Goal: Task Accomplishment & Management: Complete application form

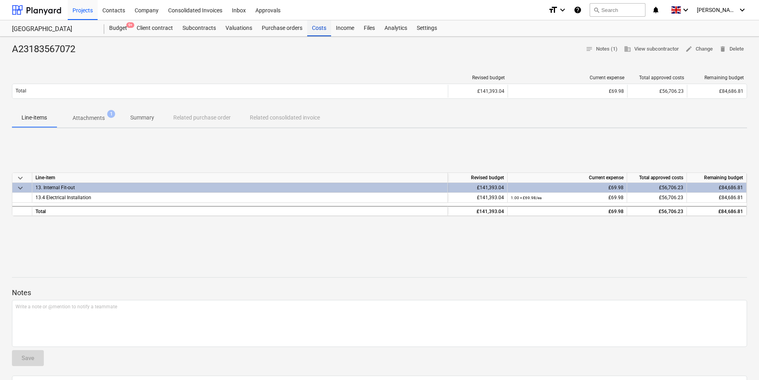
click at [317, 25] on div "Costs" at bounding box center [319, 28] width 24 height 16
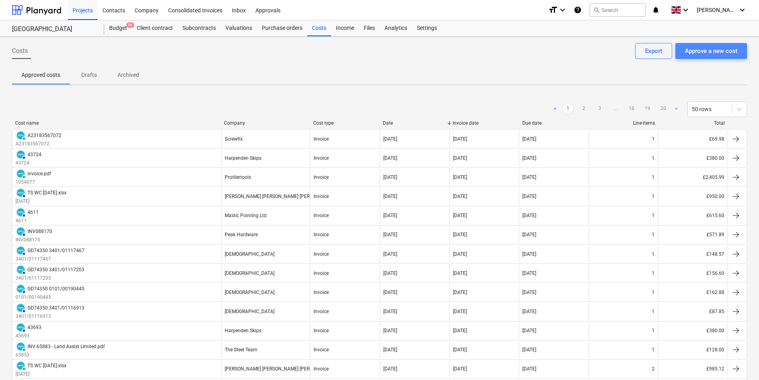
click at [694, 47] on div "Approve a new cost" at bounding box center [711, 51] width 53 height 10
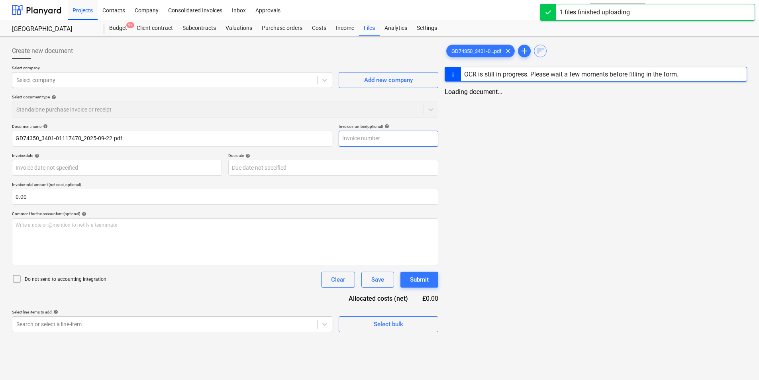
type input "GD74350_3401-01117470_2025-09-22.pdf"
click at [354, 137] on input "text" at bounding box center [390, 139] width 100 height 16
type input "3401/0111747"
type input "GD74350"
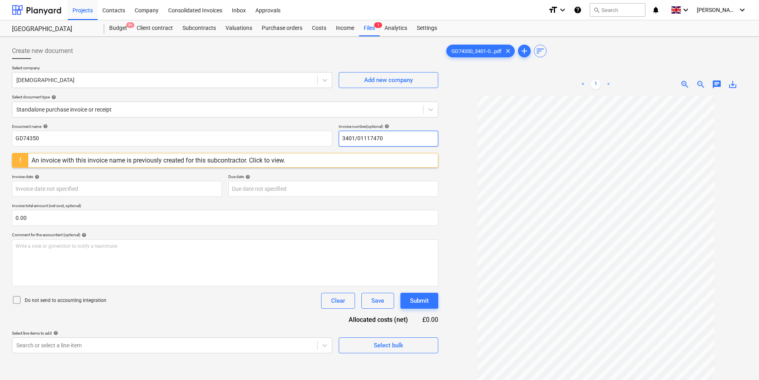
drag, startPoint x: 410, startPoint y: 139, endPoint x: 281, endPoint y: 162, distance: 131.5
click at [281, 162] on div "Document name help GD74350 Invoice number (optional) help 3401/01117470 An invo…" at bounding box center [225, 238] width 426 height 229
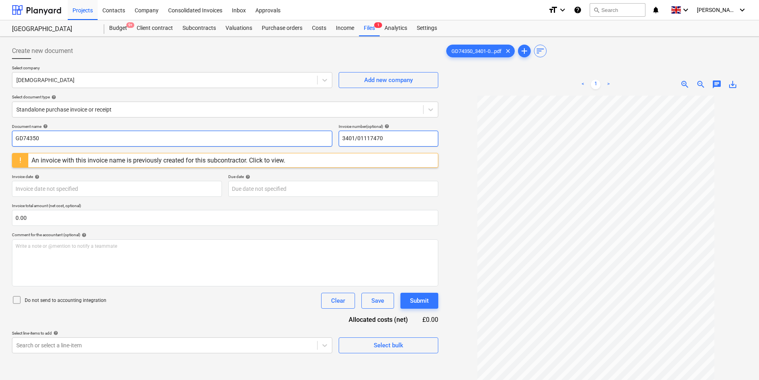
type input "3401/01117470"
click at [155, 140] on input "GD74350" at bounding box center [172, 139] width 320 height 16
paste input "3401/01117470"
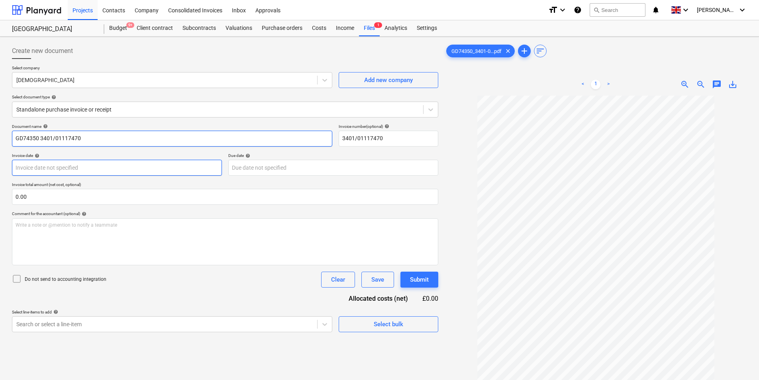
type input "GD74350 3401/01117470"
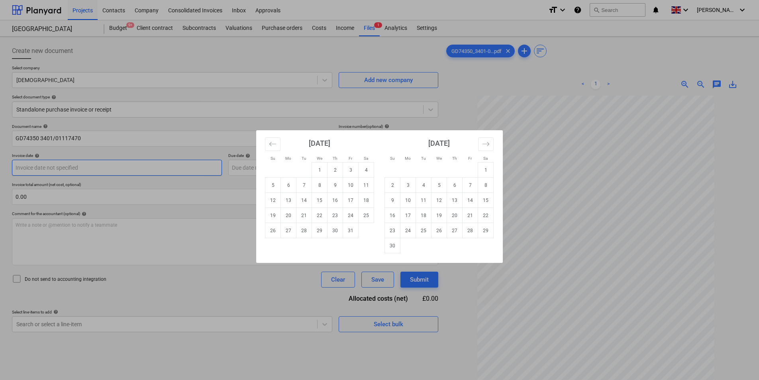
click at [125, 168] on body "Projects Contacts Company Consolidated Invoices Inbox Approvals format_size key…" at bounding box center [379, 190] width 759 height 380
click at [271, 147] on icon "Move backward to switch to the previous month." at bounding box center [273, 144] width 8 height 8
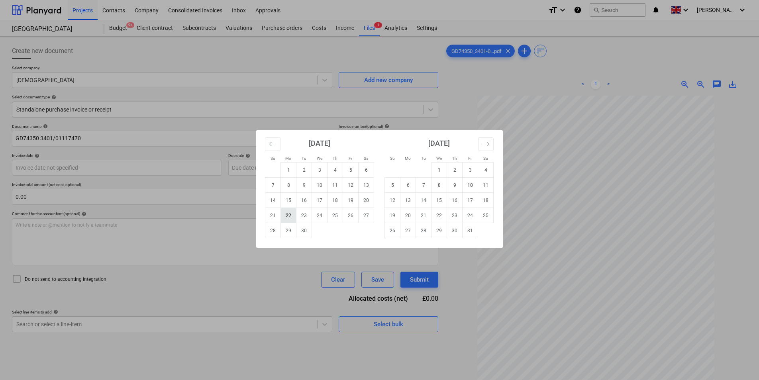
click at [289, 217] on td "22" at bounding box center [289, 215] width 16 height 15
type input "[DATE]"
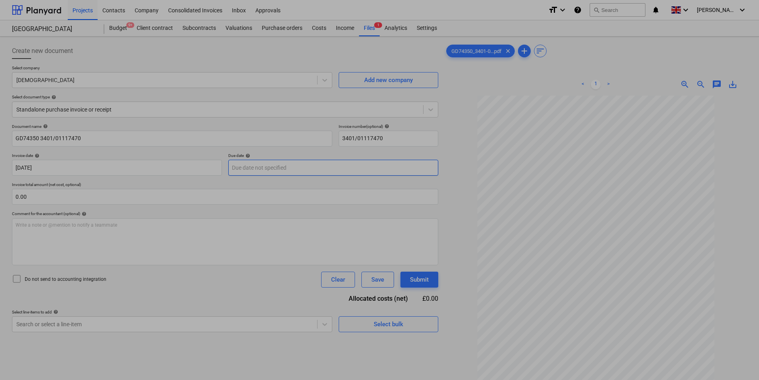
click at [305, 166] on body "Projects Contacts Company Consolidated Invoices Inbox Approvals format_size key…" at bounding box center [379, 190] width 759 height 380
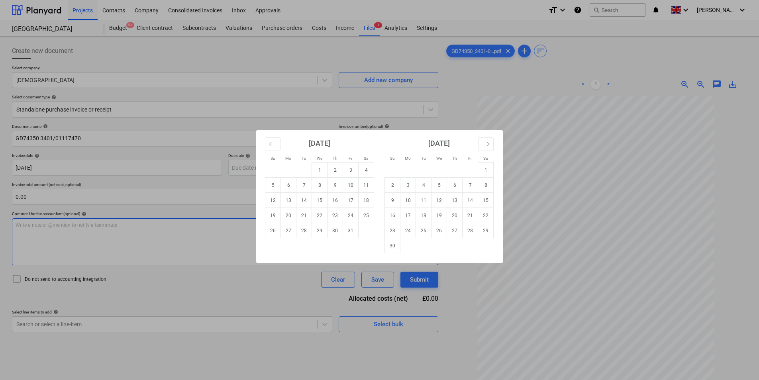
click at [352, 229] on td "31" at bounding box center [351, 230] width 16 height 15
type input "[DATE]"
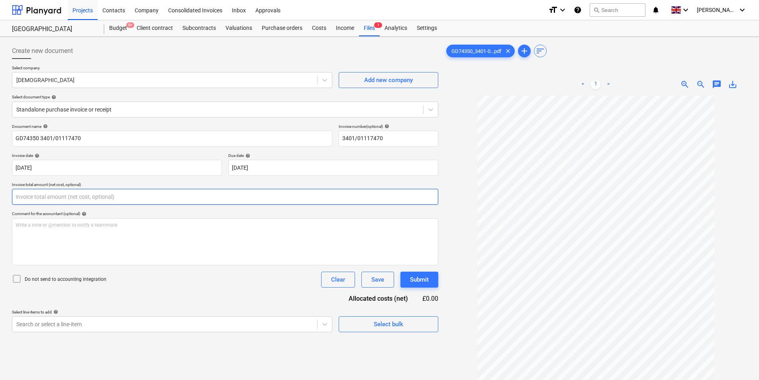
click at [103, 193] on input "text" at bounding box center [225, 197] width 426 height 16
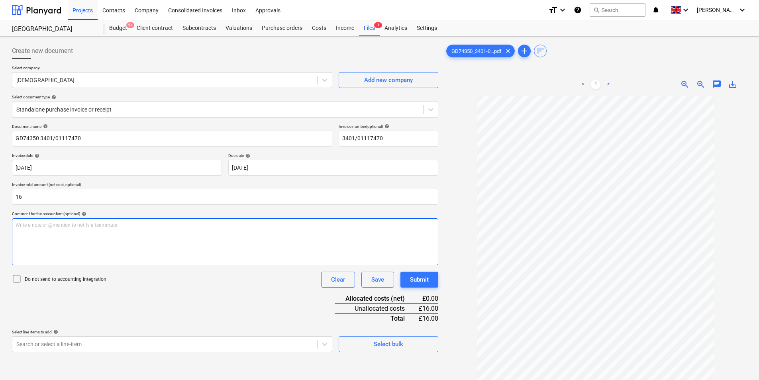
type input "16.00"
click at [129, 235] on div "Write a note or @mention to notify a teammate [PERSON_NAME]" at bounding box center [225, 241] width 426 height 47
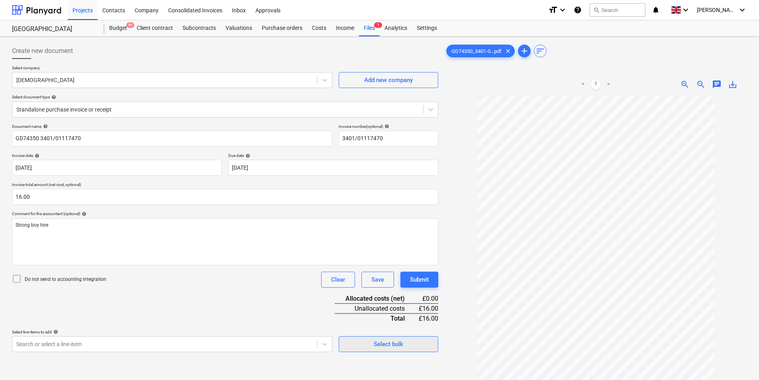
click at [411, 352] on div "Create new document Select company Jewson Add new company Select document type …" at bounding box center [225, 248] width 432 height 417
click at [411, 351] on button "Select bulk" at bounding box center [388, 344] width 100 height 16
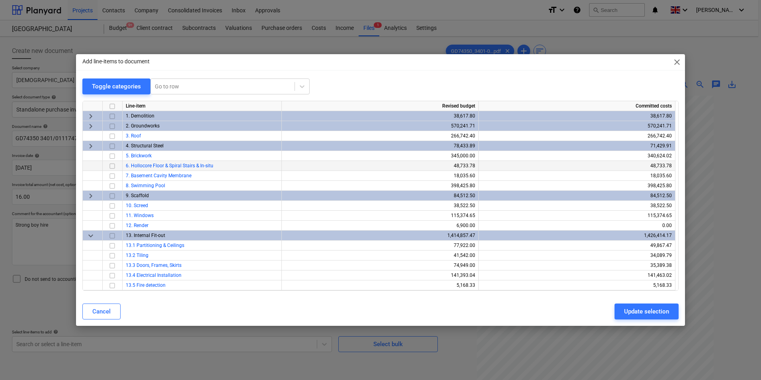
drag, startPoint x: 112, startPoint y: 155, endPoint x: 122, endPoint y: 162, distance: 12.5
click at [112, 155] on input "checkbox" at bounding box center [113, 156] width 10 height 10
click at [664, 311] on div "Update selection" at bounding box center [646, 311] width 45 height 10
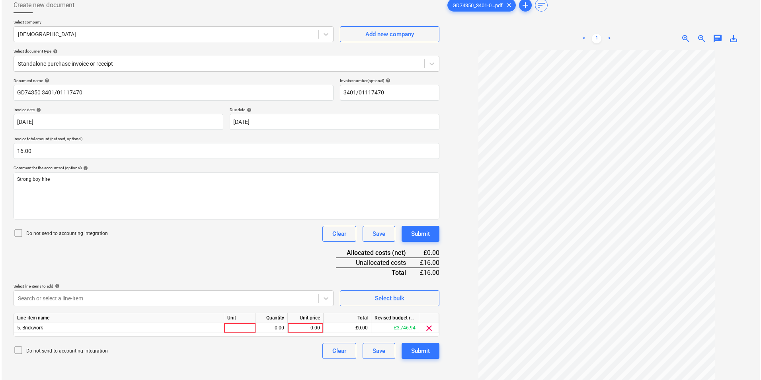
scroll to position [80, 0]
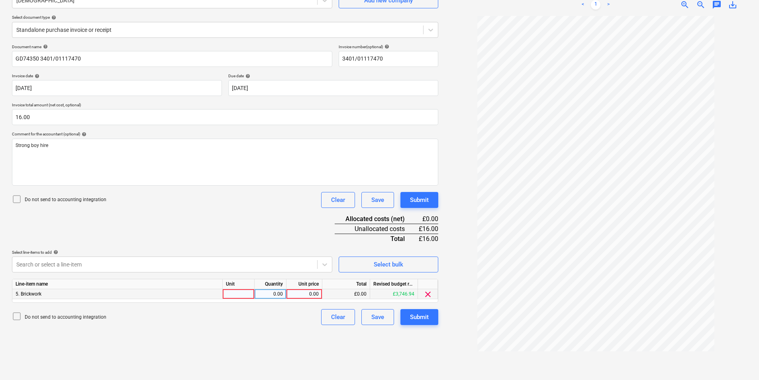
click at [238, 290] on div at bounding box center [239, 294] width 32 height 10
type input "ea"
type input "16"
click at [431, 316] on button "Submit" at bounding box center [419, 317] width 38 height 16
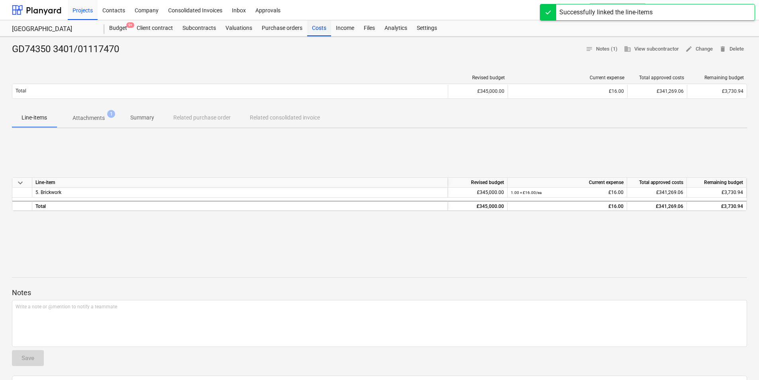
click at [317, 28] on div "Costs" at bounding box center [319, 28] width 24 height 16
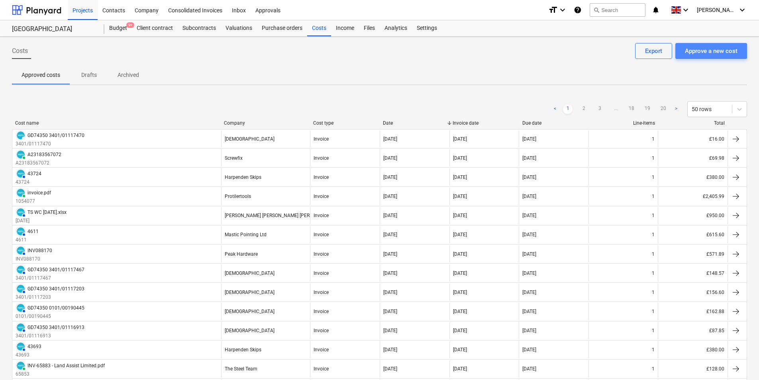
click at [728, 54] on div "Approve a new cost" at bounding box center [711, 51] width 53 height 10
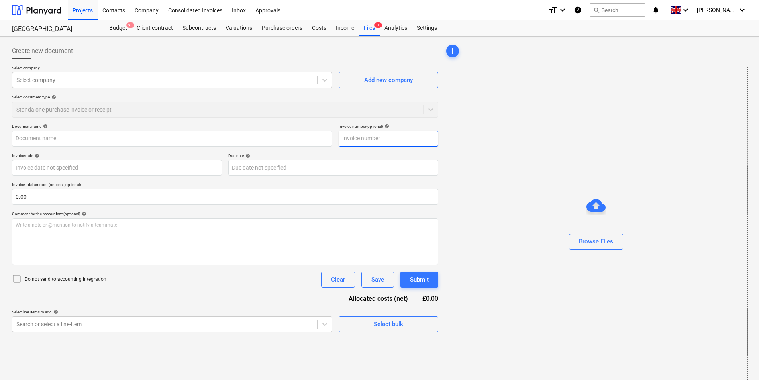
type input "GD74350_3401-01117469_2025-09-22.pdf"
click at [374, 139] on input "text" at bounding box center [390, 139] width 100 height 16
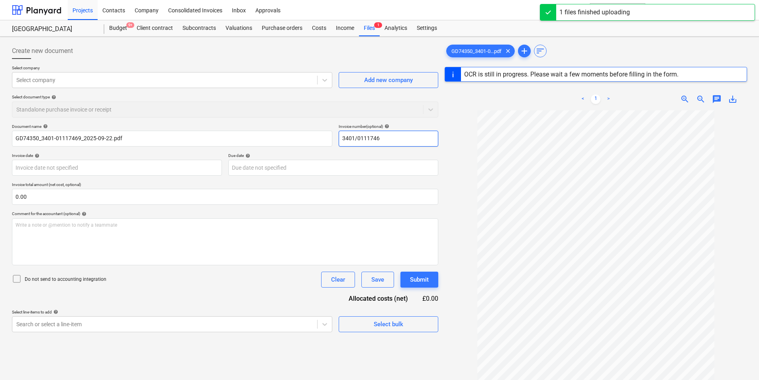
type input "3401/01117469"
type input "GD74350"
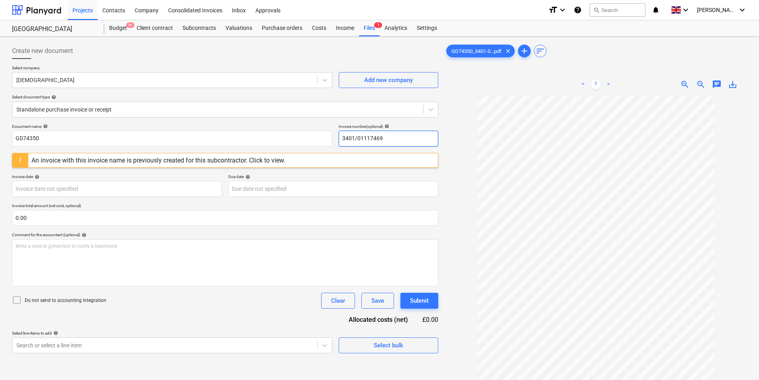
drag, startPoint x: 405, startPoint y: 136, endPoint x: 280, endPoint y: 154, distance: 126.7
click at [280, 154] on div "Document name help GD74350 Invoice number (optional) help 3401/01117469 An invo…" at bounding box center [225, 238] width 426 height 229
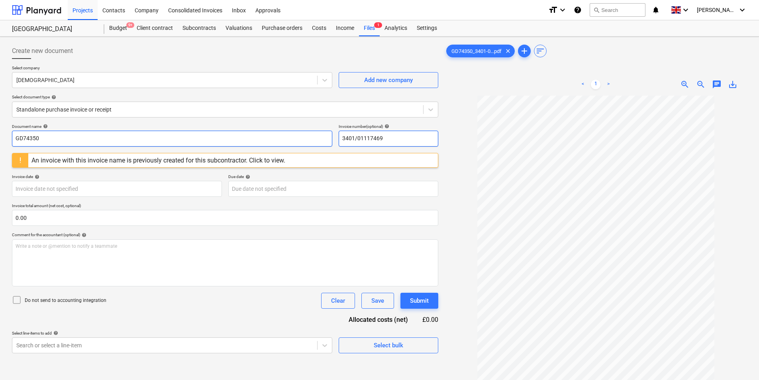
type input "3401/01117469"
click at [111, 139] on input "GD74350" at bounding box center [172, 139] width 320 height 16
paste input "3401/01117469"
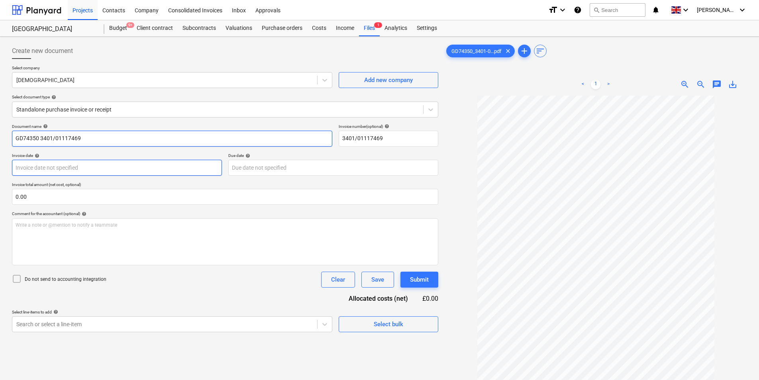
type input "GD74350 3401/01117469"
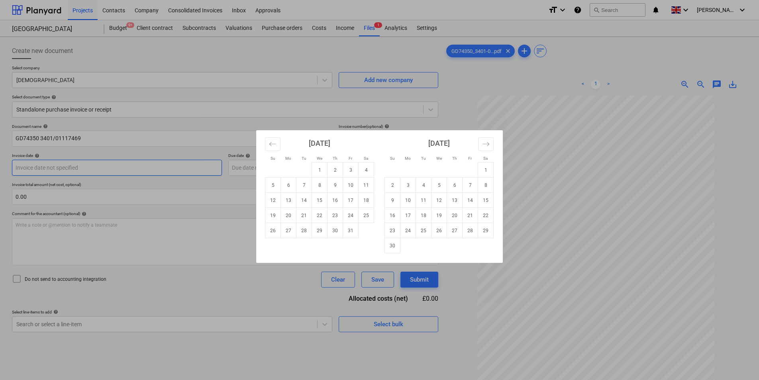
click at [126, 171] on body "Projects Contacts Company Consolidated Invoices Inbox Approvals format_size key…" at bounding box center [379, 190] width 759 height 380
click at [279, 145] on button "Move backward to switch to the previous month." at bounding box center [273, 144] width 16 height 14
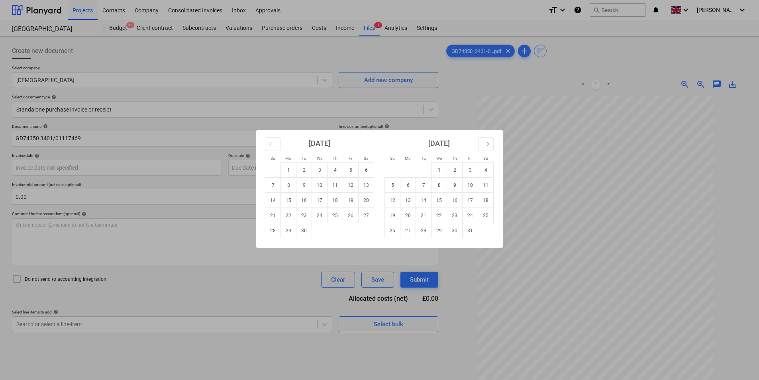
click at [290, 218] on td "22" at bounding box center [289, 215] width 16 height 15
type input "[DATE]"
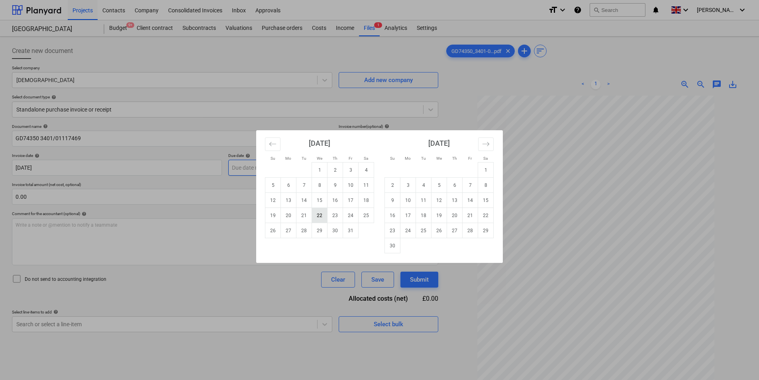
drag, startPoint x: 255, startPoint y: 168, endPoint x: 312, endPoint y: 220, distance: 76.7
click at [256, 167] on body "Projects Contacts Company Consolidated Invoices Inbox Approvals format_size key…" at bounding box center [379, 190] width 759 height 380
drag, startPoint x: 353, startPoint y: 231, endPoint x: 162, endPoint y: 241, distance: 191.8
click at [354, 229] on td "31" at bounding box center [351, 230] width 16 height 15
type input "[DATE]"
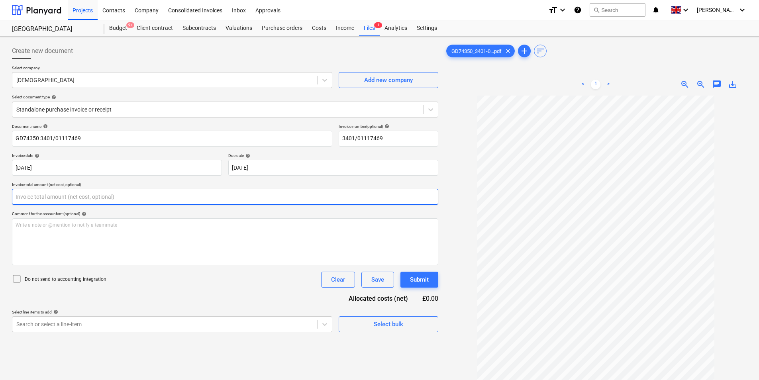
click at [111, 196] on input "text" at bounding box center [225, 197] width 426 height 16
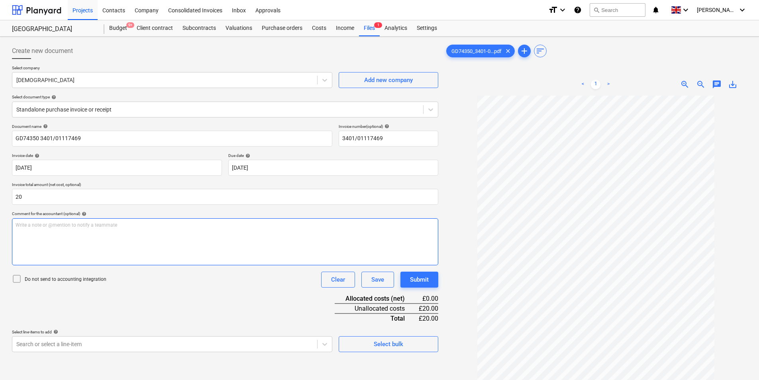
type input "20.00"
drag, startPoint x: 143, startPoint y: 243, endPoint x: 143, endPoint y: 234, distance: 9.6
click at [143, 234] on div "Write a note or @mention to notify a teammate [PERSON_NAME]" at bounding box center [225, 241] width 426 height 47
click at [20, 227] on span "Stong boy hire" at bounding box center [31, 225] width 31 height 6
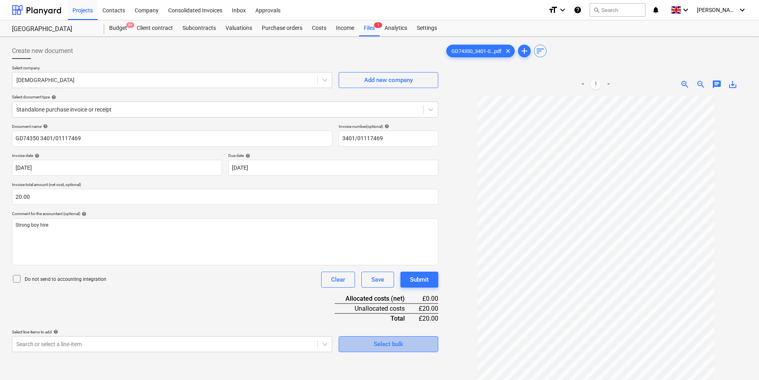
click at [404, 342] on span "Select bulk" at bounding box center [388, 344] width 80 height 10
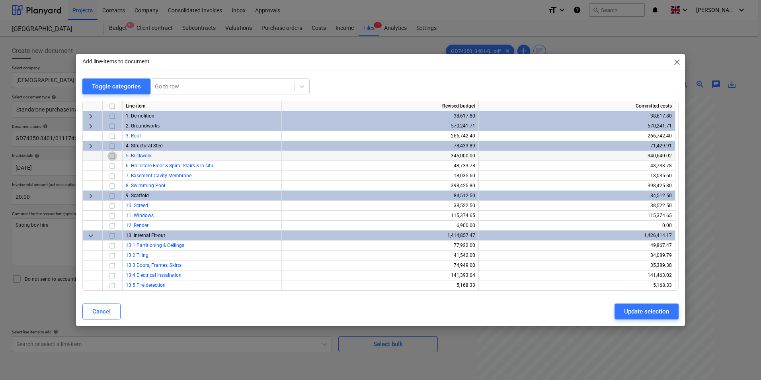
click at [113, 154] on input "checkbox" at bounding box center [113, 156] width 10 height 10
click at [644, 309] on div "Update selection" at bounding box center [646, 311] width 45 height 10
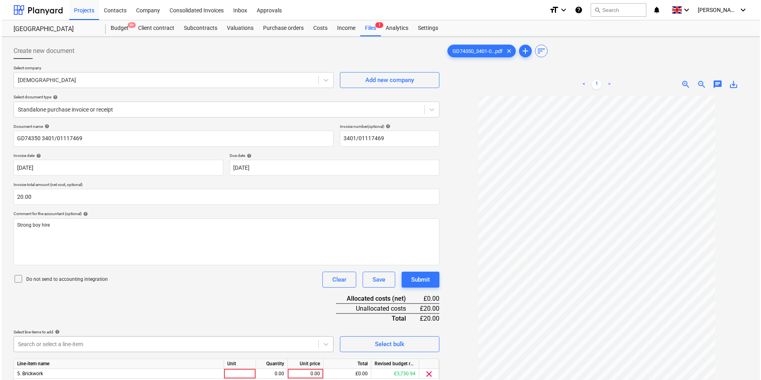
scroll to position [80, 0]
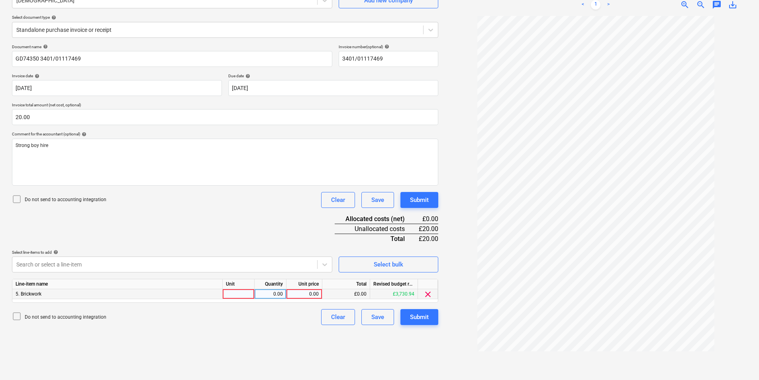
click at [241, 293] on div at bounding box center [239, 294] width 32 height 10
type input "ea"
type input "20"
click at [430, 315] on button "Submit" at bounding box center [419, 317] width 38 height 16
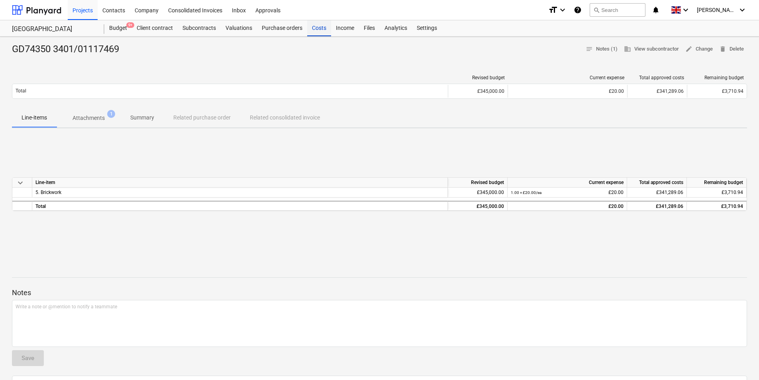
click at [316, 31] on div "Costs" at bounding box center [319, 28] width 24 height 16
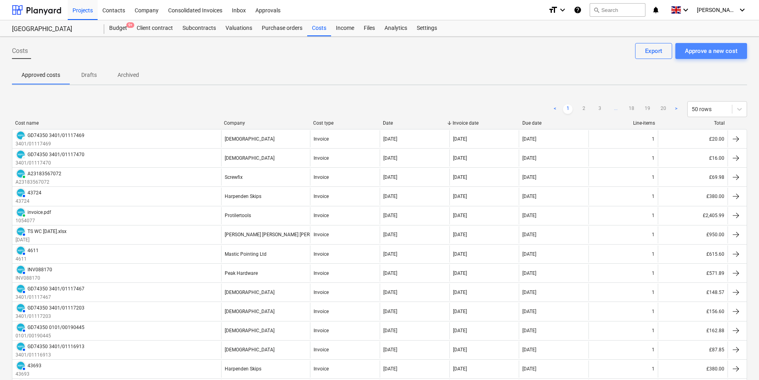
click at [713, 56] on button "Approve a new cost" at bounding box center [711, 51] width 72 height 16
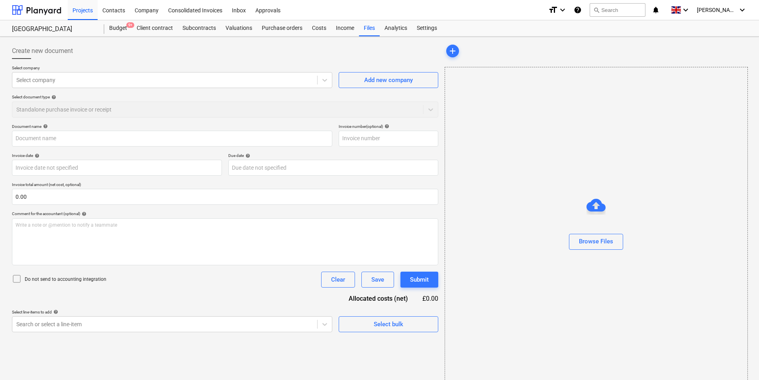
type input "GD74350_0101-00190814_2025-09-25.pdf"
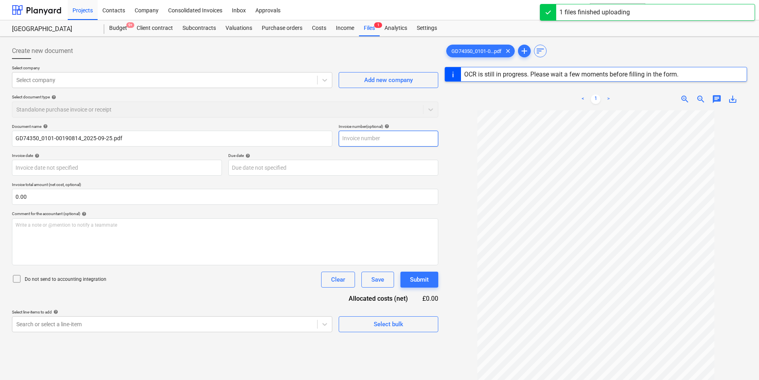
click at [352, 139] on input "text" at bounding box center [388, 139] width 100 height 16
type input "3"
type input "01"
type input "GD74350"
type input "[DATE]"
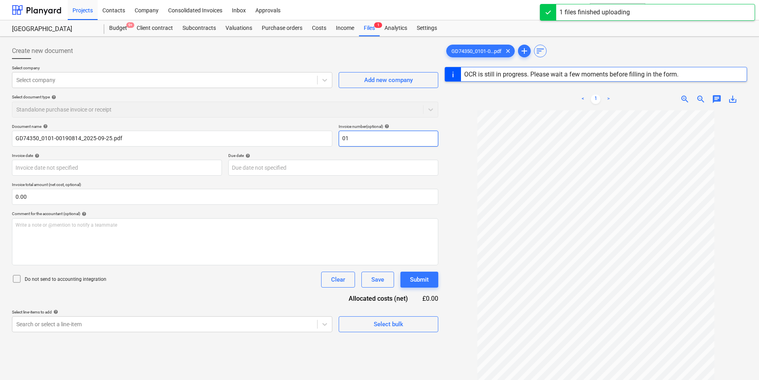
type input "[DATE]"
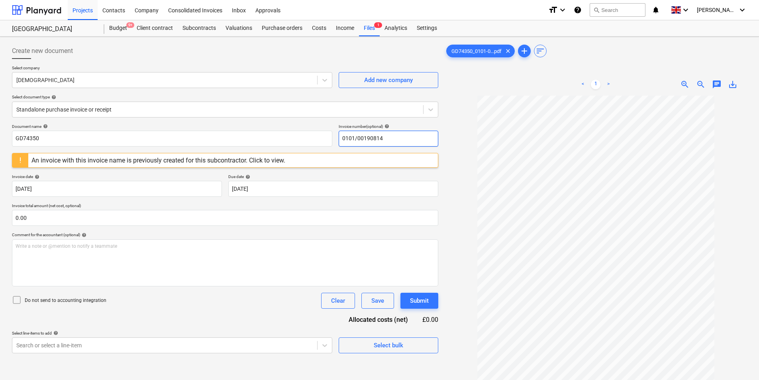
drag, startPoint x: 399, startPoint y: 141, endPoint x: 257, endPoint y: 162, distance: 143.3
click at [257, 162] on div "Document name help GD74350 Invoice number (optional) help 0101/00190814 An invo…" at bounding box center [225, 238] width 426 height 229
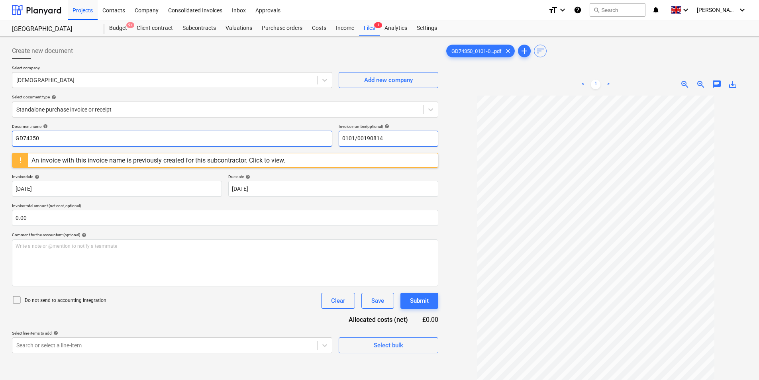
type input "0101/00190814"
click at [134, 137] on input "GD74350" at bounding box center [172, 139] width 320 height 16
paste input "0101/00190814"
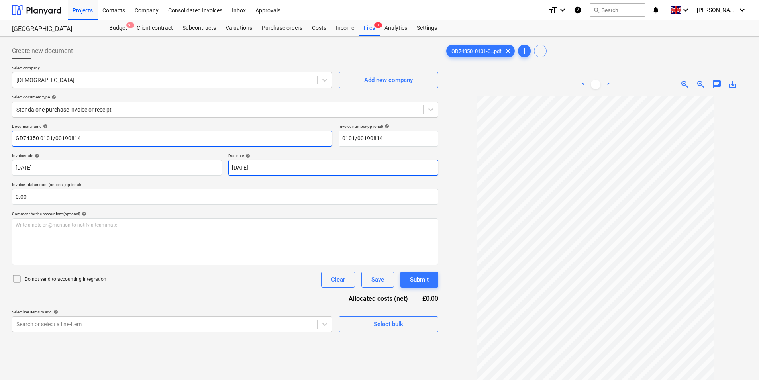
type input "GD74350 0101/00190814"
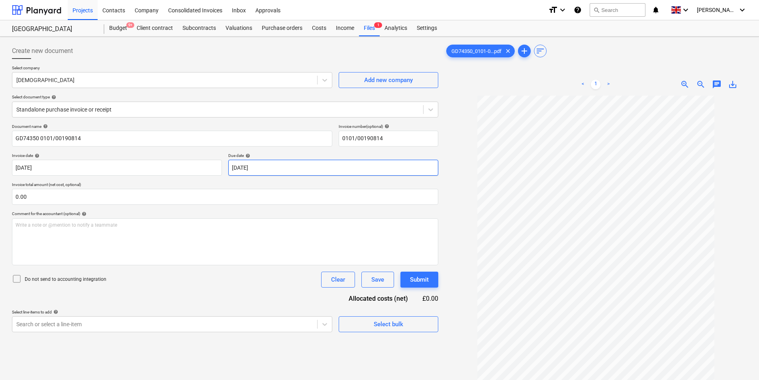
click at [261, 170] on body "Projects Contacts Company Consolidated Invoices Inbox Approvals format_size key…" at bounding box center [379, 190] width 759 height 380
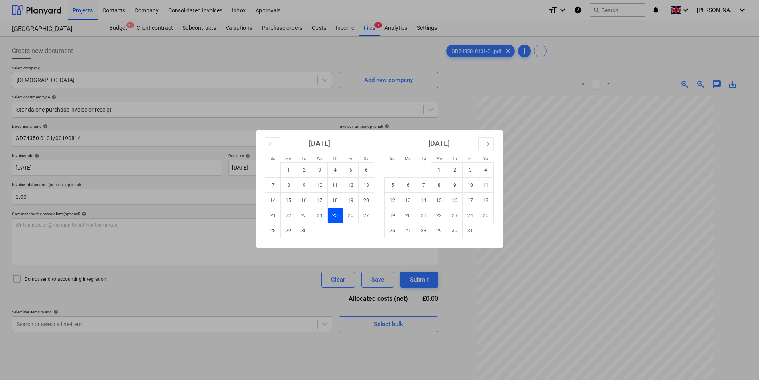
click at [471, 231] on td "31" at bounding box center [470, 230] width 16 height 15
type input "[DATE]"
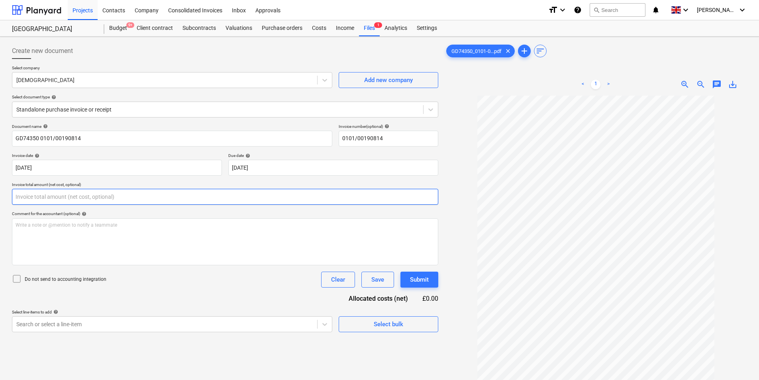
click at [59, 201] on input "text" at bounding box center [225, 197] width 426 height 16
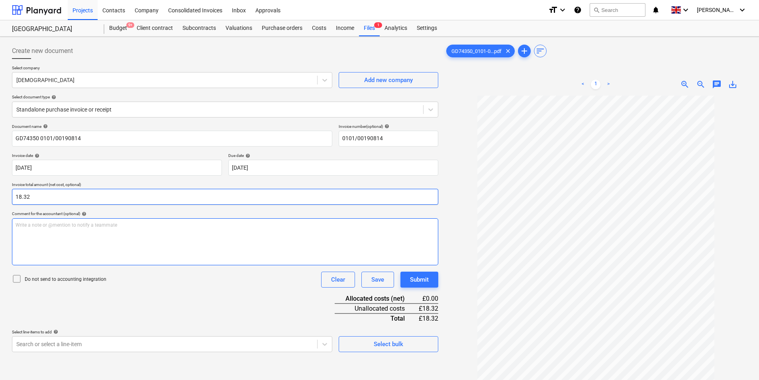
type input "18.32"
click at [90, 240] on div "Write a note or @mention to notify a teammate [PERSON_NAME]" at bounding box center [225, 241] width 426 height 47
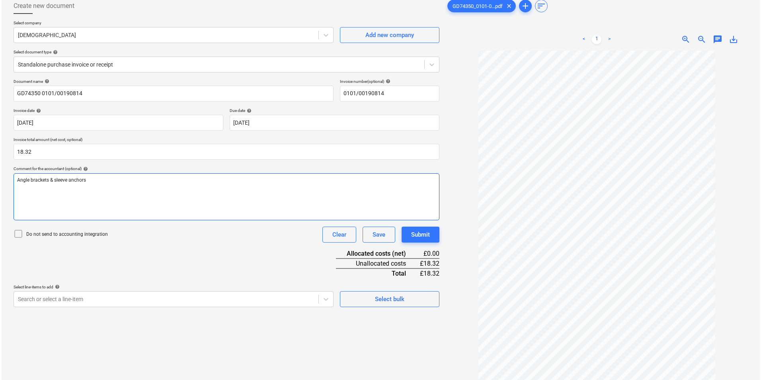
scroll to position [80, 0]
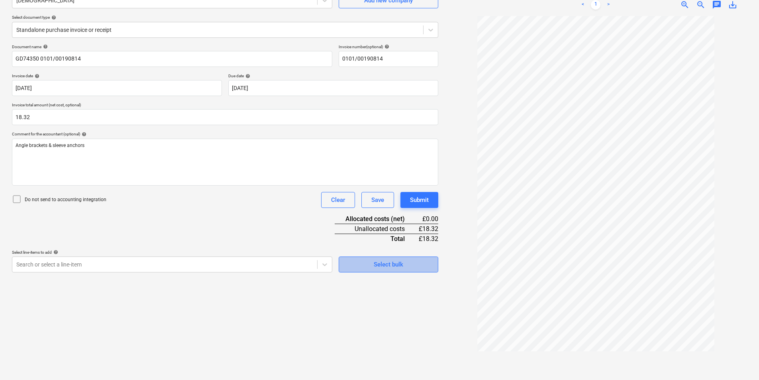
click at [391, 259] on div "Select bulk" at bounding box center [388, 264] width 29 height 10
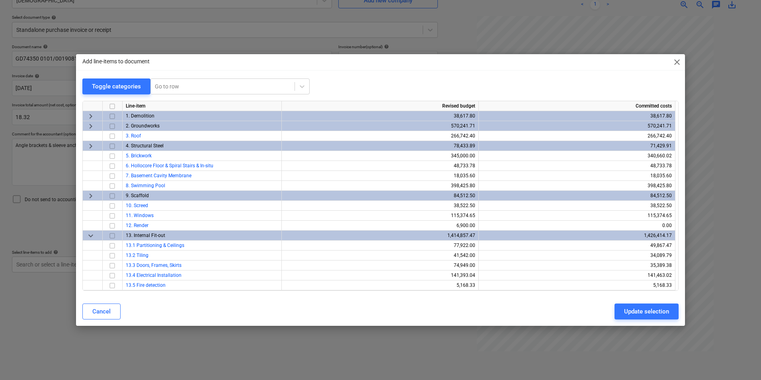
drag, startPoint x: 114, startPoint y: 245, endPoint x: 387, endPoint y: 301, distance: 278.1
click at [115, 245] on input "checkbox" at bounding box center [113, 246] width 10 height 10
click at [649, 315] on div "Update selection" at bounding box center [646, 311] width 45 height 10
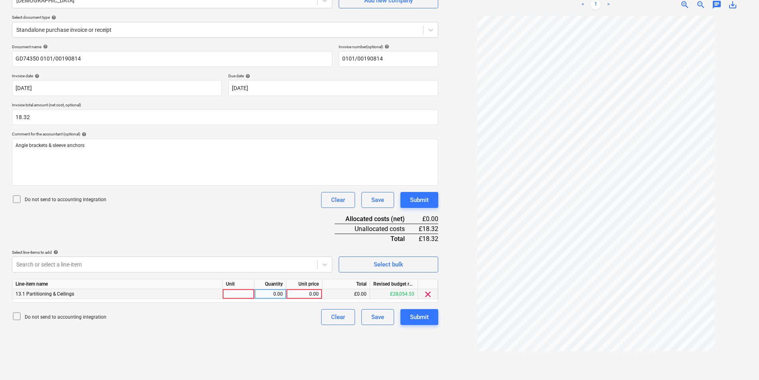
click at [230, 293] on div at bounding box center [239, 294] width 32 height 10
type input "ea"
type input "18.32"
click at [416, 315] on div "Submit" at bounding box center [419, 317] width 19 height 10
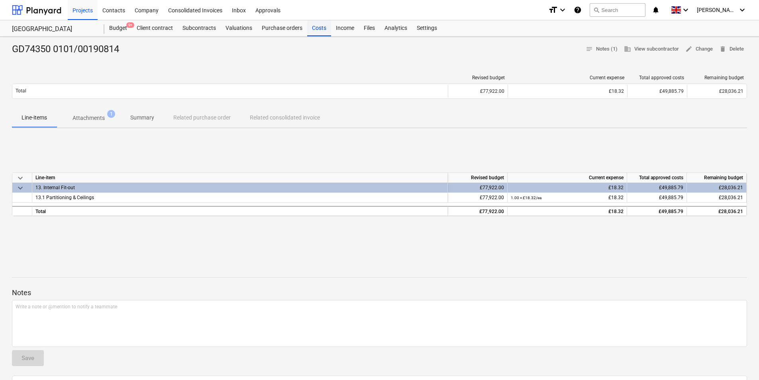
click at [309, 29] on div "Costs" at bounding box center [319, 28] width 24 height 16
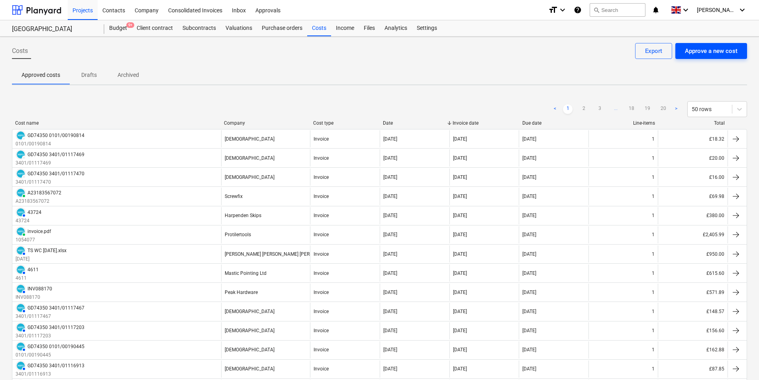
click at [710, 52] on div "Approve a new cost" at bounding box center [711, 51] width 53 height 10
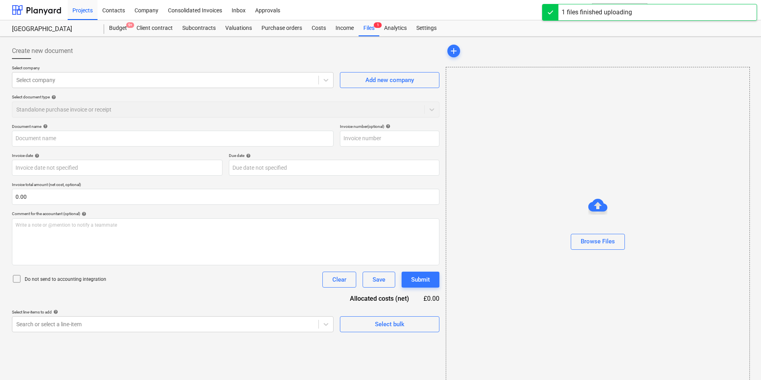
type input "GD74350_0101-00190801_2025-09-25.pdf"
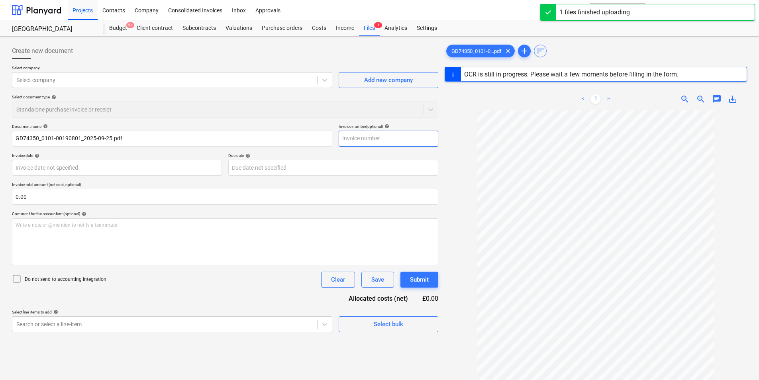
click at [378, 141] on input "text" at bounding box center [388, 139] width 100 height 16
type input "0101/"
type input "GD74350"
type input "[DATE]"
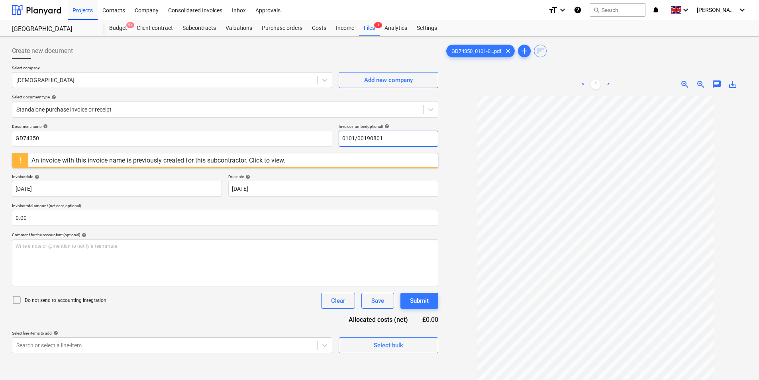
drag, startPoint x: 404, startPoint y: 139, endPoint x: 213, endPoint y: 208, distance: 203.1
click at [191, 193] on div "Document name help GD74350 Invoice number (optional) help 0101/00190801 An invo…" at bounding box center [225, 238] width 426 height 229
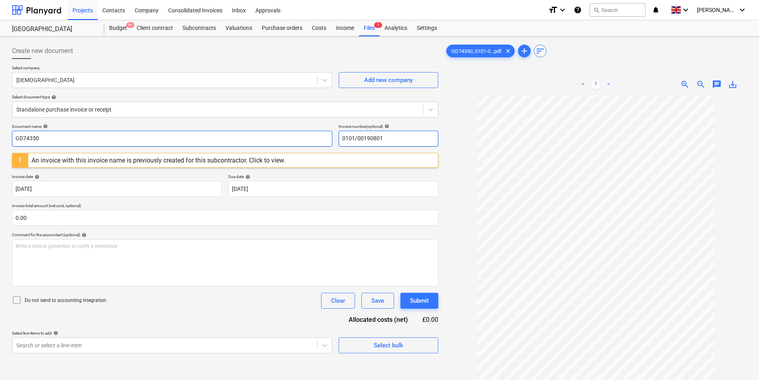
type input "0101/00190801"
click at [166, 135] on input "GD74350" at bounding box center [172, 139] width 320 height 16
paste input "0101/00190801"
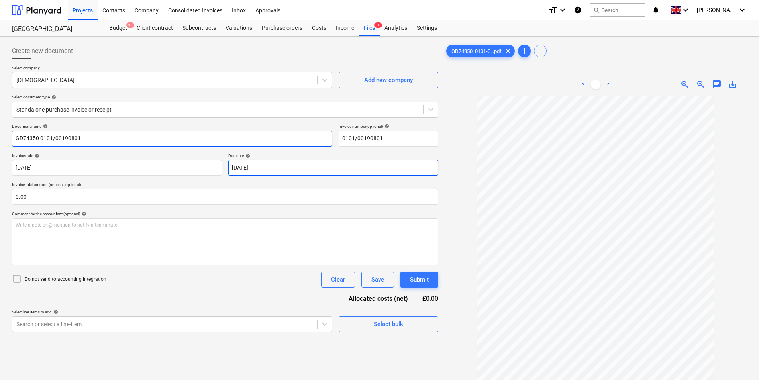
type input "GD74350 0101/00190801"
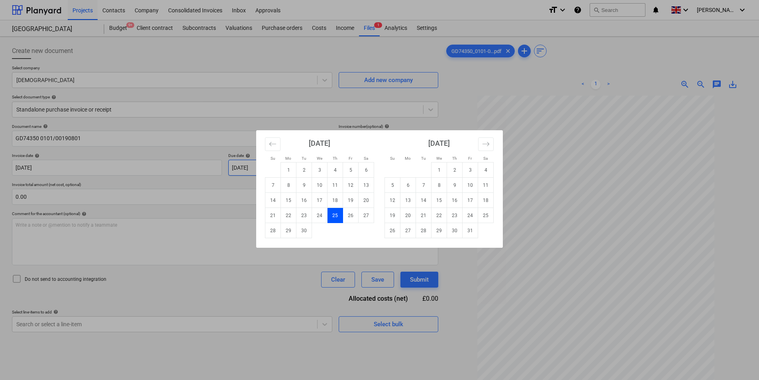
click at [279, 168] on body "Projects Contacts Company Consolidated Invoices Inbox Approvals format_size key…" at bounding box center [379, 190] width 759 height 380
click at [466, 231] on td "31" at bounding box center [470, 230] width 16 height 15
type input "[DATE]"
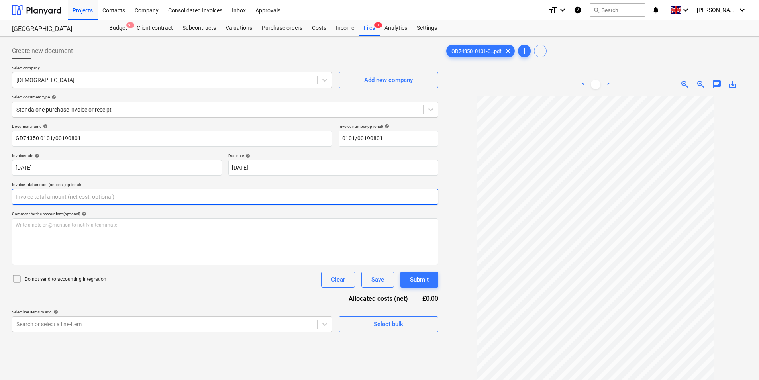
drag, startPoint x: 73, startPoint y: 195, endPoint x: 68, endPoint y: 193, distance: 5.8
click at [68, 193] on input "text" at bounding box center [225, 197] width 426 height 16
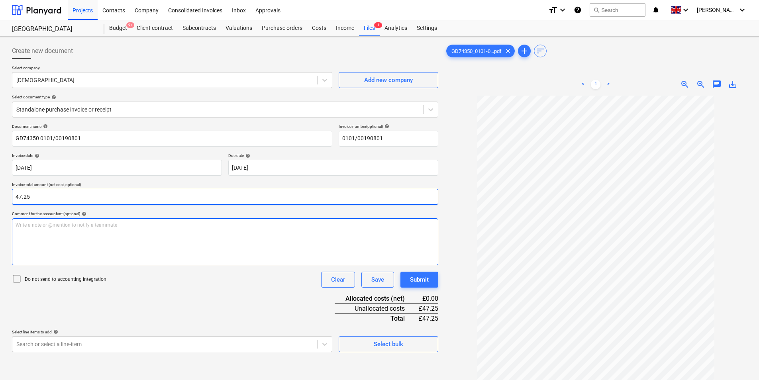
type input "47.25"
click at [52, 237] on div "Write a note or @mention to notify a teammate [PERSON_NAME]" at bounding box center [225, 241] width 426 height 47
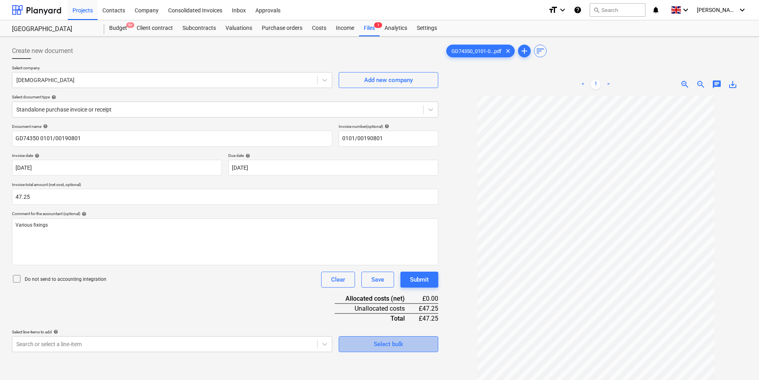
click at [376, 341] on div "Select bulk" at bounding box center [388, 344] width 29 height 10
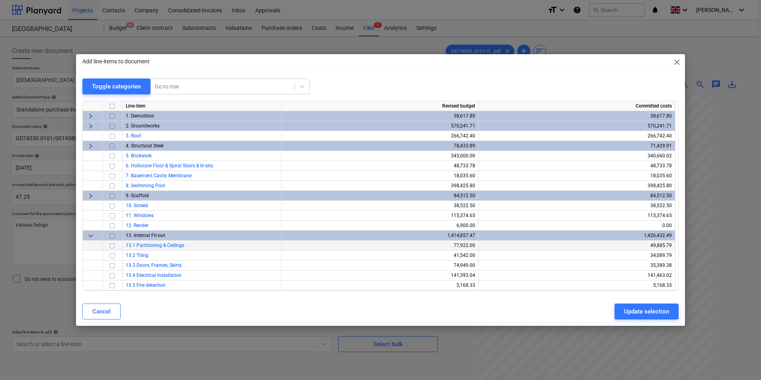
click at [113, 246] on input "checkbox" at bounding box center [113, 246] width 10 height 10
click at [649, 307] on div "Update selection" at bounding box center [646, 311] width 45 height 10
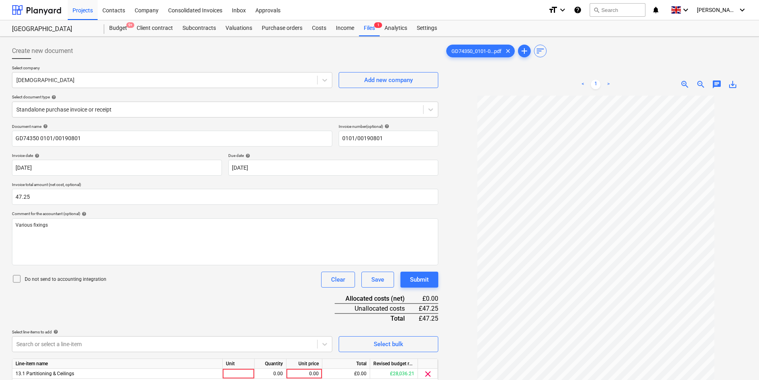
click at [228, 380] on div "Document name help GD74350 0101/00190801 Invoice number (optional) help 0101/00…" at bounding box center [225, 264] width 426 height 281
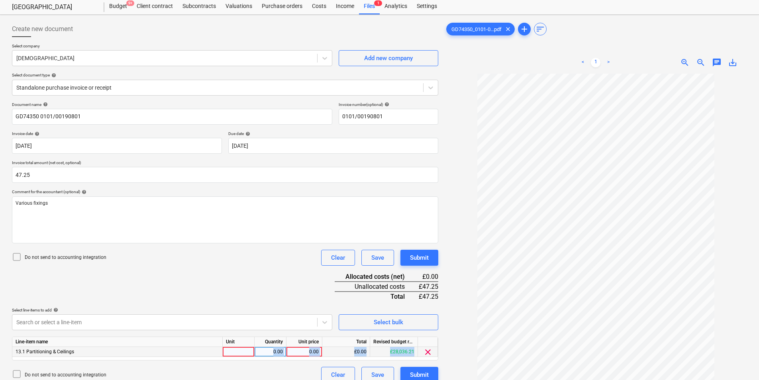
click at [241, 354] on div at bounding box center [239, 352] width 32 height 10
type input "EA"
type input "47.25"
click at [424, 373] on div "Submit" at bounding box center [419, 375] width 19 height 10
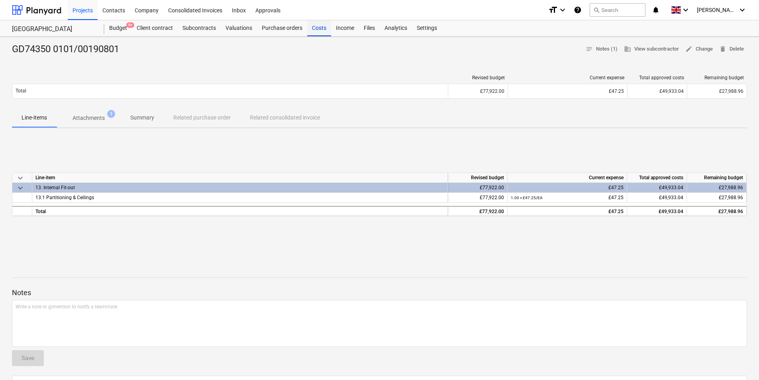
click at [318, 29] on div "Costs" at bounding box center [319, 28] width 24 height 16
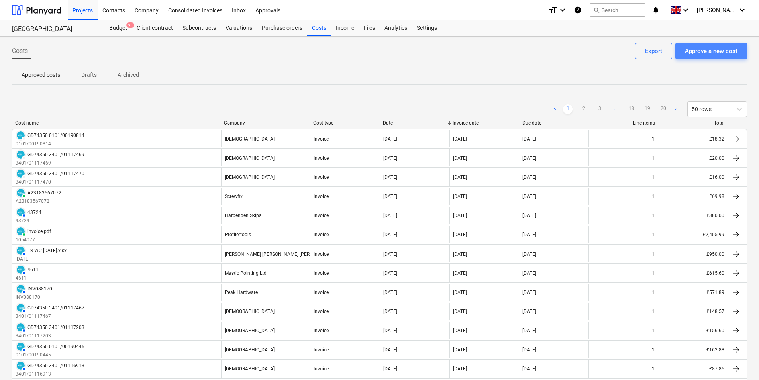
click at [717, 53] on div "Approve a new cost" at bounding box center [711, 51] width 53 height 10
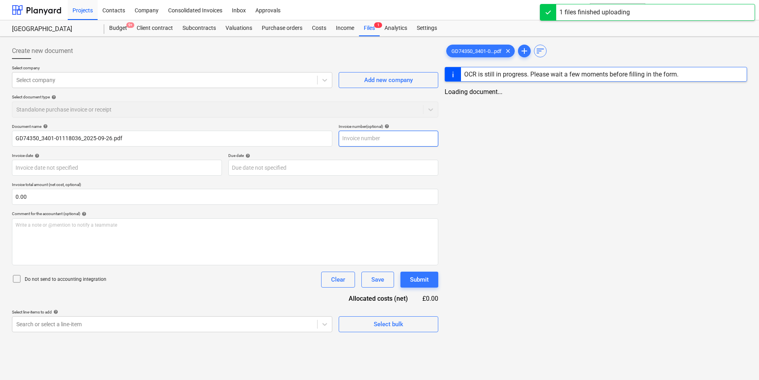
click at [391, 134] on input "text" at bounding box center [388, 139] width 100 height 16
type input "GD74350_3401-01118036_2025-09-26.pdf"
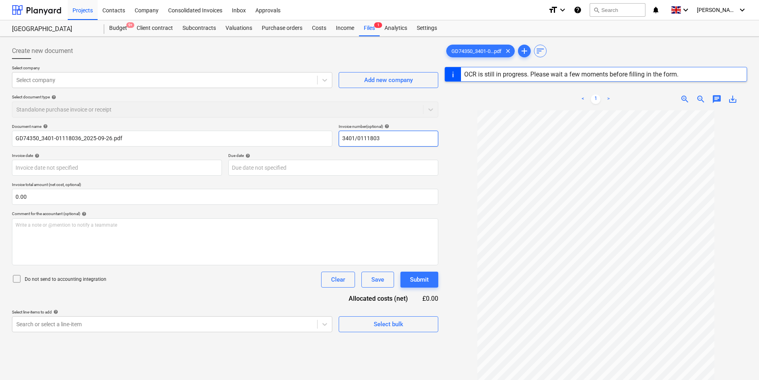
type input "3401/01118036"
type input "GD74350"
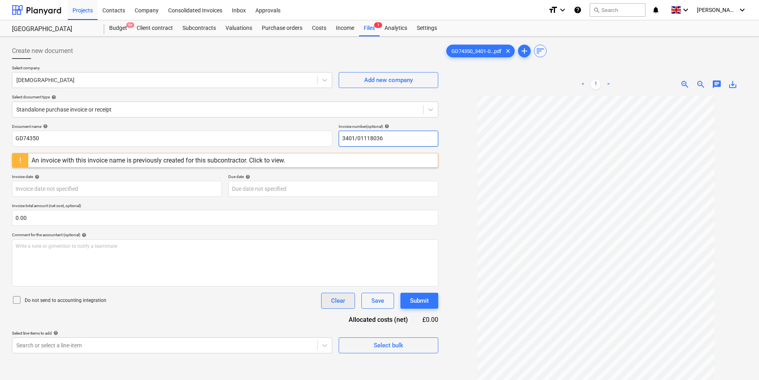
drag, startPoint x: 417, startPoint y: 141, endPoint x: 334, endPoint y: 298, distance: 178.1
click at [246, 161] on div "Document name help GD74350 Invoice number (optional) help 3401/01118036 An invo…" at bounding box center [225, 238] width 426 height 229
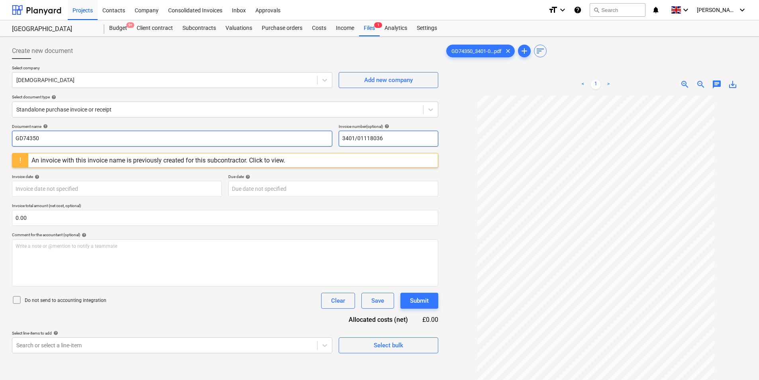
type input "3401/01118036"
click at [168, 138] on input "GD74350" at bounding box center [172, 139] width 320 height 16
paste input "3401/01118036"
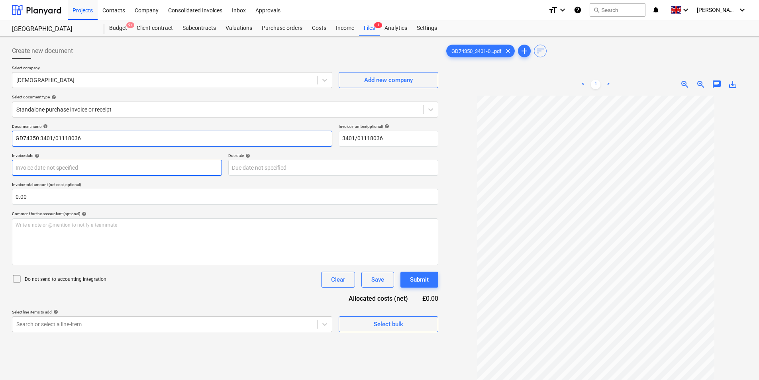
type input "GD74350 3401/01118036"
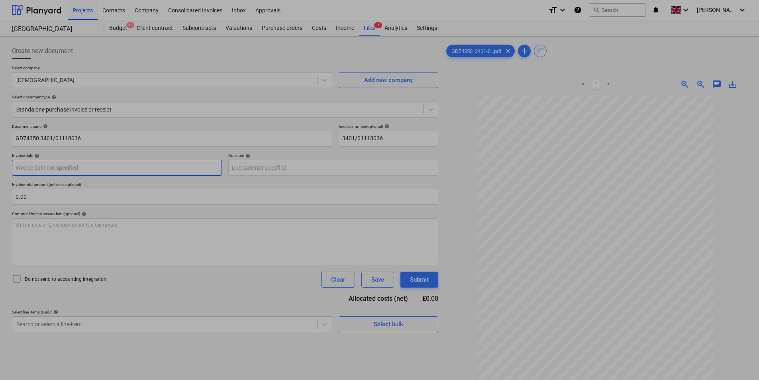
click at [89, 167] on body "Projects Contacts Company Consolidated Invoices Inbox Approvals format_size key…" at bounding box center [379, 190] width 759 height 380
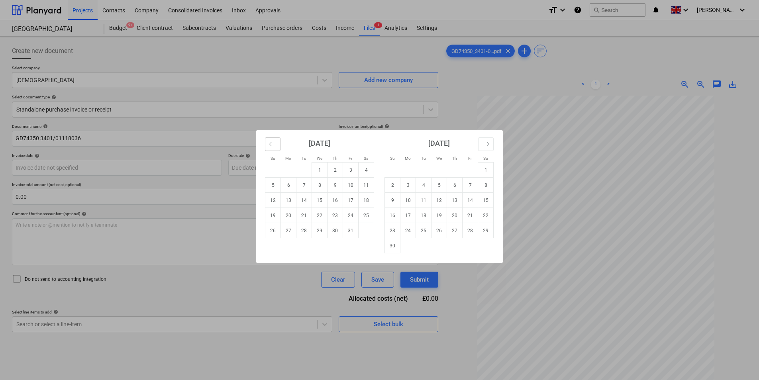
click at [276, 146] on icon "Move backward to switch to the previous month." at bounding box center [273, 144] width 8 height 8
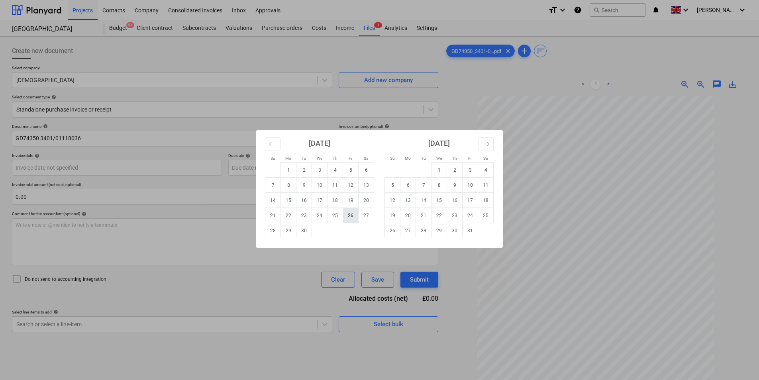
drag, startPoint x: 350, startPoint y: 214, endPoint x: 342, endPoint y: 212, distance: 9.0
click at [351, 213] on td "26" at bounding box center [351, 215] width 16 height 15
type input "[DATE]"
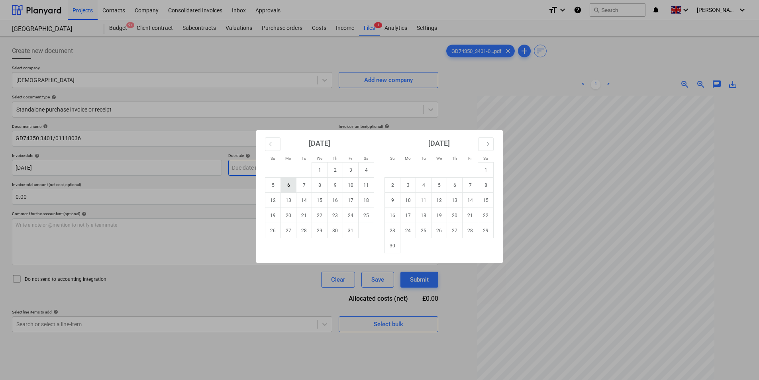
drag, startPoint x: 274, startPoint y: 170, endPoint x: 286, endPoint y: 192, distance: 24.8
click at [274, 170] on body "Projects Contacts Company Consolidated Invoices Inbox Approvals format_size key…" at bounding box center [379, 190] width 759 height 380
click at [350, 233] on td "31" at bounding box center [351, 230] width 16 height 15
type input "[DATE]"
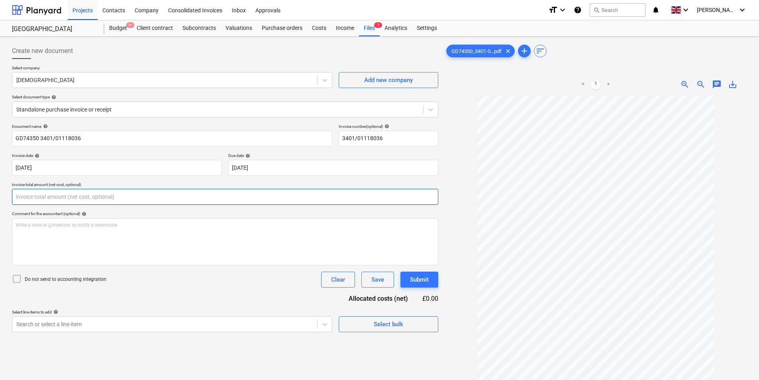
click at [105, 196] on input "text" at bounding box center [225, 197] width 426 height 16
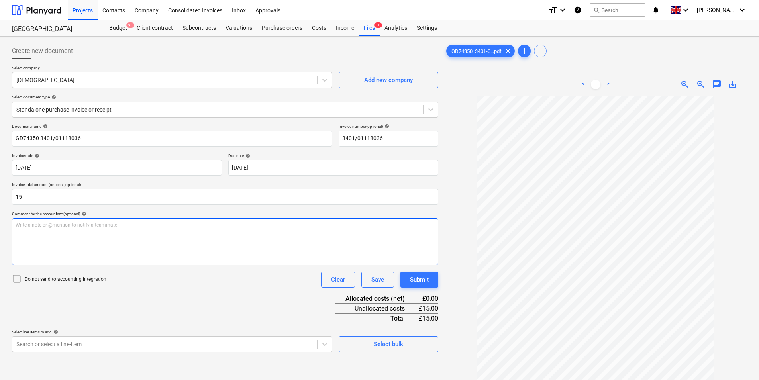
type input "15.00"
click at [148, 237] on div "Write a note or @mention to notify a teammate [PERSON_NAME]" at bounding box center [225, 241] width 426 height 47
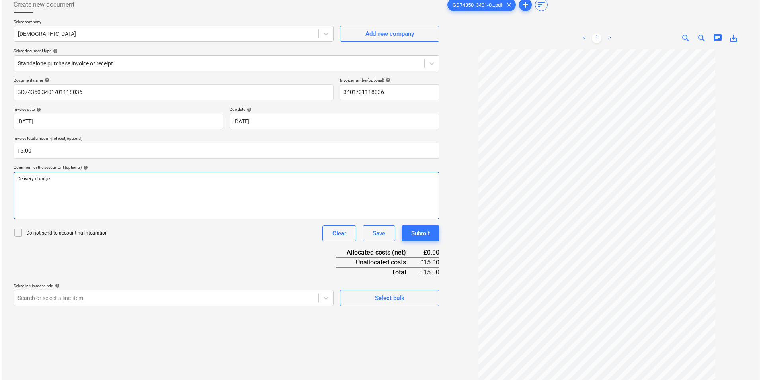
scroll to position [80, 0]
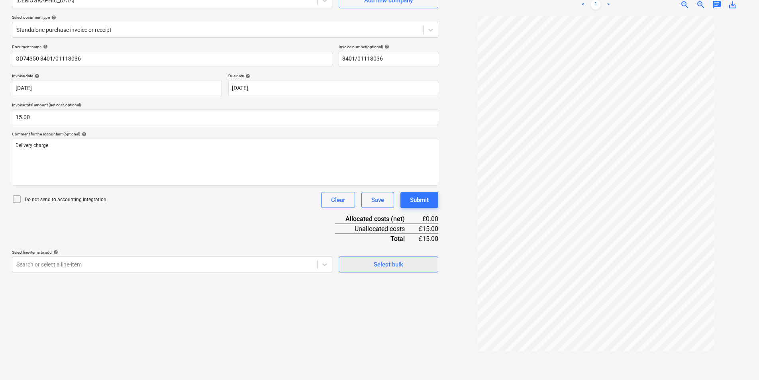
click at [378, 262] on div "Select bulk" at bounding box center [388, 264] width 29 height 10
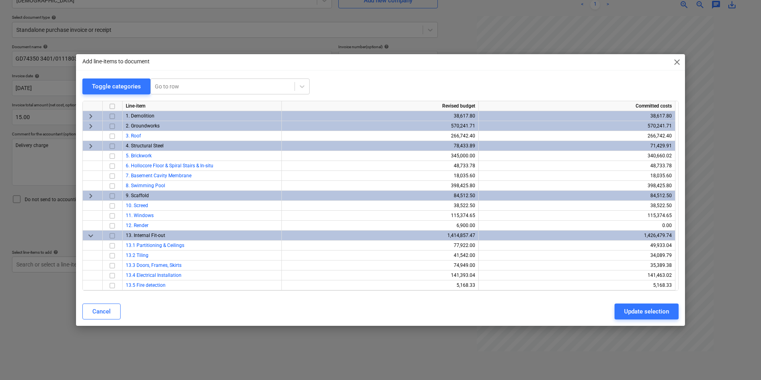
scroll to position [299, 0]
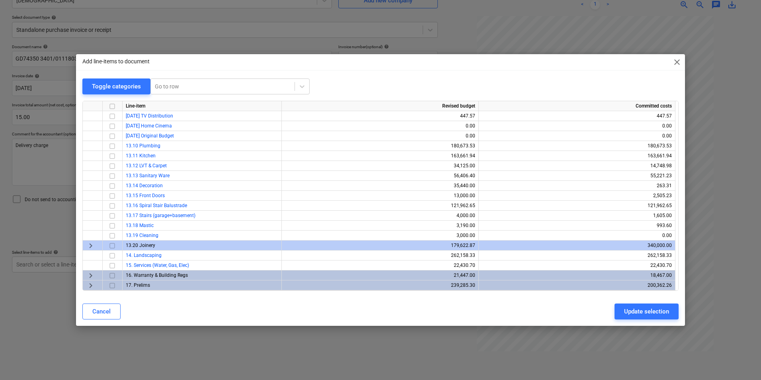
click at [87, 286] on span "keyboard_arrow_right" at bounding box center [91, 286] width 10 height 10
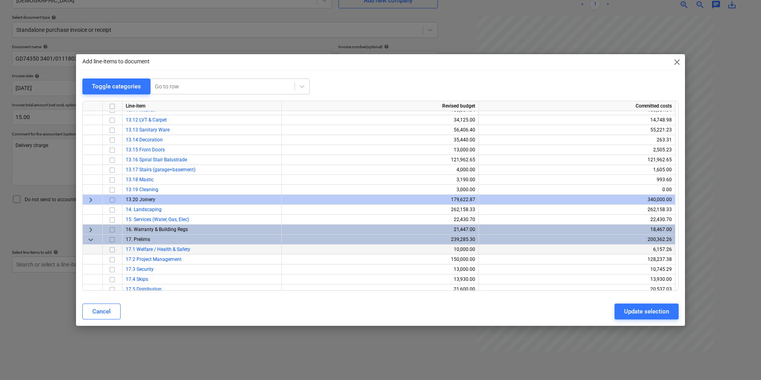
scroll to position [368, 0]
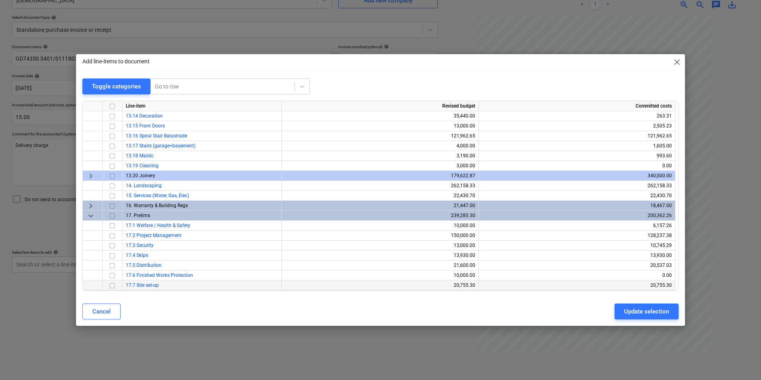
click at [111, 286] on input "checkbox" at bounding box center [113, 286] width 10 height 10
click at [665, 313] on div "Update selection" at bounding box center [646, 311] width 45 height 10
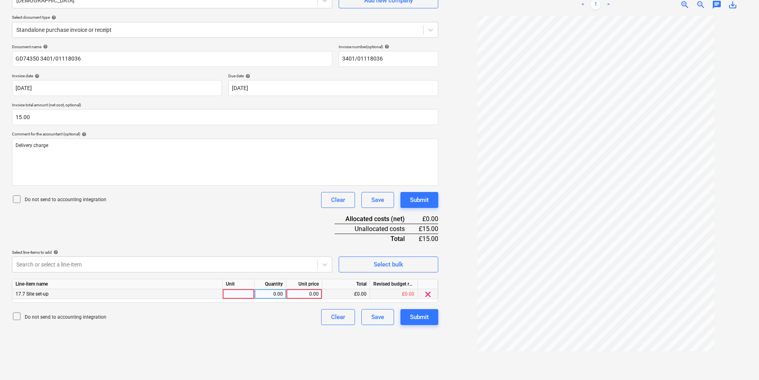
click at [245, 292] on div at bounding box center [239, 294] width 32 height 10
type input "ea"
type input "15"
click at [421, 318] on div "Submit" at bounding box center [419, 317] width 19 height 10
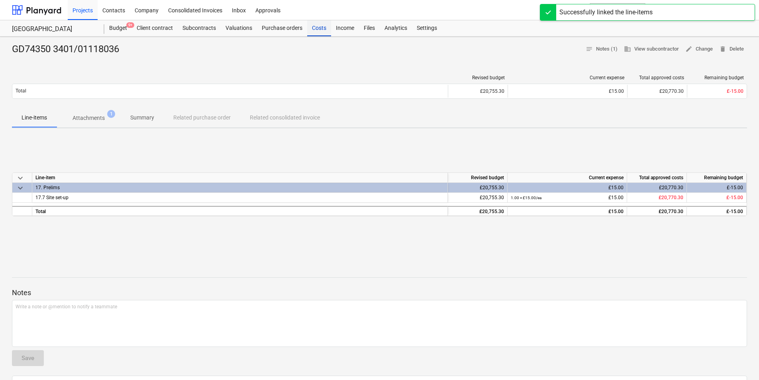
click at [318, 28] on div "Costs" at bounding box center [319, 28] width 24 height 16
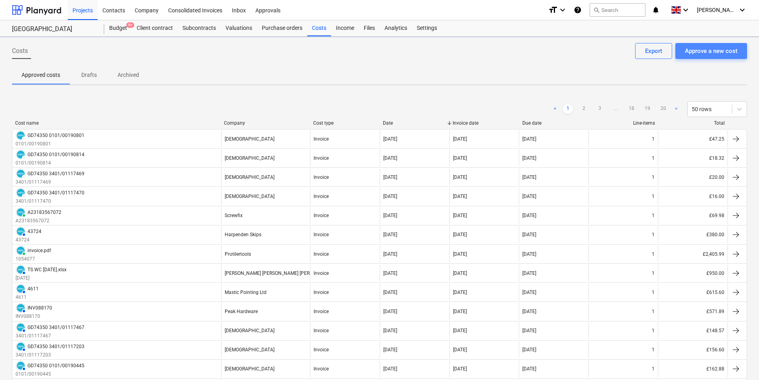
click at [713, 49] on div "Approve a new cost" at bounding box center [711, 51] width 53 height 10
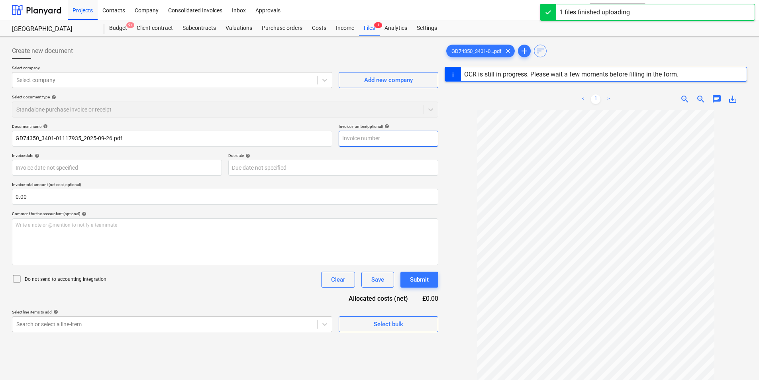
click at [370, 139] on input "text" at bounding box center [388, 139] width 100 height 16
type input "GD74350"
type input "[DATE]"
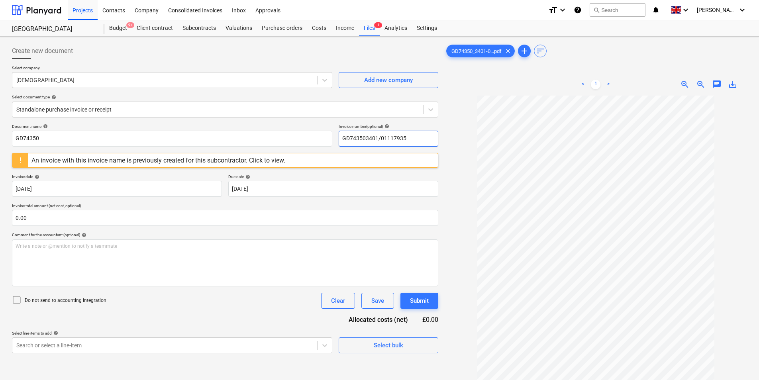
drag, startPoint x: 365, startPoint y: 137, endPoint x: 256, endPoint y: 147, distance: 109.6
click at [256, 147] on div "Document name help GD74350 Invoice number (optional) help GD743503401/01117935 …" at bounding box center [225, 238] width 426 height 229
drag, startPoint x: 395, startPoint y: 138, endPoint x: 182, endPoint y: 163, distance: 214.9
click at [199, 149] on div "Document name help GD74350 Invoice number (optional) help 3401/01117935 An invo…" at bounding box center [225, 238] width 426 height 229
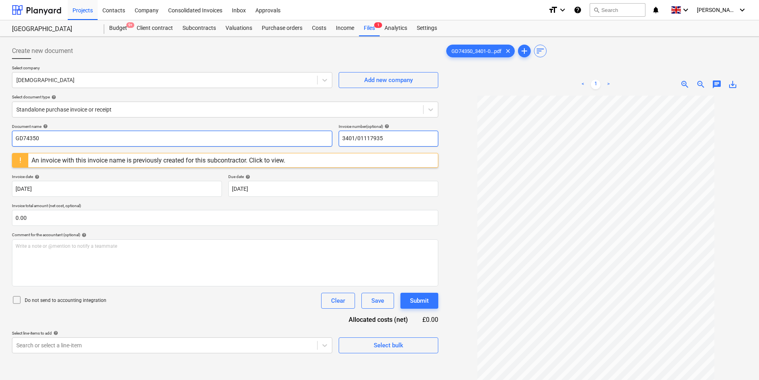
type input "3401/01117935"
click at [115, 139] on input "GD74350" at bounding box center [172, 139] width 320 height 16
paste input "3401/01117935"
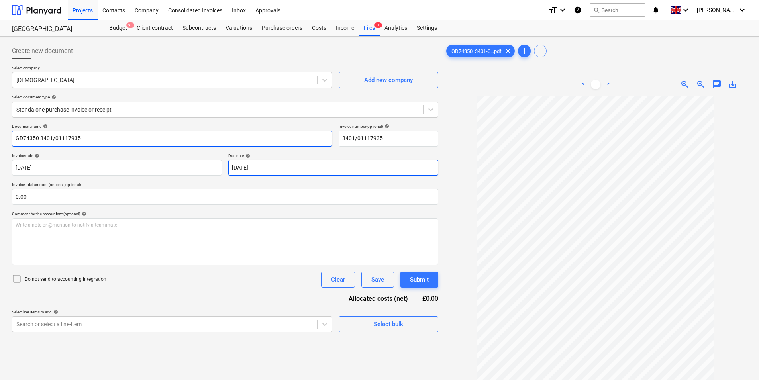
type input "GD74350 3401/01117935"
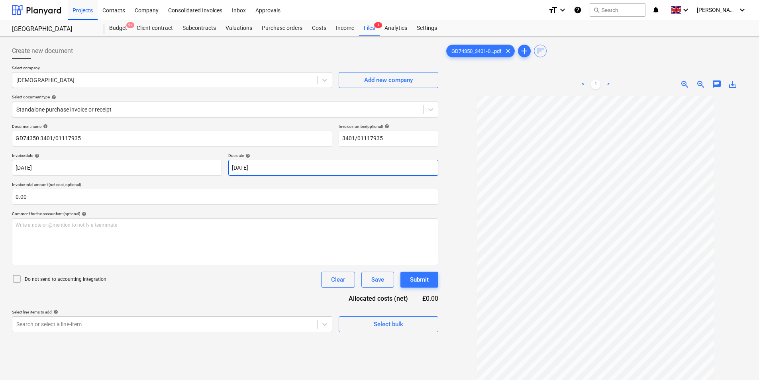
click at [301, 170] on body "Projects Contacts Company Consolidated Invoices Inbox Approvals format_size key…" at bounding box center [379, 190] width 759 height 380
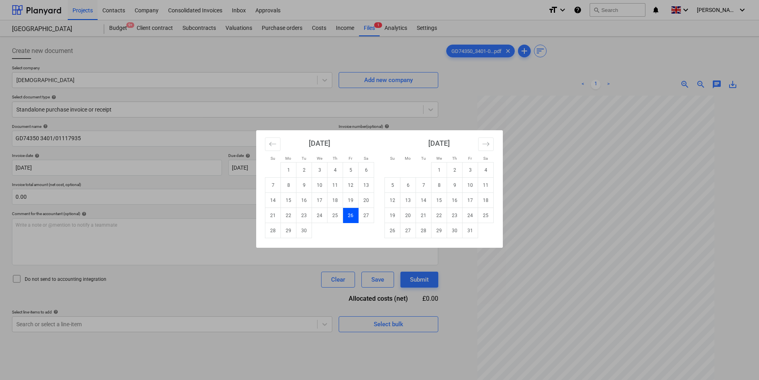
drag, startPoint x: 471, startPoint y: 230, endPoint x: 466, endPoint y: 230, distance: 4.4
click at [471, 231] on td "31" at bounding box center [470, 230] width 16 height 15
type input "[DATE]"
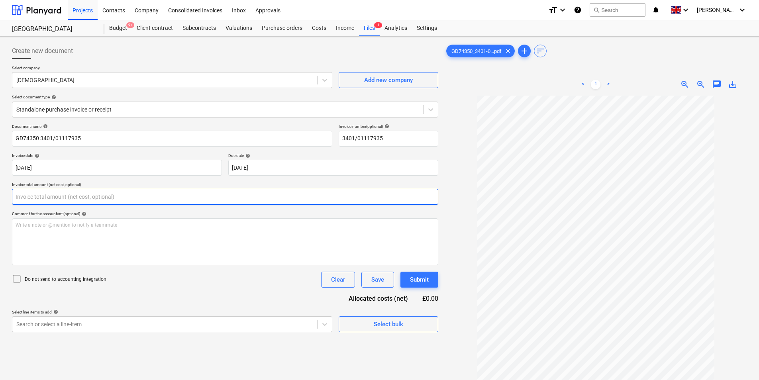
click at [56, 194] on input "text" at bounding box center [225, 197] width 426 height 16
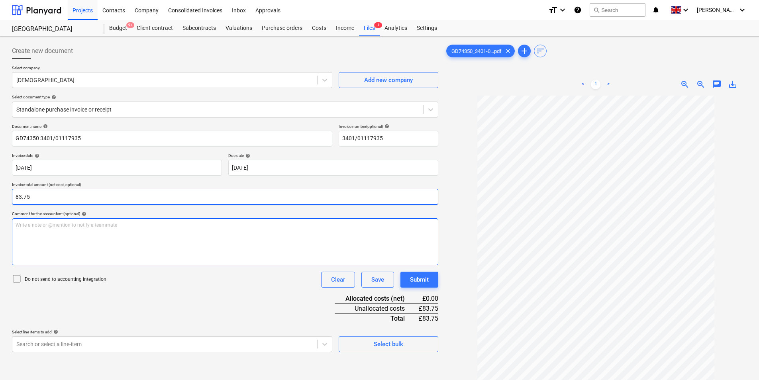
type input "83.75"
click at [110, 226] on p "Write a note or @mention to notify a teammate [PERSON_NAME]" at bounding box center [225, 225] width 419 height 7
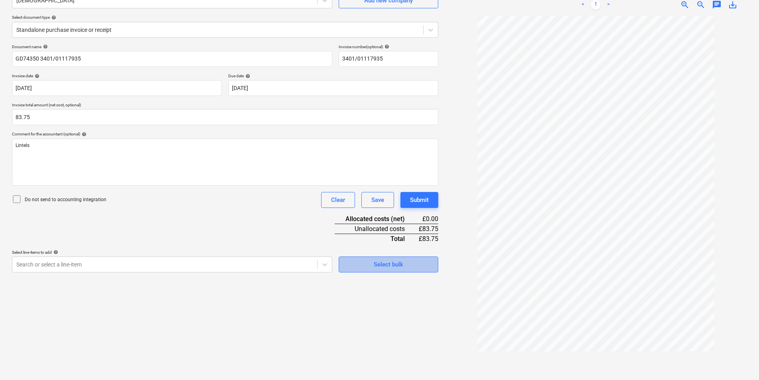
click at [381, 261] on div "Select bulk" at bounding box center [388, 264] width 29 height 10
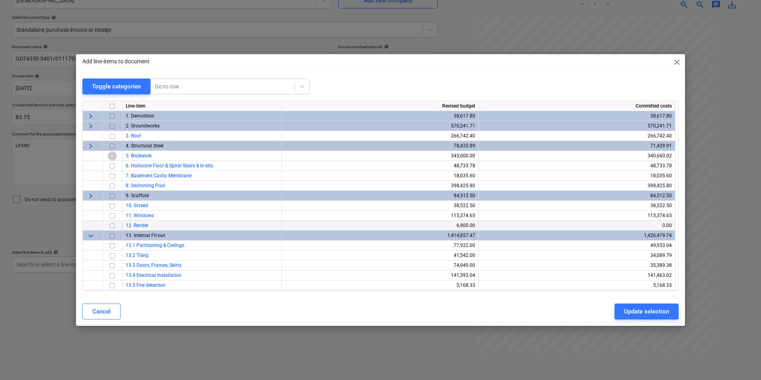
drag, startPoint x: 114, startPoint y: 156, endPoint x: 280, endPoint y: 229, distance: 181.1
click at [115, 156] on input "checkbox" at bounding box center [113, 156] width 10 height 10
click at [633, 310] on div "Update selection" at bounding box center [646, 311] width 45 height 10
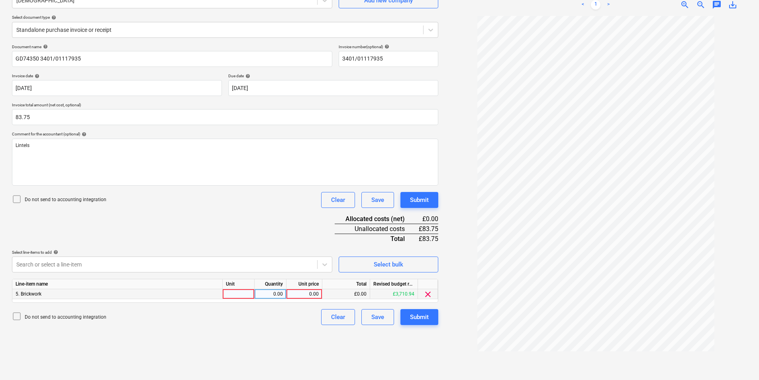
click at [227, 293] on div at bounding box center [239, 294] width 32 height 10
type input "ea"
type input "83.75"
click at [419, 319] on div "Submit" at bounding box center [419, 317] width 19 height 10
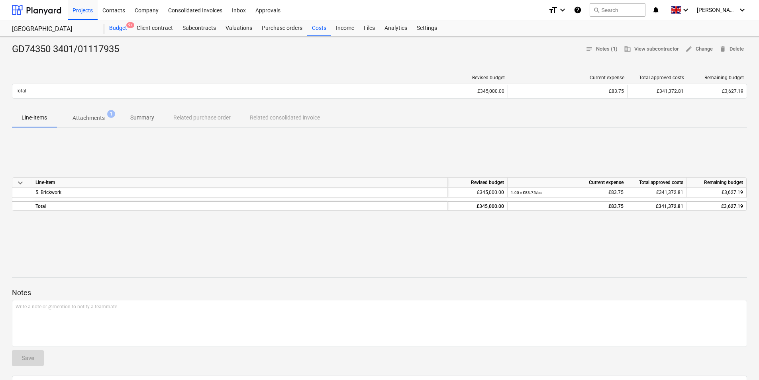
click at [114, 25] on div "Budget 9+" at bounding box center [117, 28] width 27 height 16
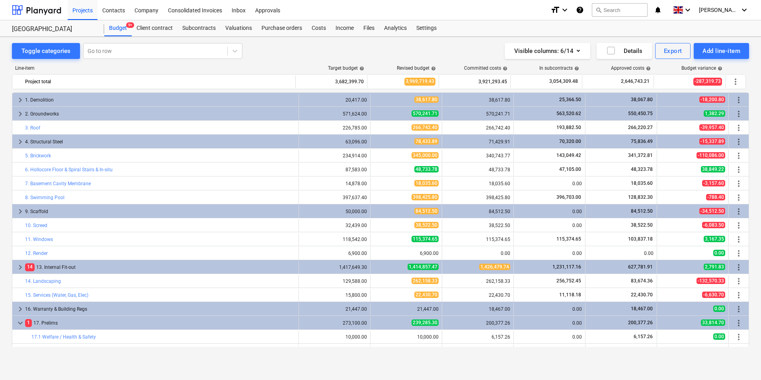
scroll to position [80, 0]
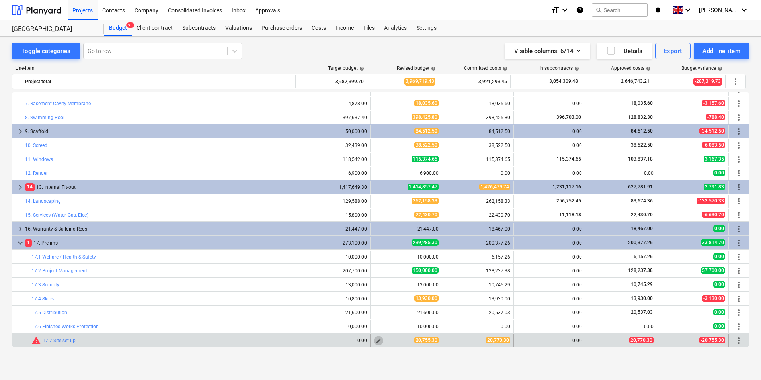
click at [376, 341] on span "edit" at bounding box center [379, 340] width 6 height 6
type textarea "x"
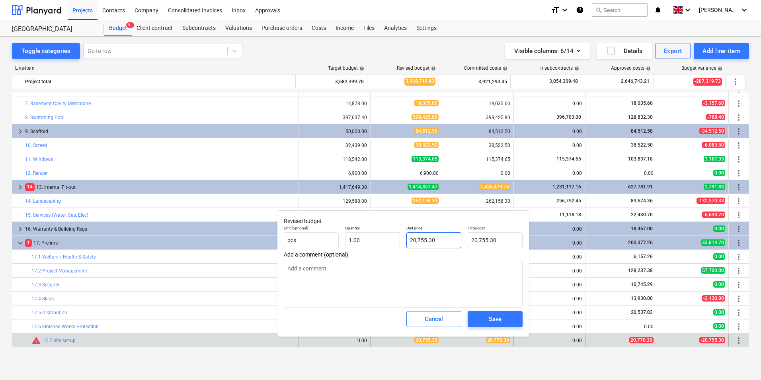
type input "20755.3"
drag, startPoint x: 444, startPoint y: 239, endPoint x: 363, endPoint y: 306, distance: 105.2
click at [353, 246] on div "Unit (optional) pcs Quantity 1.00 Unit price 20755.3 Total cost 20,755.30" at bounding box center [403, 236] width 245 height 29
type textarea "x"
type input "2"
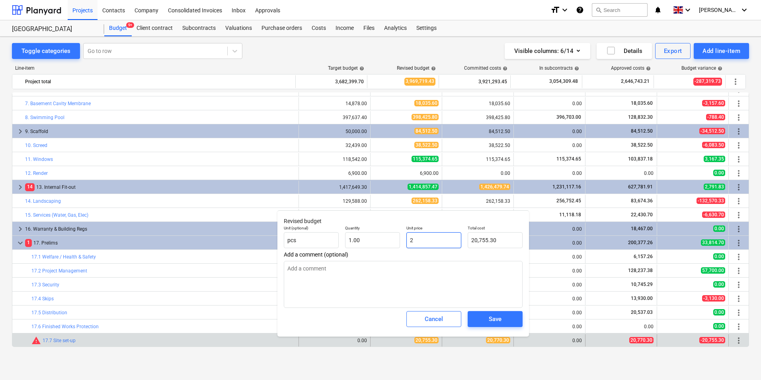
type input "2.00"
type textarea "x"
type input "20"
type input "20.00"
type textarea "x"
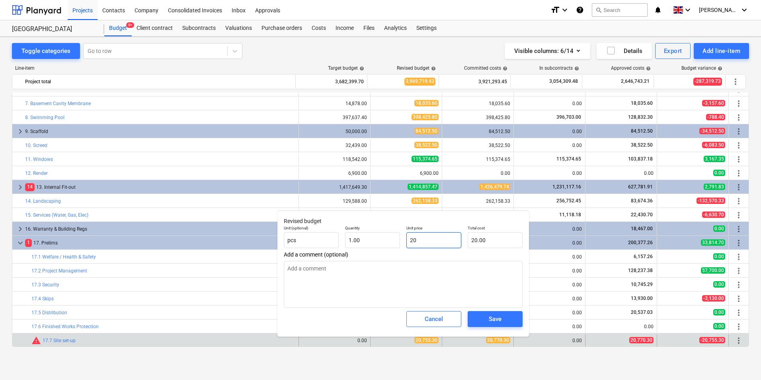
type input "207"
type input "207.00"
type textarea "x"
type input "2077"
type input "2,077.00"
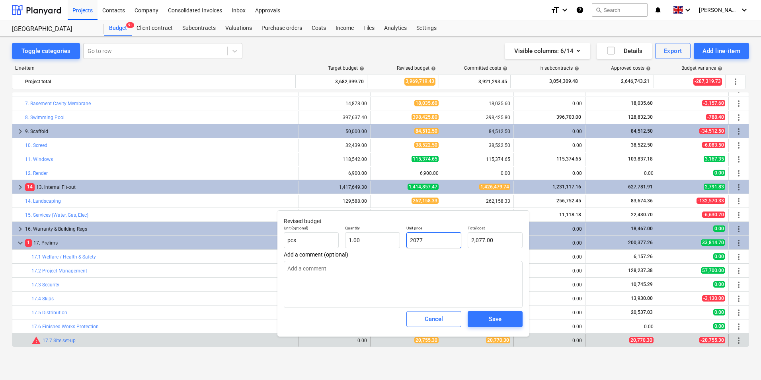
type textarea "x"
type input "20770"
type input "20,770.00"
type textarea "x"
type input "20770."
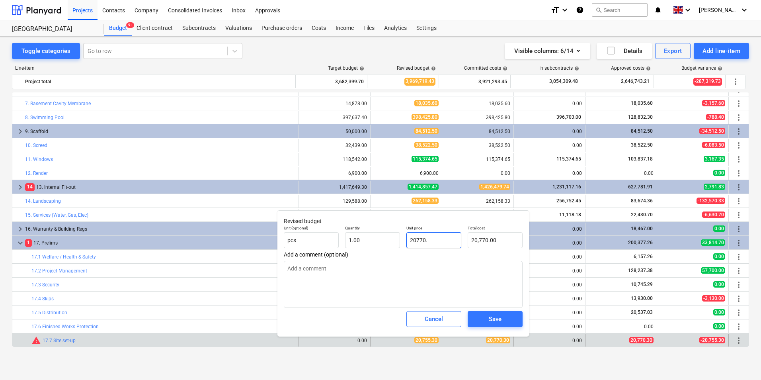
type textarea "x"
type input "20770.3"
type input "20,770.30"
type input "20770.3"
type textarea "x"
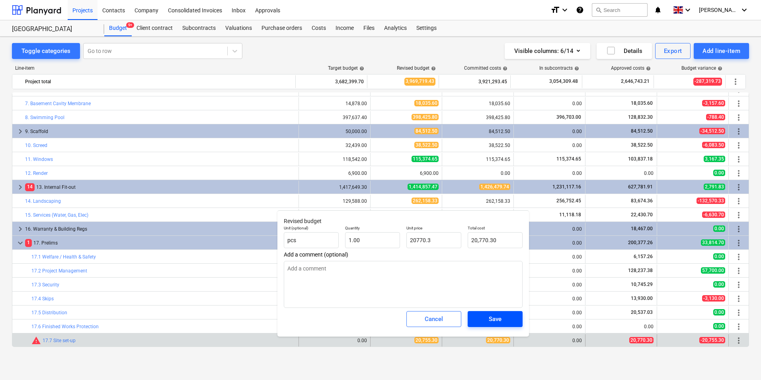
type input "20,770.30"
click at [499, 320] on div "Save" at bounding box center [495, 319] width 13 height 10
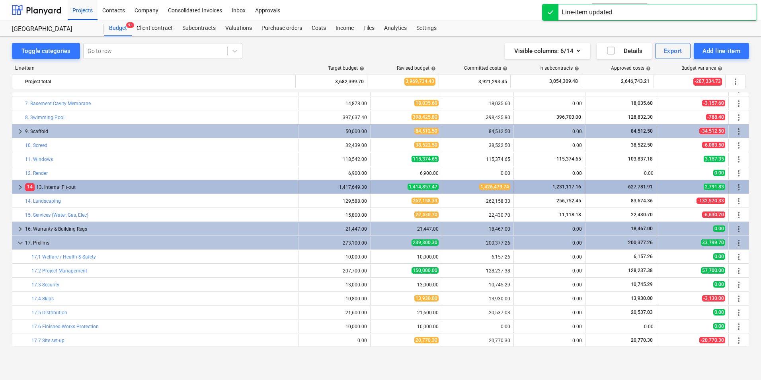
click at [15, 188] on div "keyboard_arrow_right 14 13. Internal Fit-out" at bounding box center [155, 187] width 287 height 13
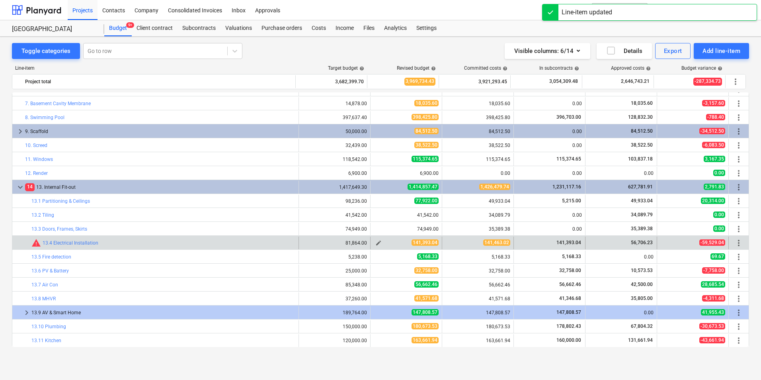
click at [378, 243] on span "edit" at bounding box center [379, 243] width 6 height 6
type textarea "x"
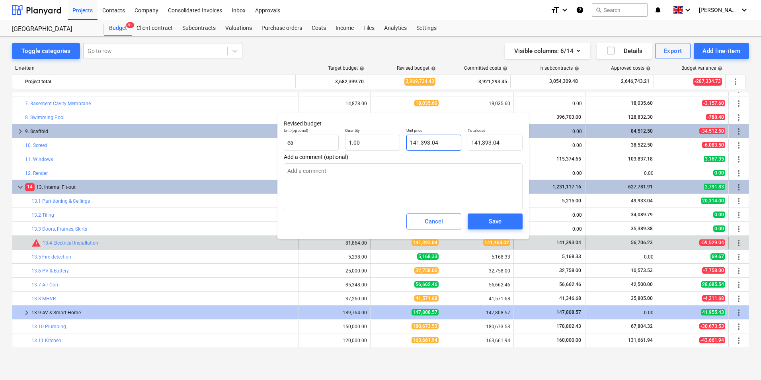
type input "141393.04"
drag, startPoint x: 446, startPoint y: 144, endPoint x: 393, endPoint y: 143, distance: 52.2
click at [393, 143] on div "Unit (optional) ea Quantity 1.00 Unit price 141393.04 Total cost 141,393.04" at bounding box center [403, 139] width 245 height 29
type textarea "x"
type input "1"
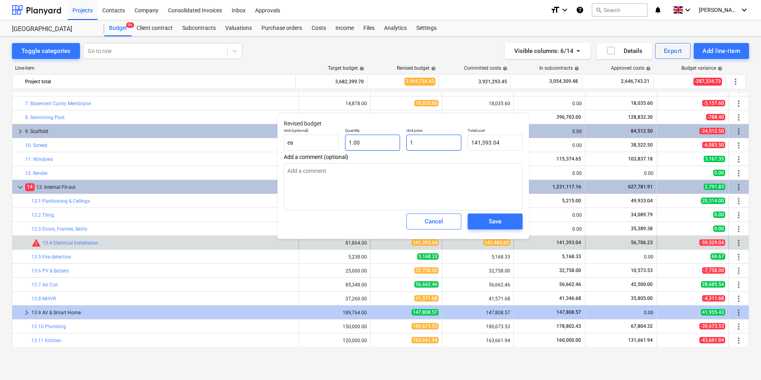
type input "1.00"
type textarea "x"
type input "14"
type input "14.00"
type textarea "x"
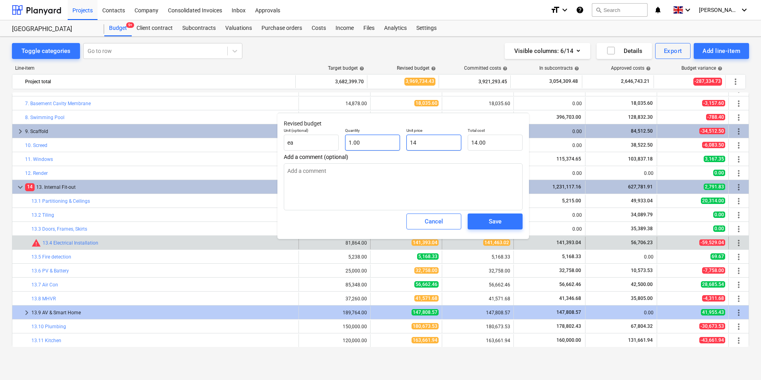
type input "141"
type input "141.00"
type textarea "x"
type input "1414"
type input "1,414.00"
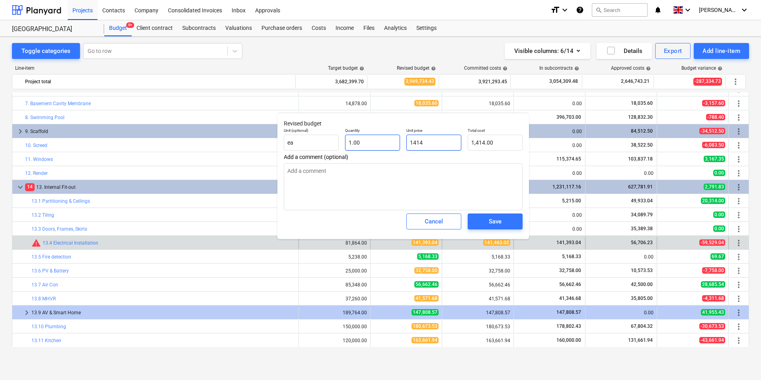
type textarea "x"
type input "14146"
type input "14,146.00"
type textarea "x"
type input "141463"
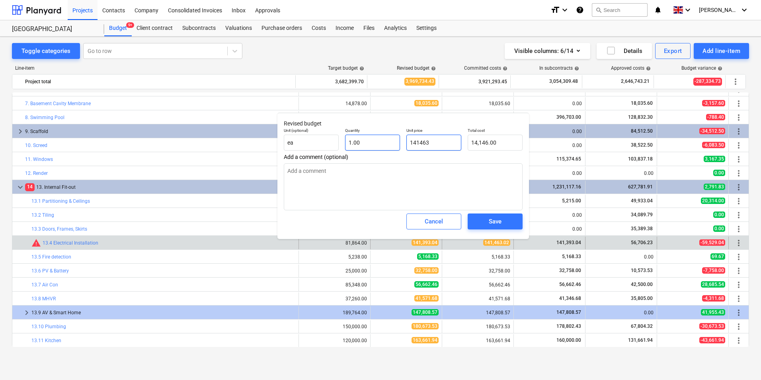
type input "141,463.00"
type textarea "x"
type input "141463."
type textarea "x"
type input "141463.0"
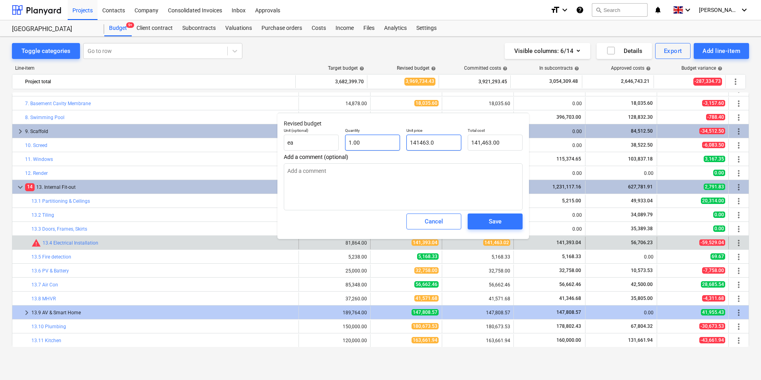
type textarea "x"
type input "141463.02"
type input "141,463.02"
type input "141463.02"
type textarea "x"
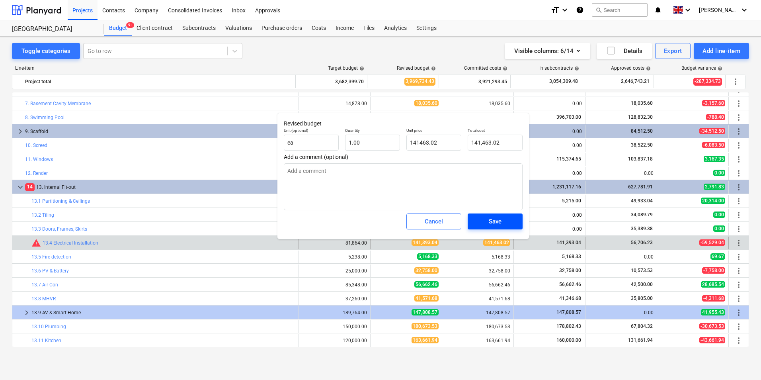
type input "141,463.02"
click at [505, 221] on span "Save" at bounding box center [495, 221] width 36 height 10
type textarea "x"
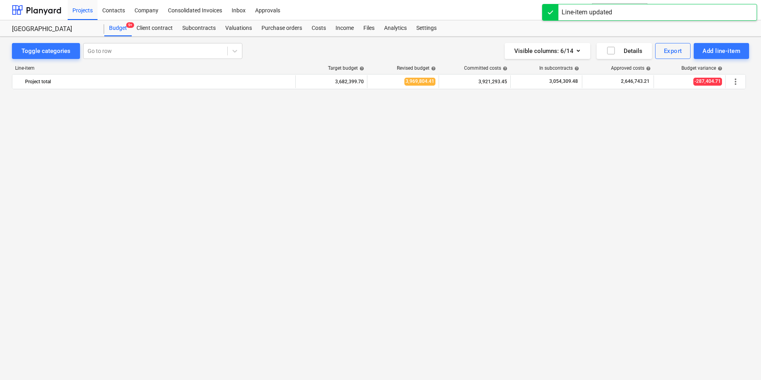
scroll to position [359, 0]
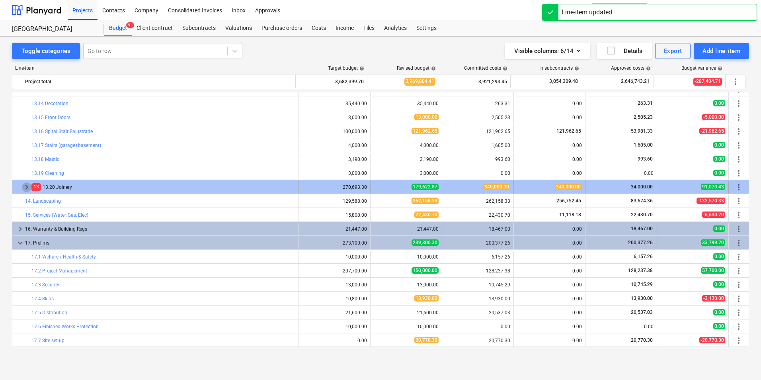
click at [25, 189] on span "keyboard_arrow_right" at bounding box center [27, 187] width 10 height 10
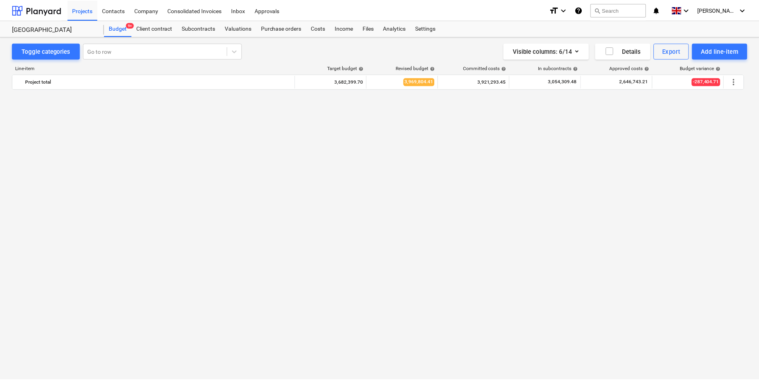
scroll to position [0, 0]
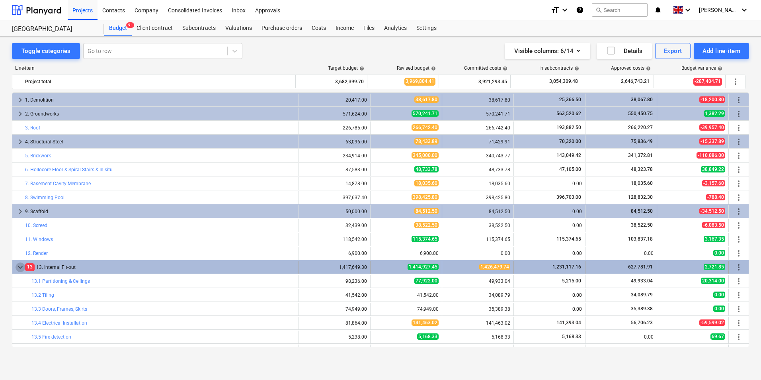
click at [18, 270] on span "keyboard_arrow_down" at bounding box center [21, 267] width 10 height 10
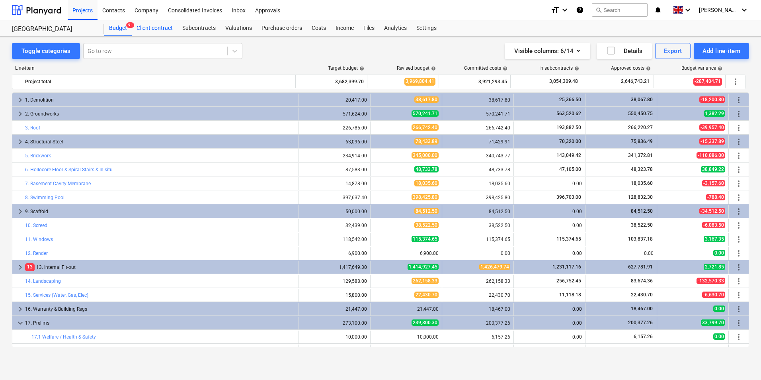
drag, startPoint x: 209, startPoint y: 25, endPoint x: 140, endPoint y: 35, distance: 69.7
click at [209, 25] on div "Subcontracts" at bounding box center [199, 28] width 43 height 16
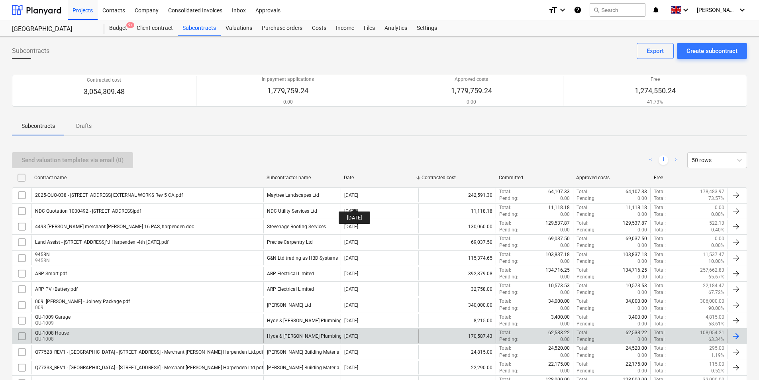
scroll to position [166, 0]
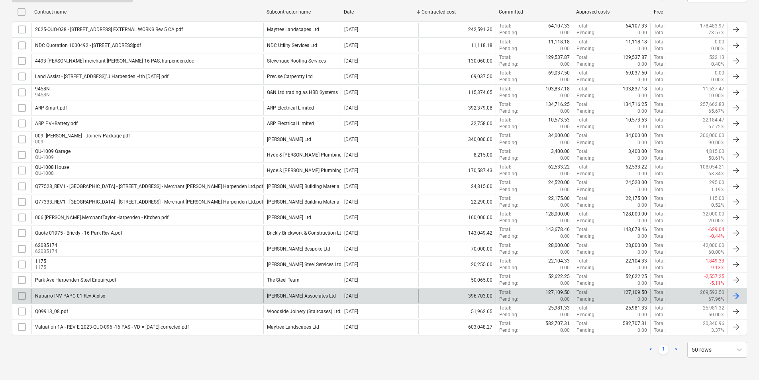
click at [322, 296] on div "[PERSON_NAME] Associates Ltd" at bounding box center [301, 296] width 69 height 6
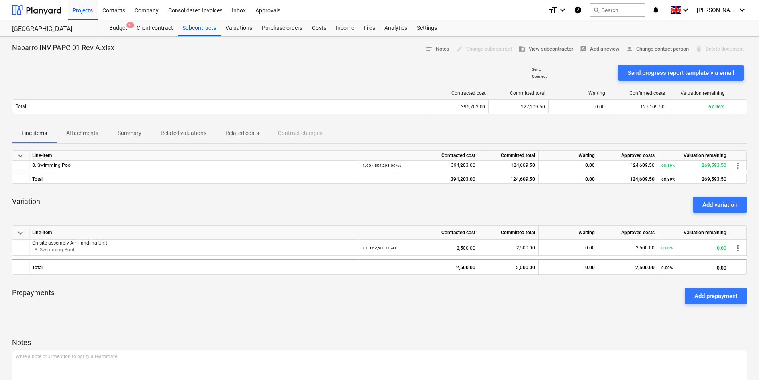
click at [713, 201] on div "Add variation" at bounding box center [719, 205] width 35 height 10
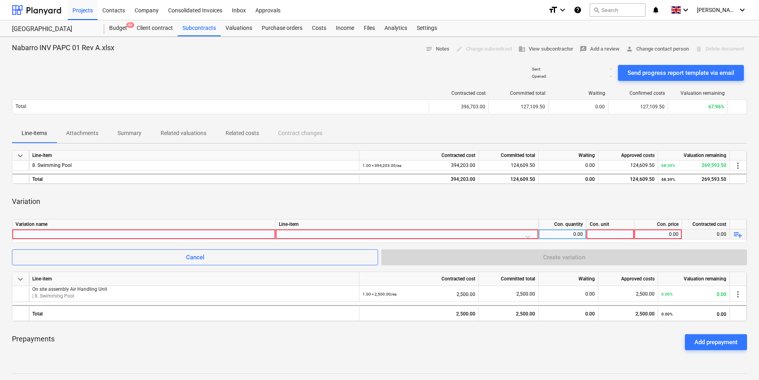
click at [38, 233] on div at bounding box center [144, 234] width 256 height 10
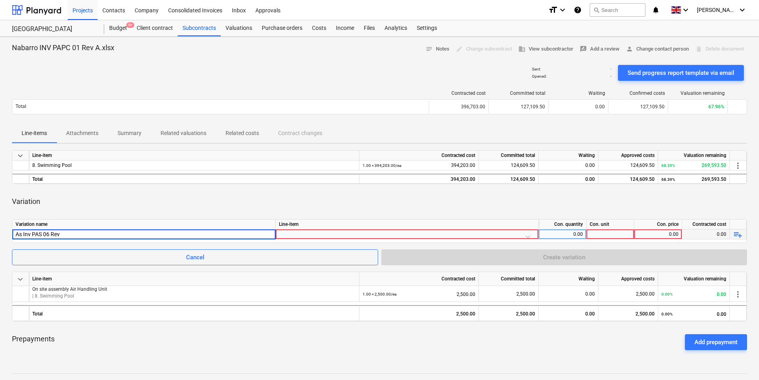
type input "As Inv PAS 06 Rev A"
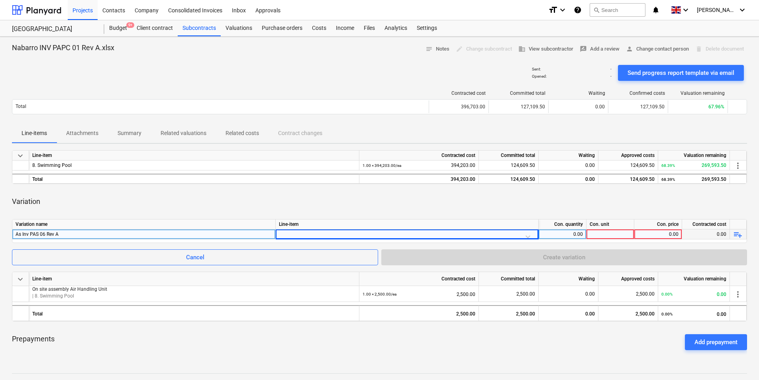
click at [20, 236] on div "As Inv PAS 06 Rev A" at bounding box center [144, 234] width 256 height 10
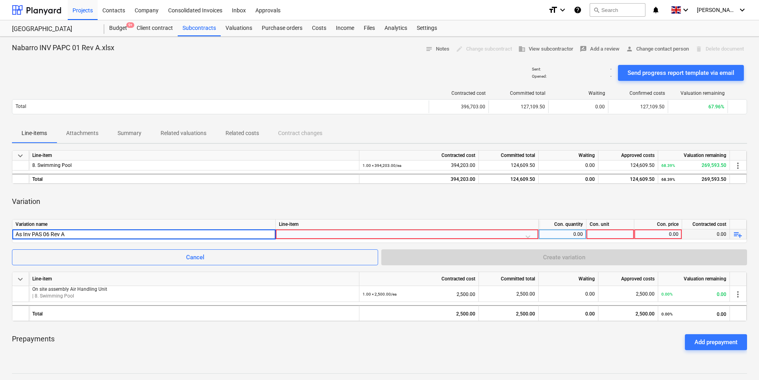
click at [22, 235] on input "As Inv PAS 06 Rev A" at bounding box center [143, 234] width 263 height 10
type input "Inv PAS 06 Rev A"
click at [287, 233] on div at bounding box center [407, 236] width 256 height 14
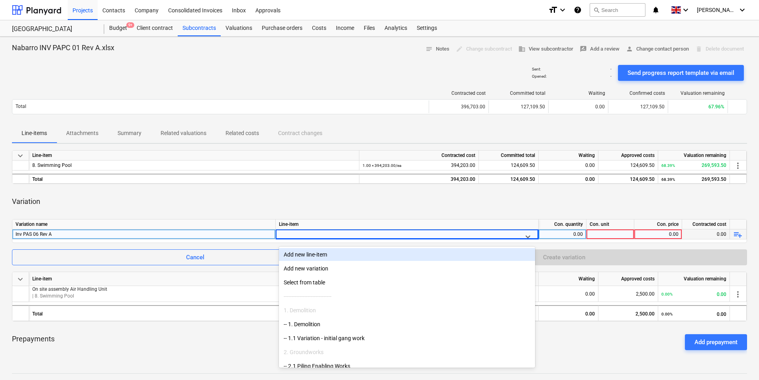
type input "8"
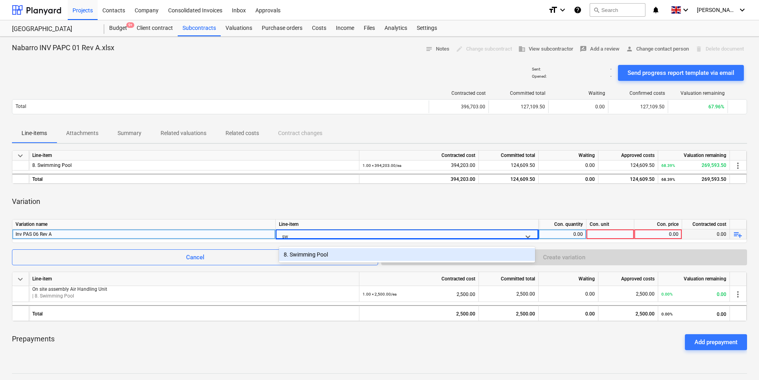
type input "swi"
click at [322, 255] on div "8. Swimming Pool" at bounding box center [407, 254] width 256 height 13
click at [572, 235] on div "0.00" at bounding box center [562, 234] width 41 height 10
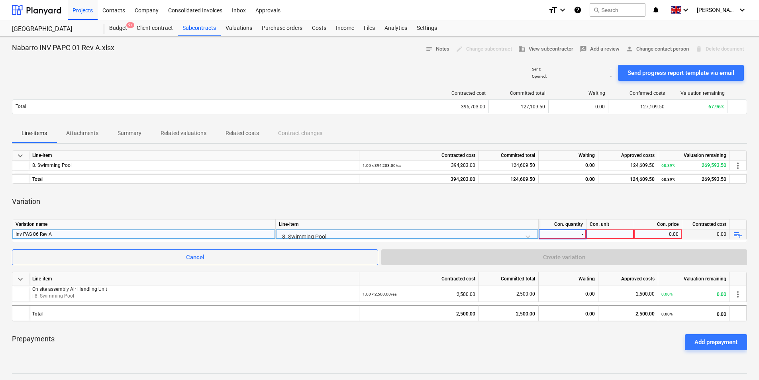
type input "-1"
type input "ea"
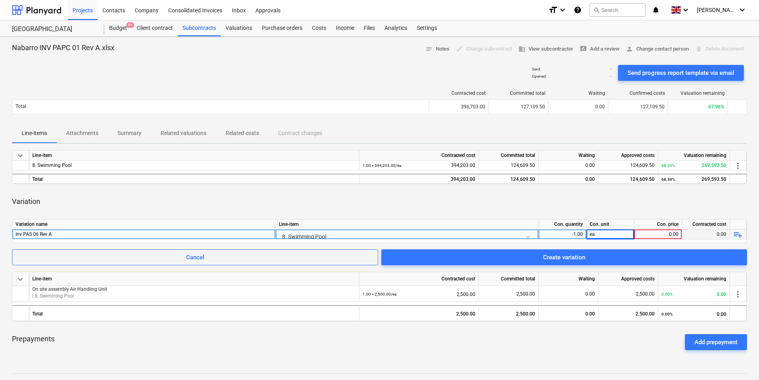
click at [659, 234] on div "0.00" at bounding box center [657, 234] width 41 height 10
type input "40505"
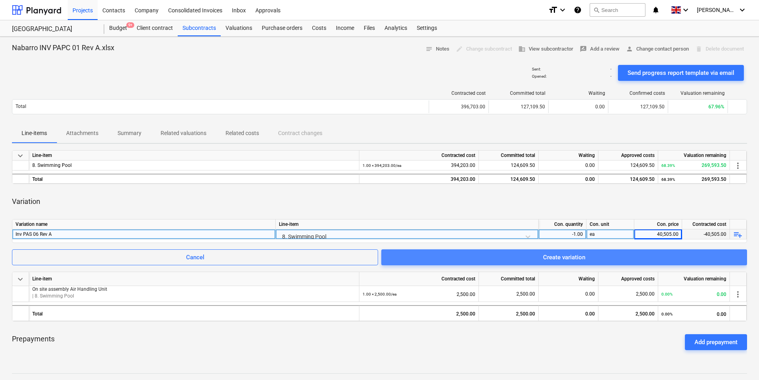
click at [577, 261] on div "Create variation" at bounding box center [564, 257] width 42 height 10
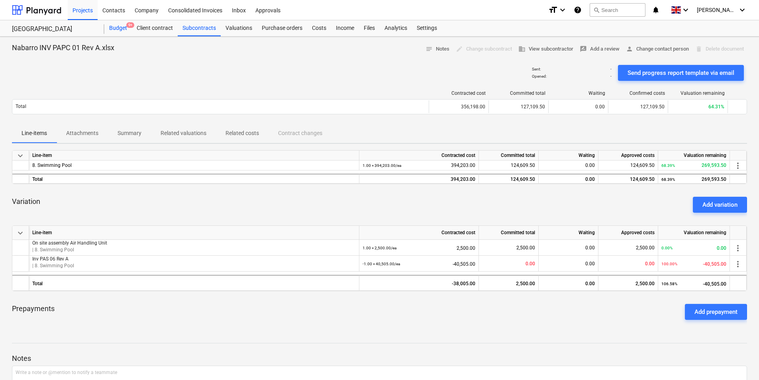
click at [112, 29] on div "Budget 9+" at bounding box center [117, 28] width 27 height 16
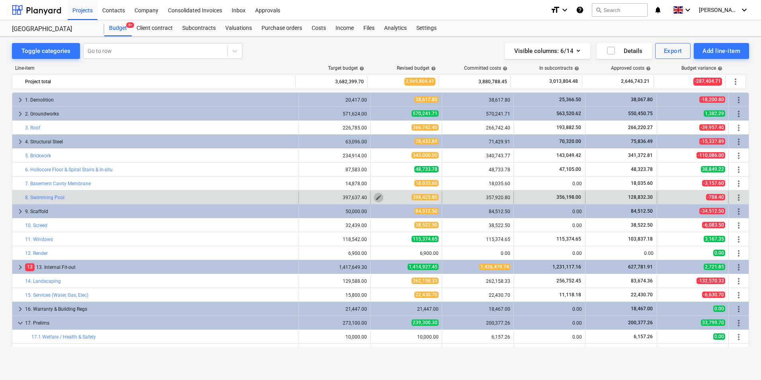
click at [378, 198] on span "edit" at bounding box center [379, 197] width 6 height 6
type textarea "x"
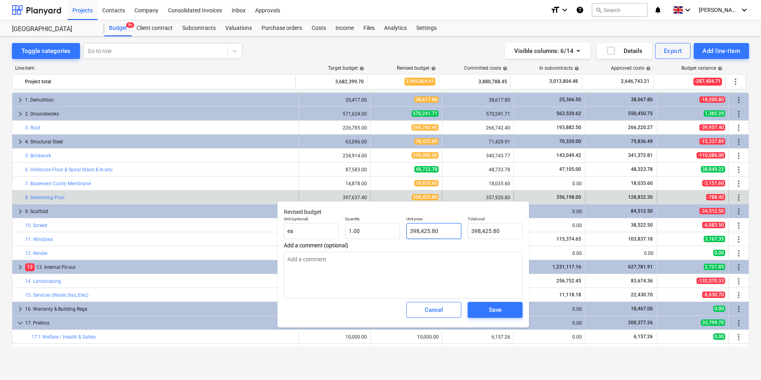
type input "398425.8"
drag, startPoint x: 455, startPoint y: 232, endPoint x: 353, endPoint y: 236, distance: 102.0
click at [353, 235] on div "Unit (optional) ea Quantity 1.00 Unit price 398425.8 Total cost 398,425.80" at bounding box center [403, 227] width 245 height 29
type textarea "x"
type input "3"
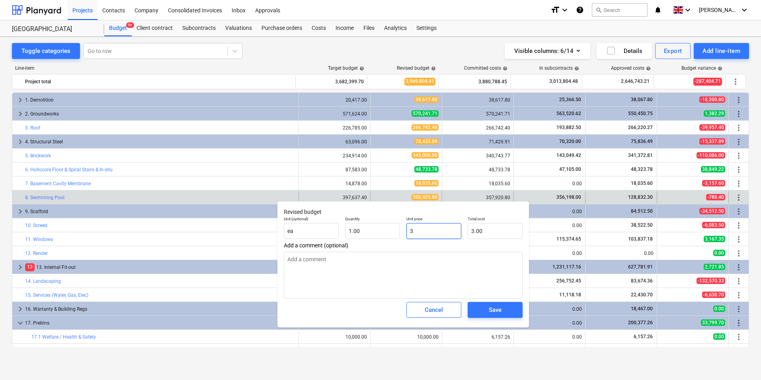
type input "3.00"
type textarea "x"
type input "35"
type input "35.00"
type textarea "x"
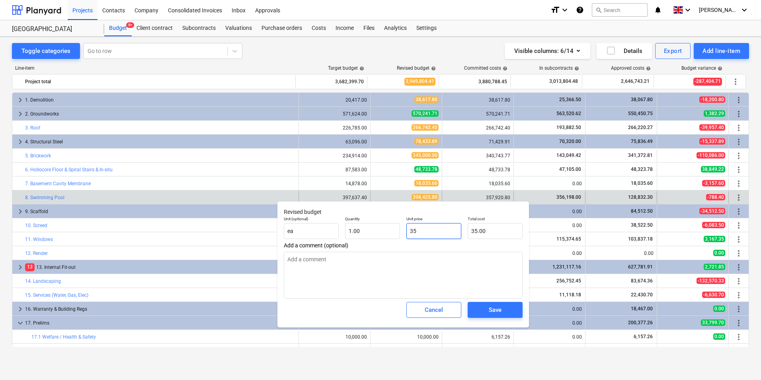
type input "357"
type input "357.00"
type textarea "x"
type input "3579"
type input "3,579.00"
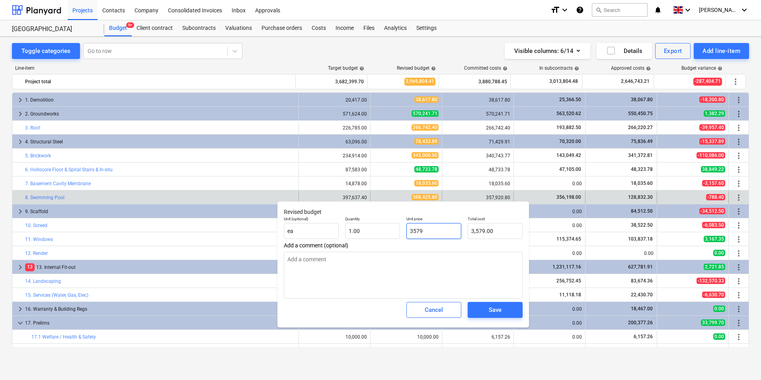
type textarea "x"
type input "35792"
type input "35,792.00"
type textarea "x"
type input "357920"
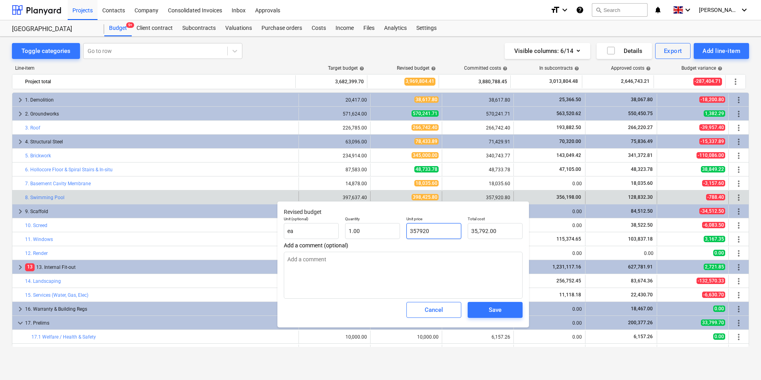
type input "357,920.00"
type textarea "x"
type input "357920."
type textarea "x"
type input "357920.8"
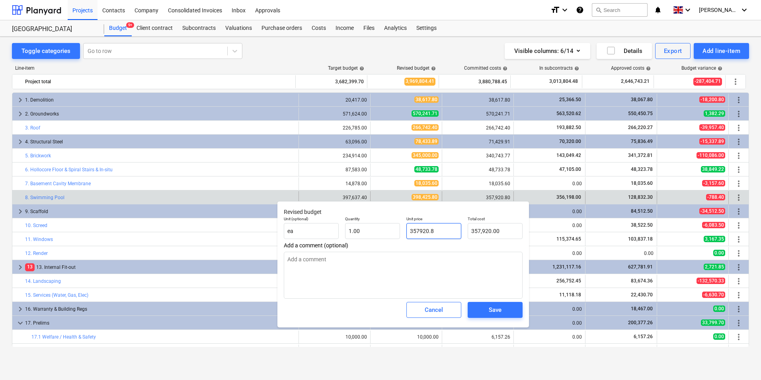
type input "357,920.80"
type textarea "x"
type input "357920.80"
type textarea "x"
type input "357,920.80"
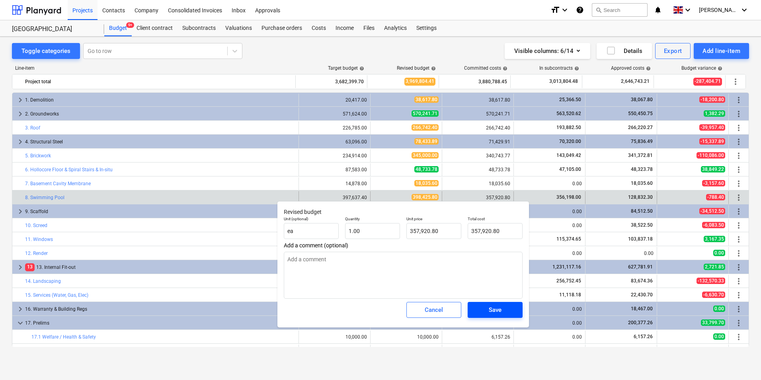
click at [498, 310] on div "Save" at bounding box center [495, 310] width 13 height 10
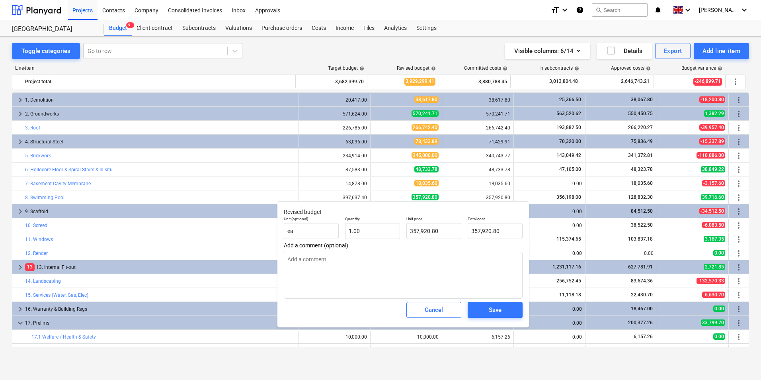
type textarea "x"
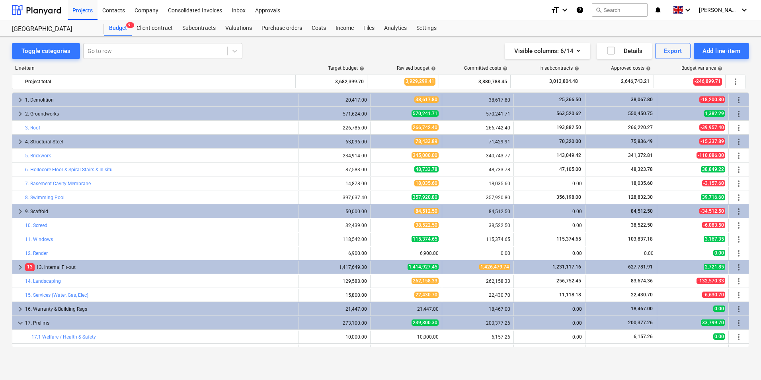
scroll to position [80, 0]
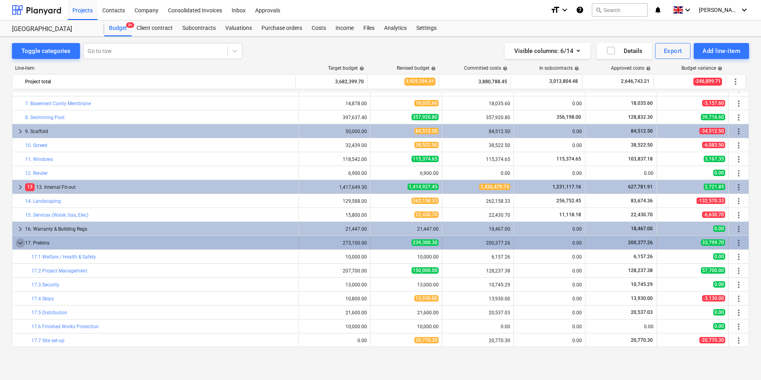
click at [18, 241] on span "keyboard_arrow_down" at bounding box center [21, 243] width 10 height 10
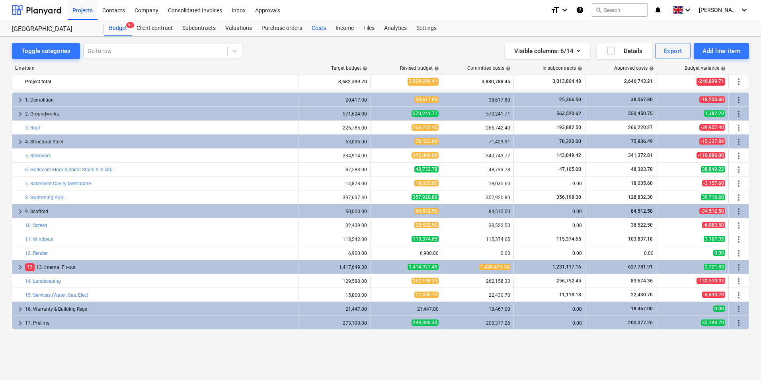
click at [315, 29] on div "Costs" at bounding box center [319, 28] width 24 height 16
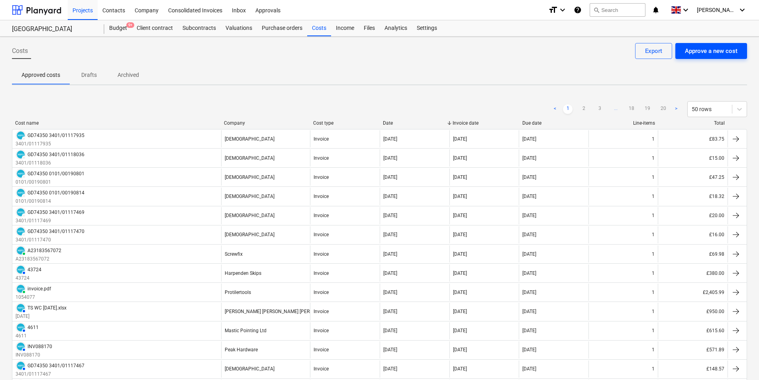
click at [704, 54] on div "Approve a new cost" at bounding box center [711, 51] width 53 height 10
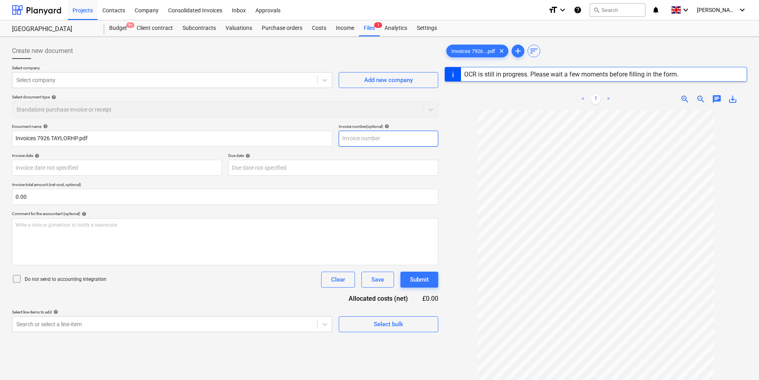
type input "181111"
type input "[DATE]"
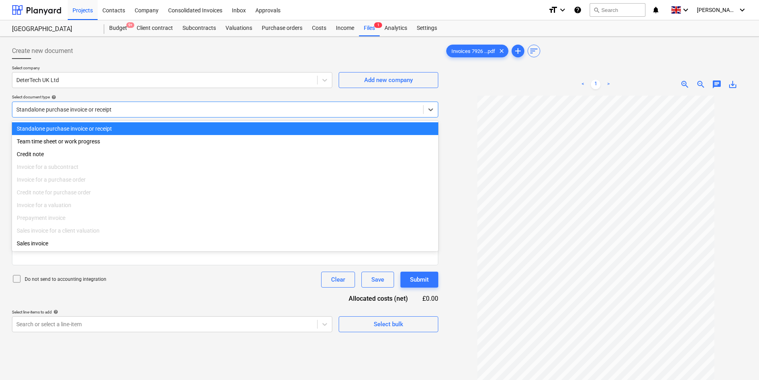
click at [178, 115] on div "Standalone purchase invoice or receipt" at bounding box center [217, 109] width 411 height 11
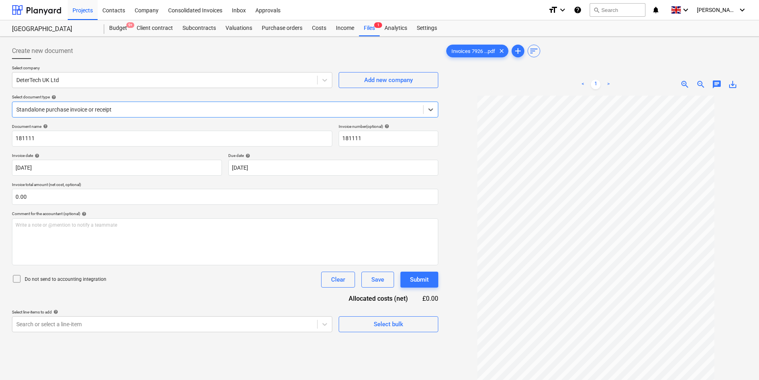
click at [178, 115] on div "Standalone purchase invoice or receipt" at bounding box center [217, 109] width 411 height 11
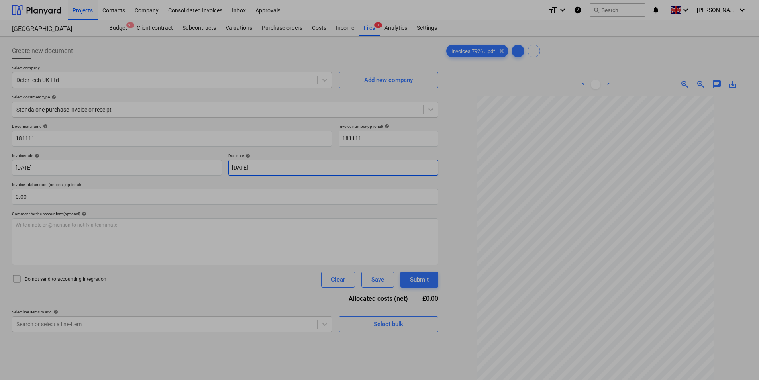
click at [263, 166] on body "Projects Contacts Company Consolidated Invoices Inbox Approvals format_size key…" at bounding box center [379, 190] width 759 height 380
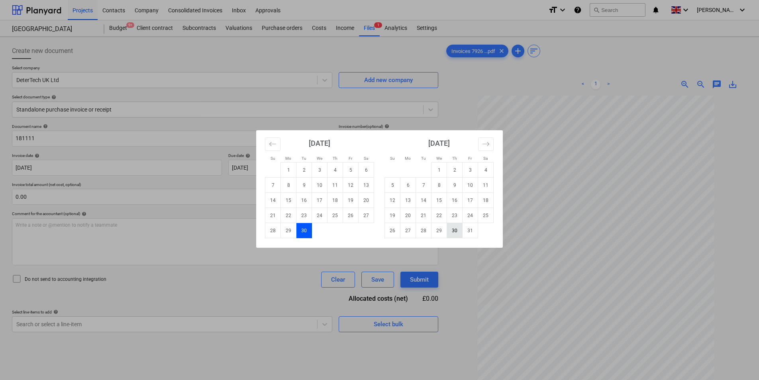
click at [454, 232] on td "30" at bounding box center [455, 230] width 16 height 15
type input "[DATE]"
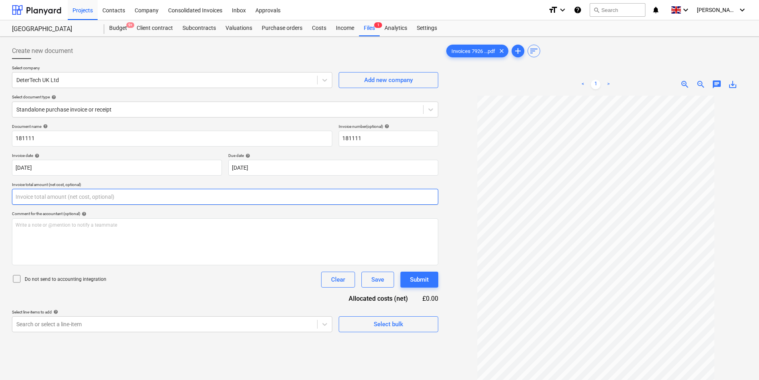
click at [74, 197] on input "text" at bounding box center [225, 197] width 426 height 16
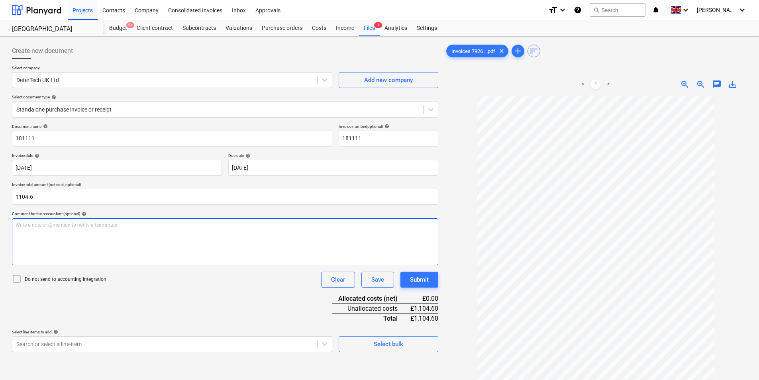
type input "1,104.60"
click at [106, 240] on div "Write a note or @mention to notify a teammate [PERSON_NAME]" at bounding box center [225, 241] width 426 height 47
click at [35, 222] on span "09/25 Sewcurity" at bounding box center [33, 225] width 35 height 6
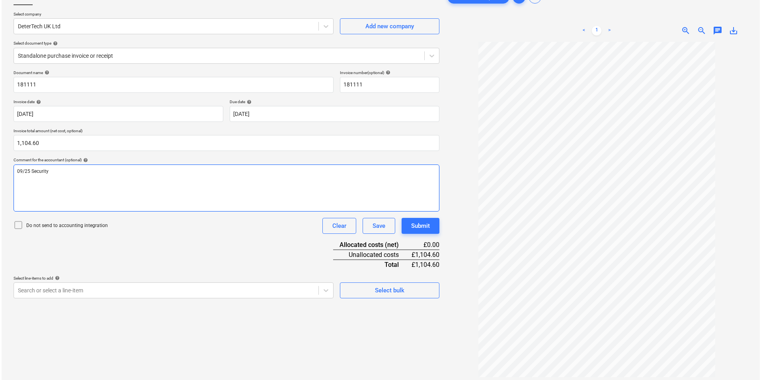
scroll to position [80, 0]
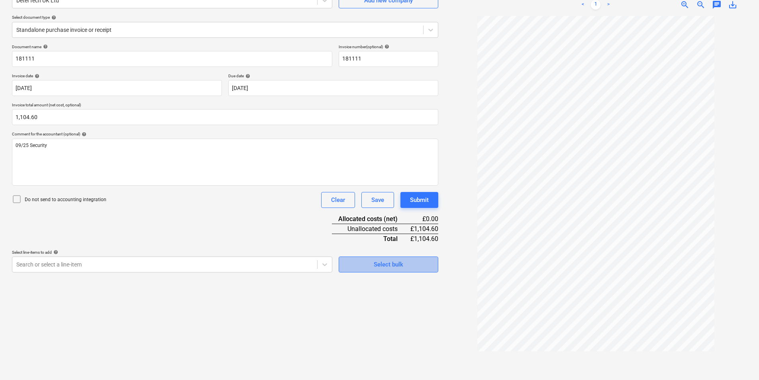
click at [381, 266] on div "Select bulk" at bounding box center [388, 264] width 29 height 10
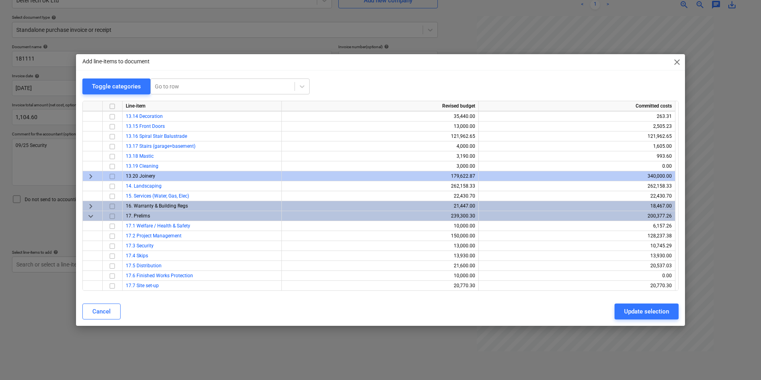
scroll to position [368, 0]
click at [112, 244] on input "checkbox" at bounding box center [113, 246] width 10 height 10
drag, startPoint x: 642, startPoint y: 303, endPoint x: 491, endPoint y: 265, distance: 155.5
click at [642, 303] on div "Cancel Update selection" at bounding box center [381, 311] width 606 height 22
click at [633, 309] on div "Update selection" at bounding box center [646, 311] width 45 height 10
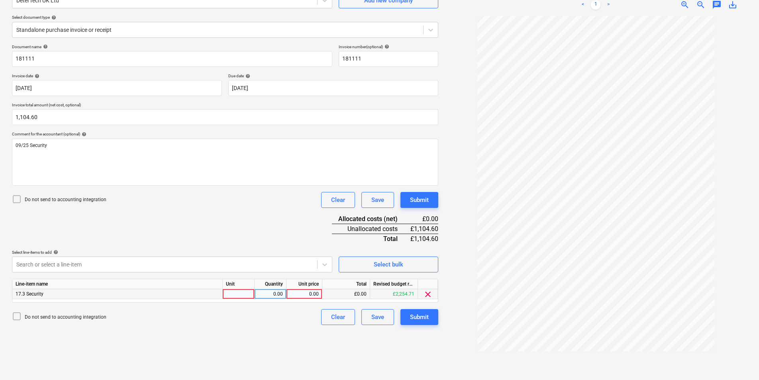
click at [237, 294] on div at bounding box center [239, 294] width 32 height 10
type input "ea"
type input "1104.6"
click at [429, 312] on button "Submit" at bounding box center [419, 317] width 38 height 16
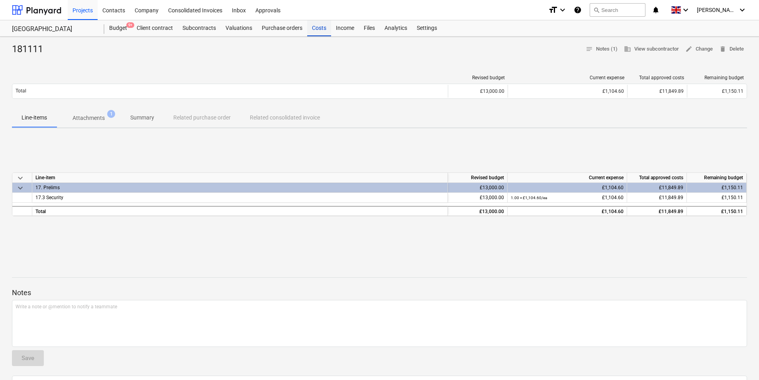
click at [322, 29] on div "Costs" at bounding box center [319, 28] width 24 height 16
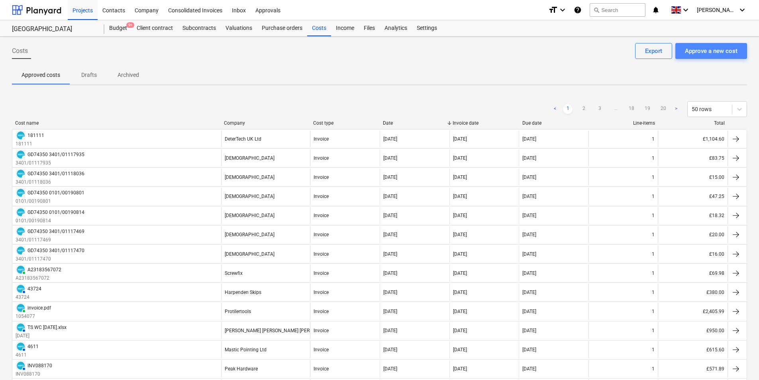
click at [720, 51] on div "Approve a new cost" at bounding box center [711, 51] width 53 height 10
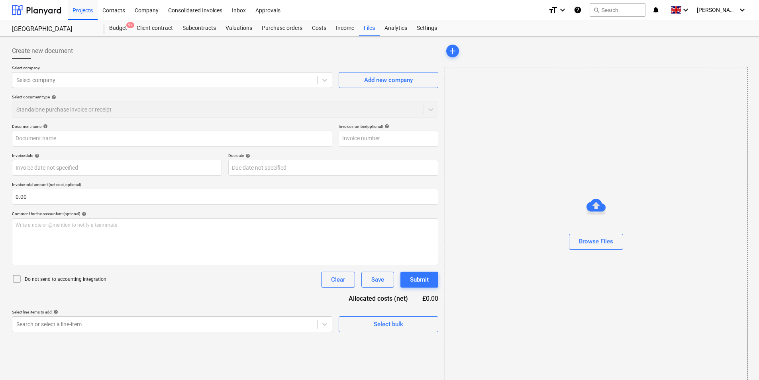
type input "Land Assist - Merchant [PERSON_NAME] 06.docx"
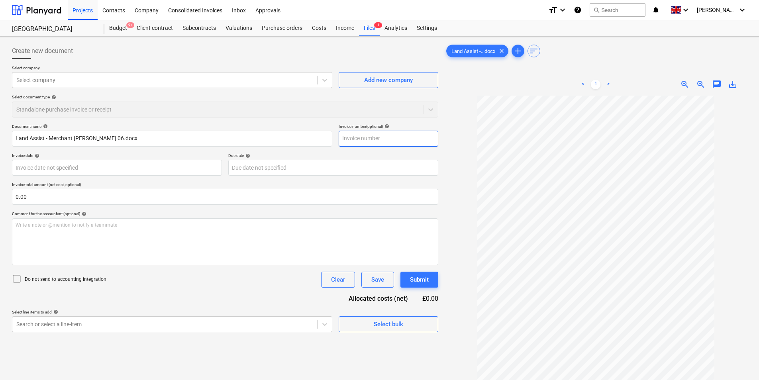
click at [370, 137] on input "text" at bounding box center [388, 139] width 100 height 16
click at [359, 133] on input "text" at bounding box center [388, 139] width 100 height 16
type input "Harp/06"
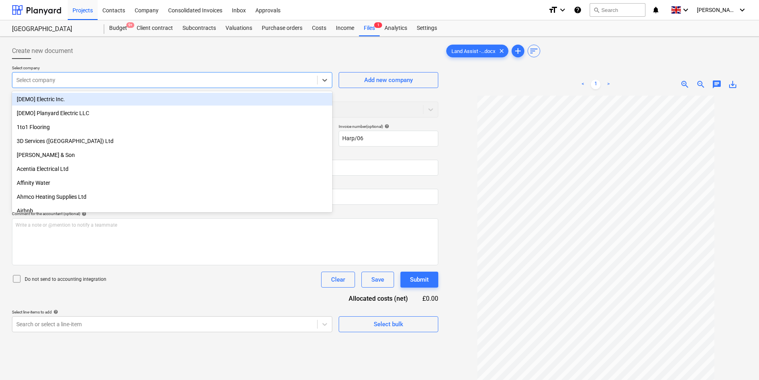
click at [47, 78] on div at bounding box center [164, 80] width 297 height 8
type input "reg"
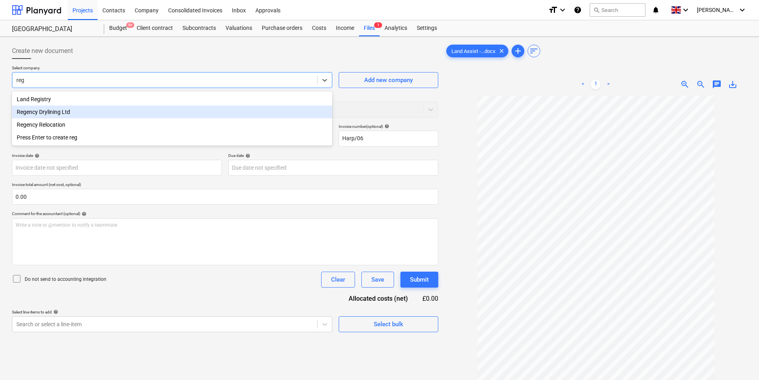
click at [60, 114] on div "Regency Drylining Ltd" at bounding box center [172, 112] width 320 height 13
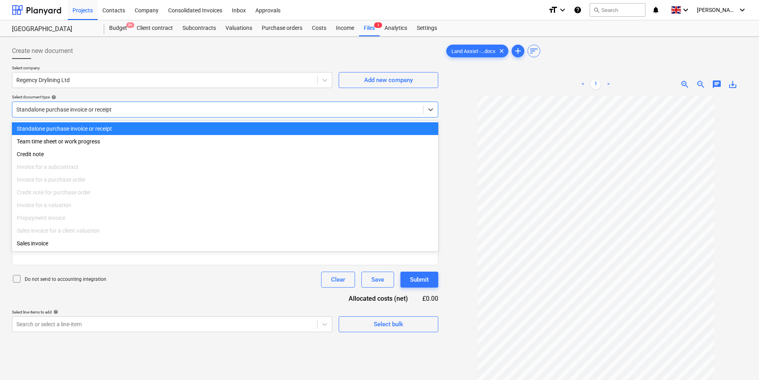
click at [94, 114] on div "Standalone purchase invoice or receipt" at bounding box center [217, 109] width 411 height 11
click at [88, 127] on div "Standalone purchase invoice or receipt" at bounding box center [225, 128] width 426 height 13
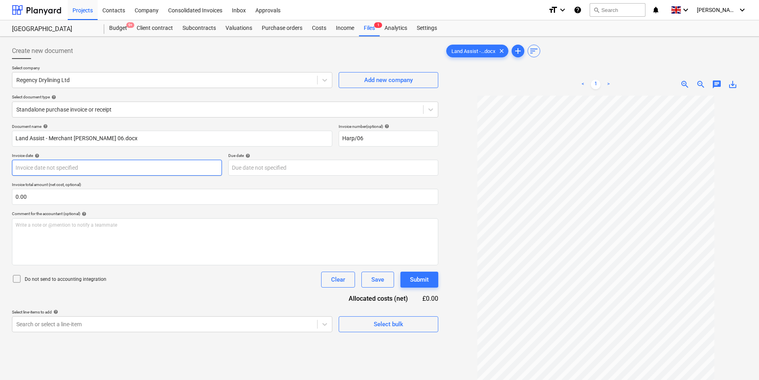
click at [44, 164] on body "Projects Contacts Company Consolidated Invoices Inbox Approvals format_size key…" at bounding box center [379, 190] width 759 height 380
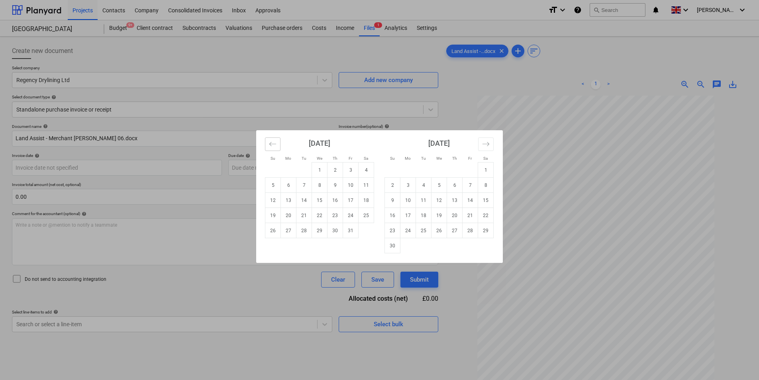
drag, startPoint x: 268, startPoint y: 146, endPoint x: 268, endPoint y: 153, distance: 7.6
click at [268, 146] on button "Move backward to switch to the previous month." at bounding box center [273, 144] width 16 height 14
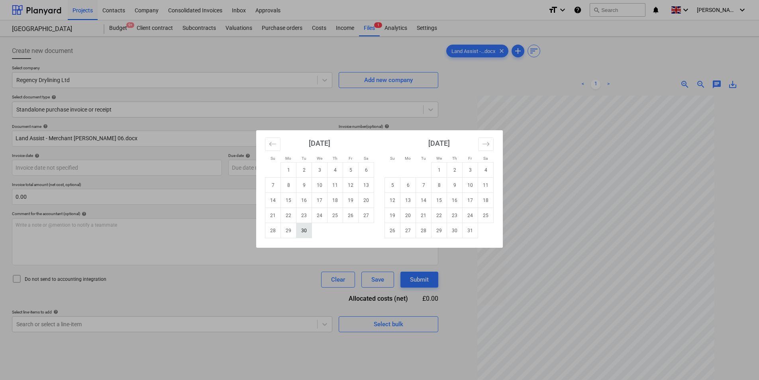
drag, startPoint x: 304, startPoint y: 232, endPoint x: 274, endPoint y: 222, distance: 31.1
click at [303, 231] on td "30" at bounding box center [304, 230] width 16 height 15
type input "[DATE]"
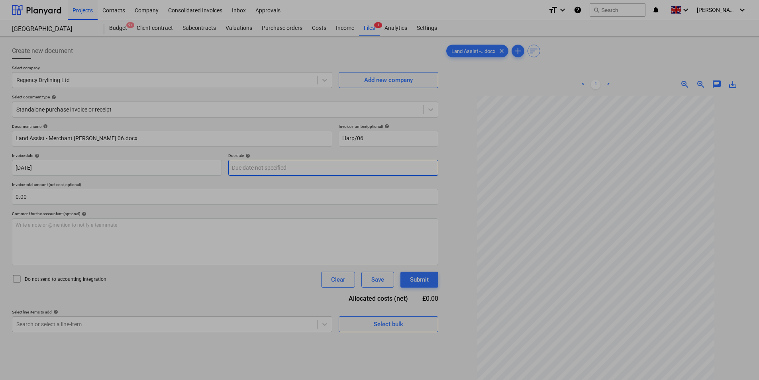
drag, startPoint x: 262, startPoint y: 166, endPoint x: 270, endPoint y: 179, distance: 15.0
click at [264, 166] on body "Projects Contacts Company Consolidated Invoices Inbox Approvals format_size key…" at bounding box center [379, 190] width 759 height 380
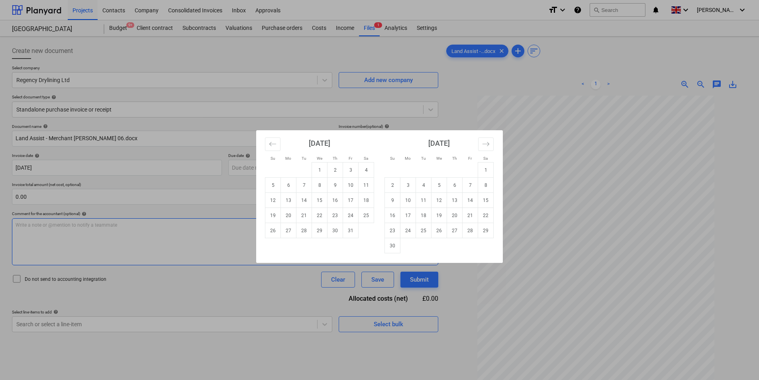
drag, startPoint x: 337, startPoint y: 232, endPoint x: 332, endPoint y: 232, distance: 4.8
click at [337, 232] on td "30" at bounding box center [335, 230] width 16 height 15
type input "[DATE]"
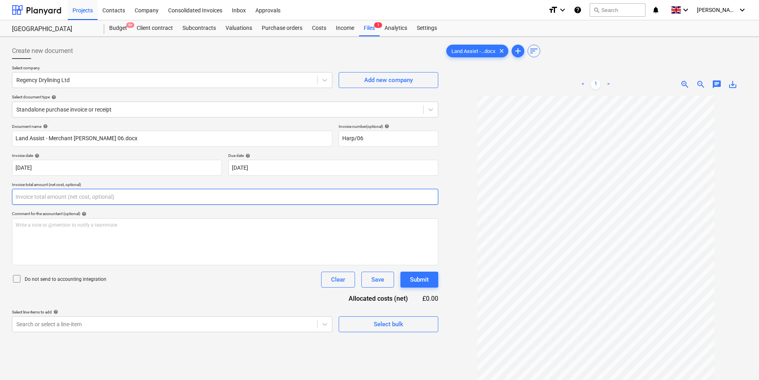
drag, startPoint x: 108, startPoint y: 200, endPoint x: 10, endPoint y: 211, distance: 99.4
click at [108, 200] on input "text" at bounding box center [225, 197] width 426 height 16
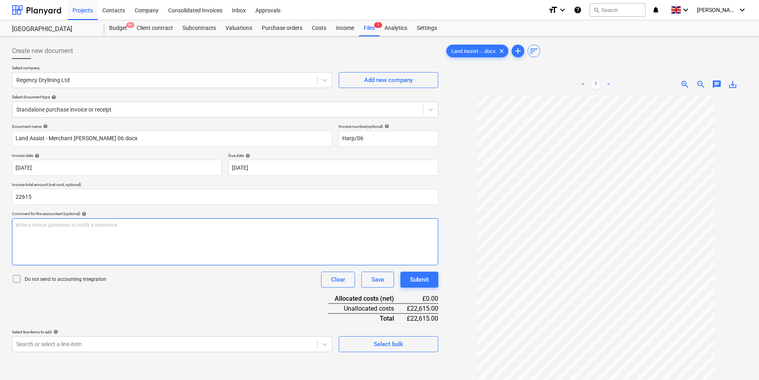
type input "22,615.00"
click at [88, 248] on div "Write a note or @mention to notify a teammate [PERSON_NAME]" at bounding box center [225, 241] width 426 height 47
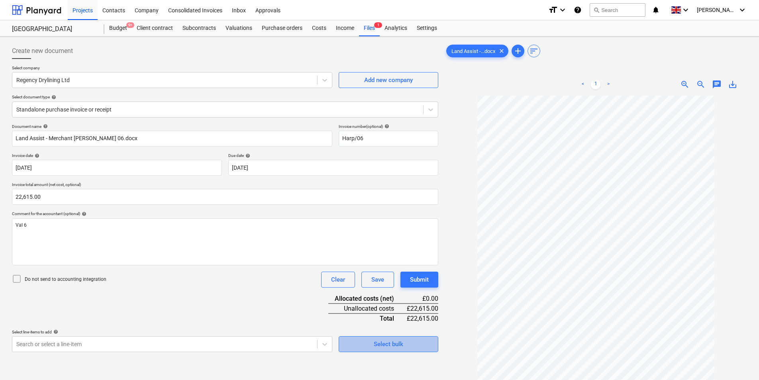
click at [428, 346] on button "Select bulk" at bounding box center [388, 344] width 100 height 16
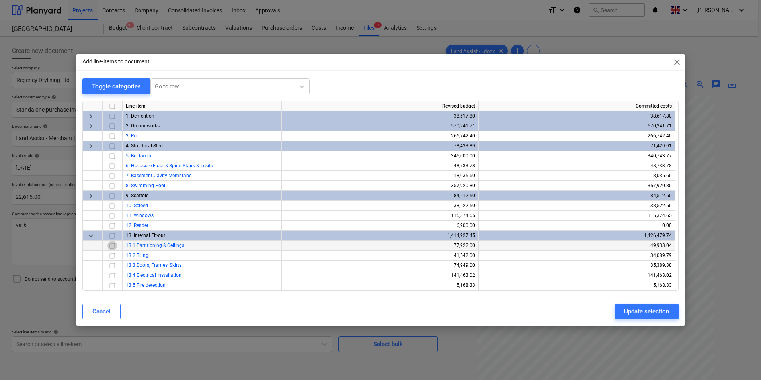
click at [111, 248] on input "checkbox" at bounding box center [113, 246] width 10 height 10
click at [642, 311] on div "Update selection" at bounding box center [646, 311] width 45 height 10
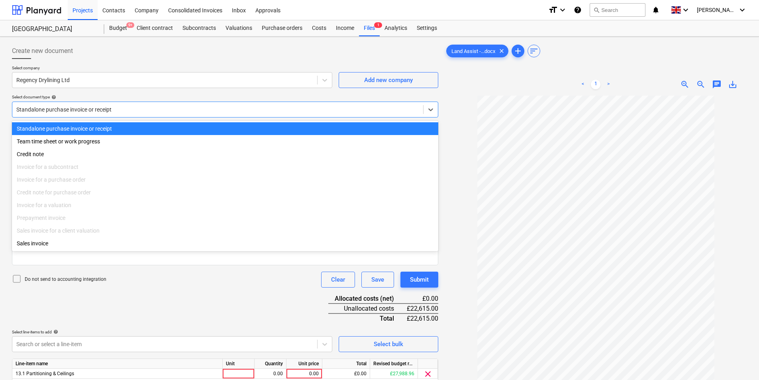
click at [77, 109] on div at bounding box center [217, 110] width 403 height 8
drag, startPoint x: 65, startPoint y: 129, endPoint x: 70, endPoint y: 137, distance: 9.4
click at [66, 129] on div "Standalone purchase invoice or receipt" at bounding box center [225, 128] width 426 height 13
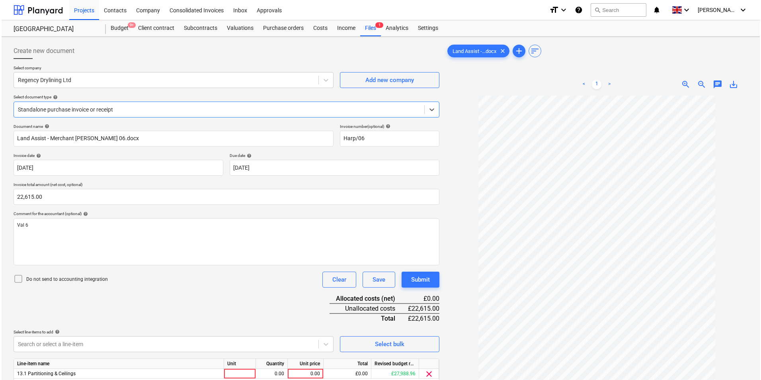
scroll to position [80, 0]
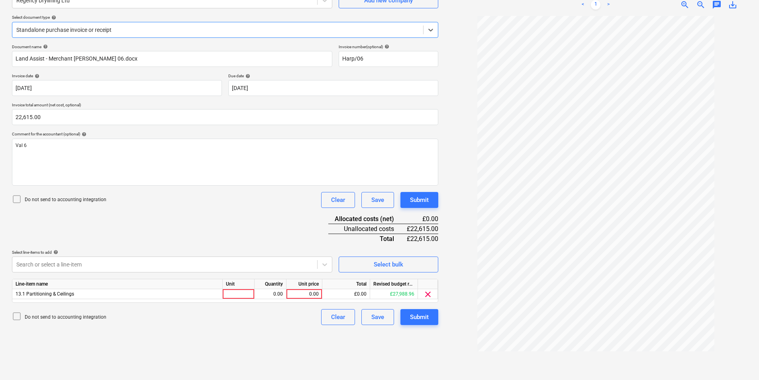
click at [233, 299] on div "Line-item name Unit Quantity Unit price Total Revised budget remaining 13.1 Par…" at bounding box center [225, 291] width 426 height 24
click at [233, 297] on div at bounding box center [239, 294] width 32 height 10
type input "ea"
type input "22615"
click at [419, 321] on div "Submit" at bounding box center [419, 317] width 19 height 10
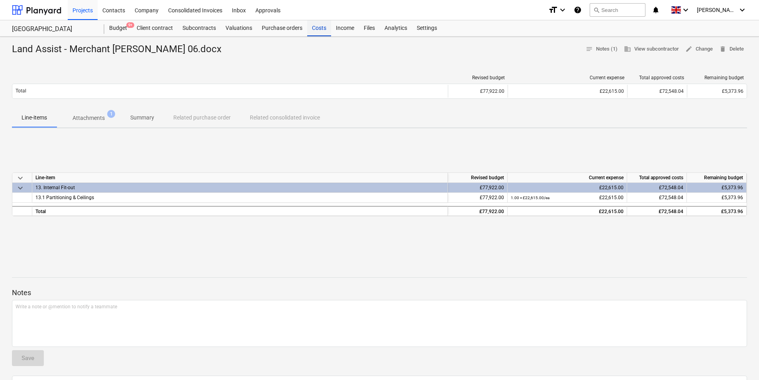
click at [317, 25] on div "Costs" at bounding box center [319, 28] width 24 height 16
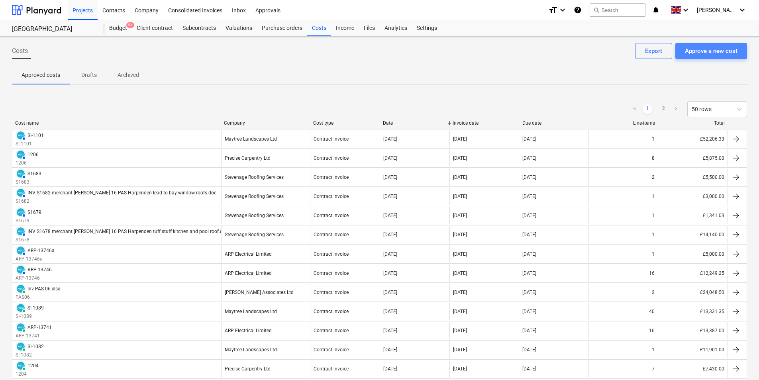
click at [725, 47] on div "Approve a new cost" at bounding box center [711, 51] width 53 height 10
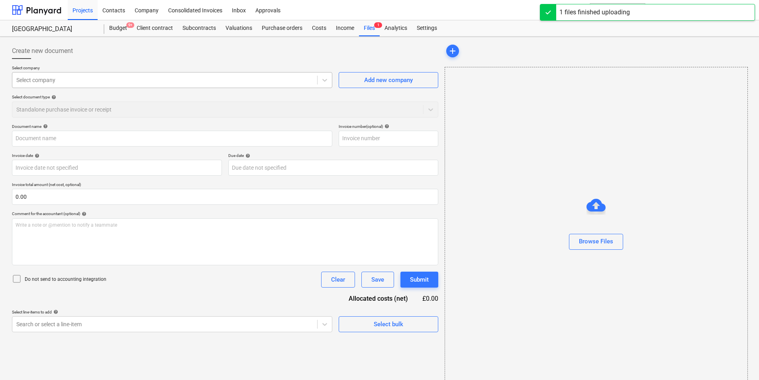
type input "Merchant [PERSON_NAME] Harpenden Limited - Journal 9815.pdf"
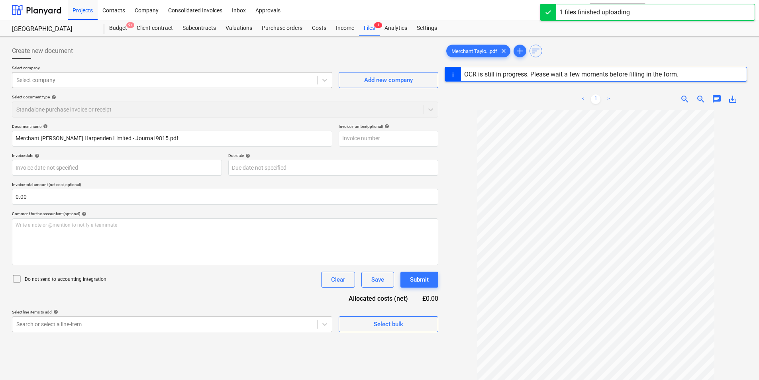
click at [68, 77] on div at bounding box center [164, 80] width 297 height 8
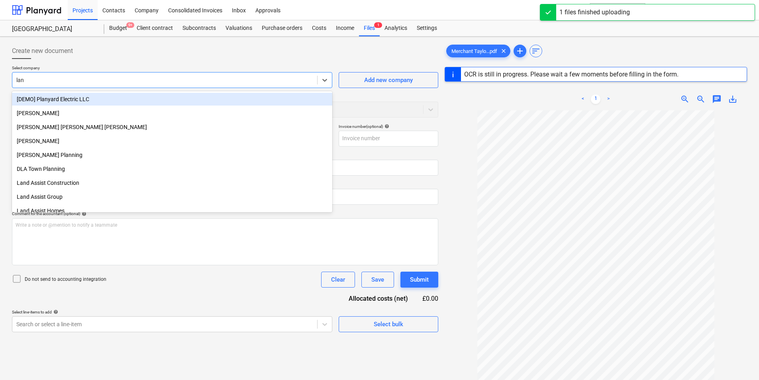
type input "land"
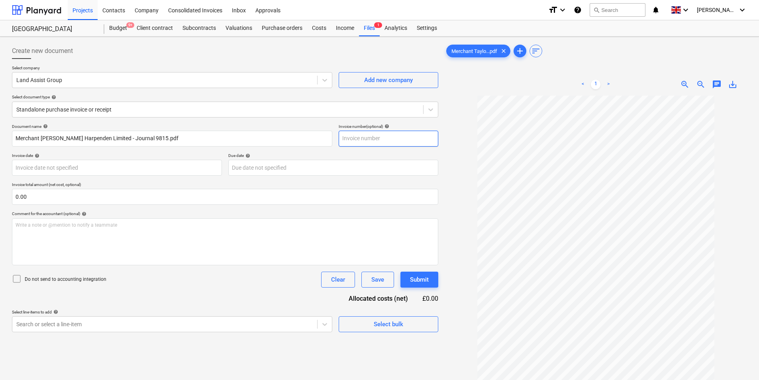
click at [400, 137] on input "text" at bounding box center [388, 139] width 100 height 16
type input "9"
type input "#9815"
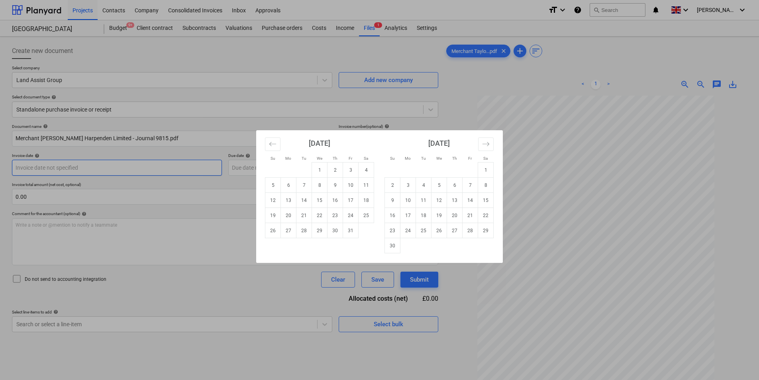
click at [122, 168] on body "Projects Contacts Company Consolidated Invoices Inbox Approvals format_size key…" at bounding box center [379, 190] width 759 height 380
drag, startPoint x: 272, startPoint y: 145, endPoint x: 358, endPoint y: 244, distance: 131.3
click at [272, 145] on icon "Move backward to switch to the previous month." at bounding box center [273, 144] width 8 height 8
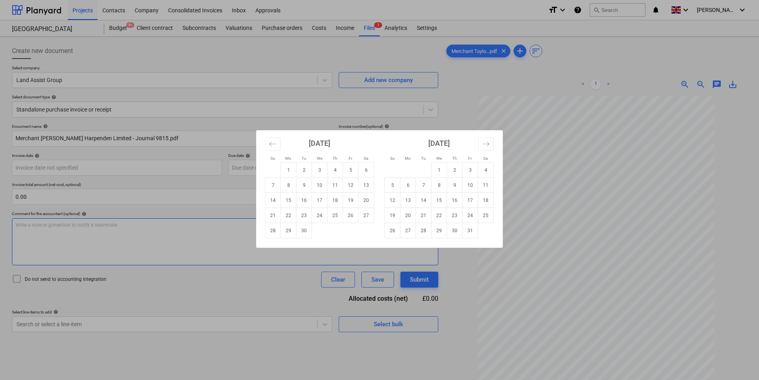
drag, startPoint x: 306, startPoint y: 229, endPoint x: 251, endPoint y: 220, distance: 55.6
click at [306, 229] on td "30" at bounding box center [304, 230] width 16 height 15
type input "[DATE]"
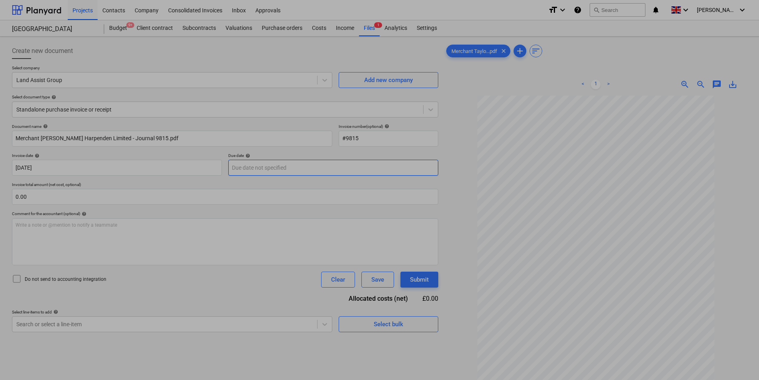
drag, startPoint x: 254, startPoint y: 167, endPoint x: 270, endPoint y: 215, distance: 50.6
click at [255, 167] on body "Projects Contacts Company Consolidated Invoices Inbox Approvals format_size key…" at bounding box center [379, 190] width 759 height 380
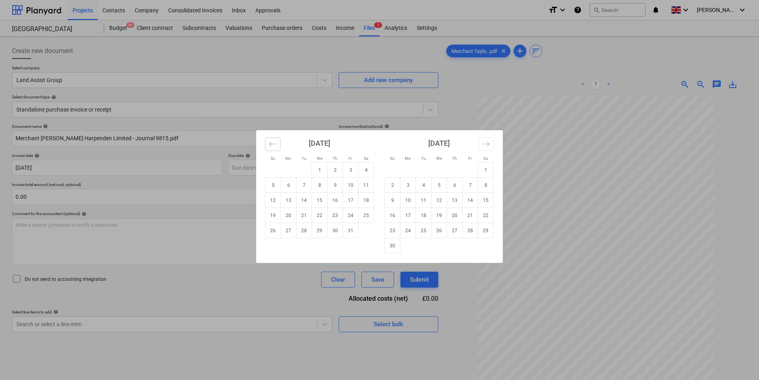
drag, startPoint x: 272, startPoint y: 144, endPoint x: 283, endPoint y: 152, distance: 13.9
click at [272, 145] on icon "Move backward to switch to the previous month." at bounding box center [273, 144] width 8 height 8
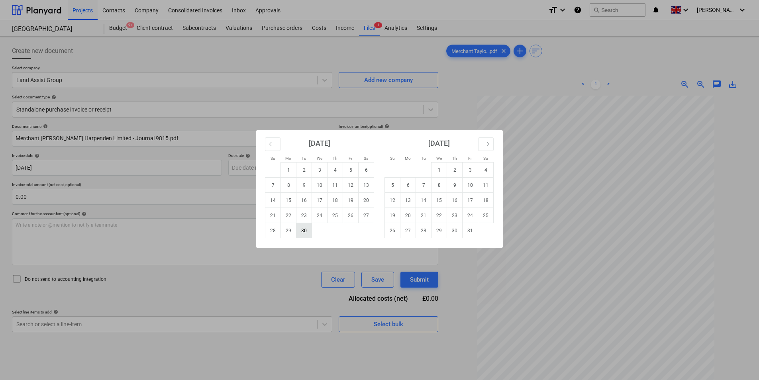
click at [303, 233] on td "30" at bounding box center [304, 230] width 16 height 15
type input "[DATE]"
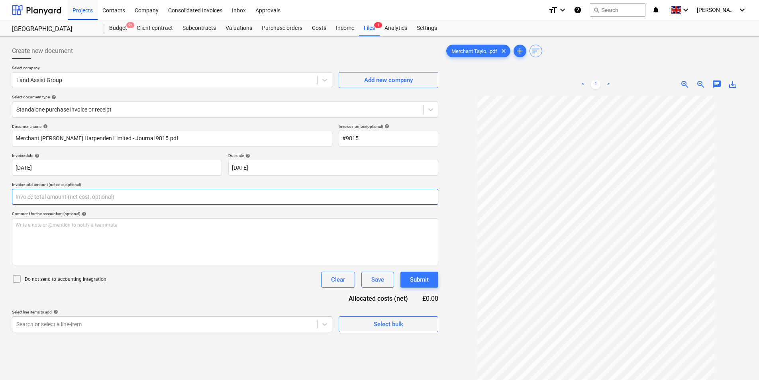
click at [86, 198] on input "text" at bounding box center [225, 197] width 426 height 16
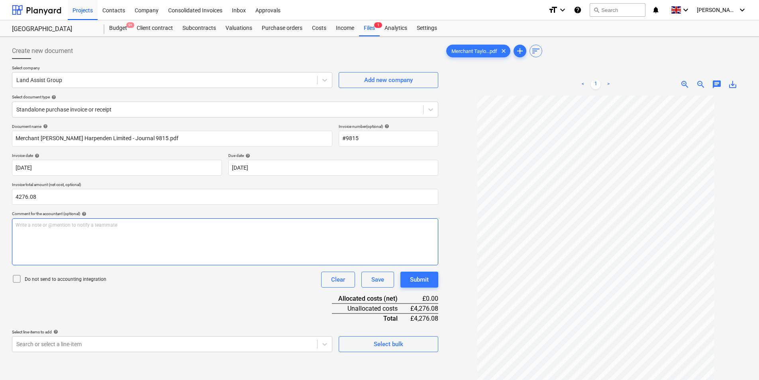
type input "4,276.08"
click at [81, 241] on div "Write a note or @mention to notify a teammate [PERSON_NAME]" at bounding box center [225, 241] width 426 height 47
drag, startPoint x: 39, startPoint y: 222, endPoint x: 87, endPoint y: 235, distance: 49.5
click at [43, 227] on span "09/25 C [PERSON_NAME]" at bounding box center [43, 225] width 55 height 6
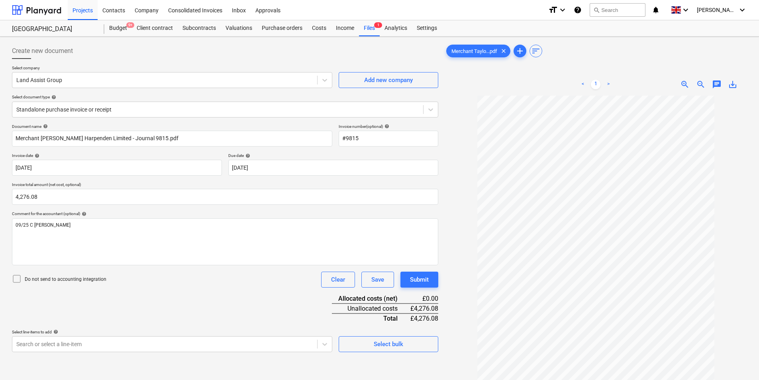
click at [199, 293] on div "Document name help Merchant [PERSON_NAME] Harpenden Limited - Journal 9815.pdf …" at bounding box center [225, 238] width 426 height 228
click at [399, 342] on div "Select bulk" at bounding box center [388, 344] width 29 height 10
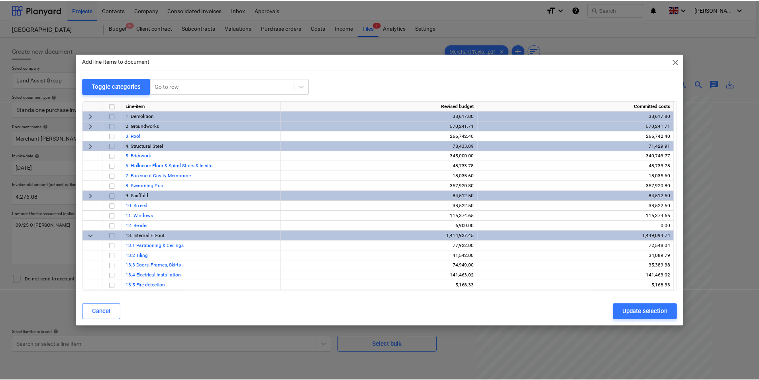
scroll to position [368, 0]
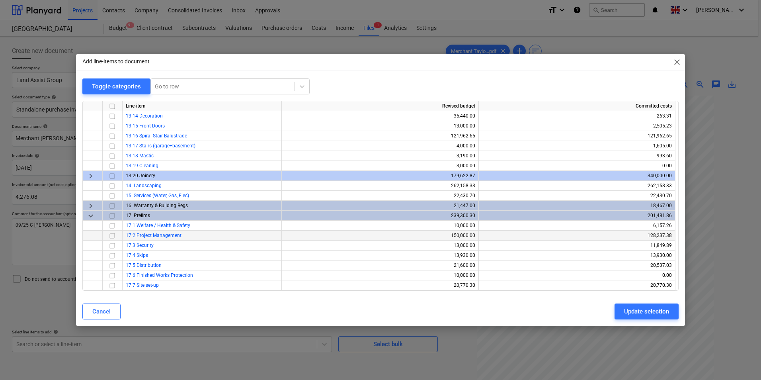
click at [113, 234] on input "checkbox" at bounding box center [113, 236] width 10 height 10
click at [641, 308] on div "Update selection" at bounding box center [646, 311] width 45 height 10
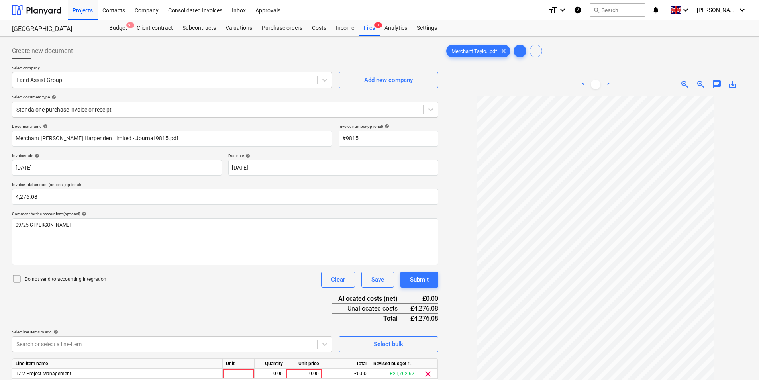
drag, startPoint x: 20, startPoint y: 278, endPoint x: 43, endPoint y: 285, distance: 24.1
click at [20, 279] on icon at bounding box center [17, 279] width 10 height 10
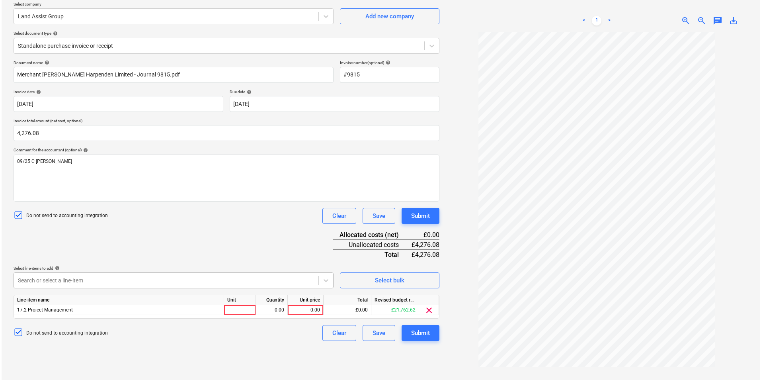
scroll to position [80, 0]
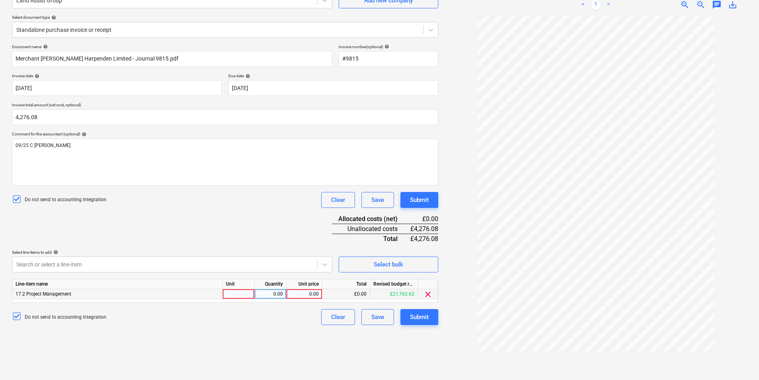
click at [240, 294] on div at bounding box center [239, 294] width 32 height 10
type input "ea"
type input "4276.08"
click at [426, 320] on div "Submit" at bounding box center [419, 317] width 19 height 10
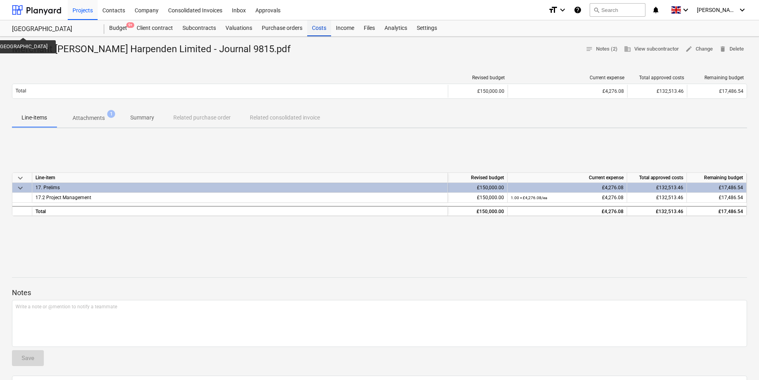
click at [327, 22] on div "Costs" at bounding box center [319, 28] width 24 height 16
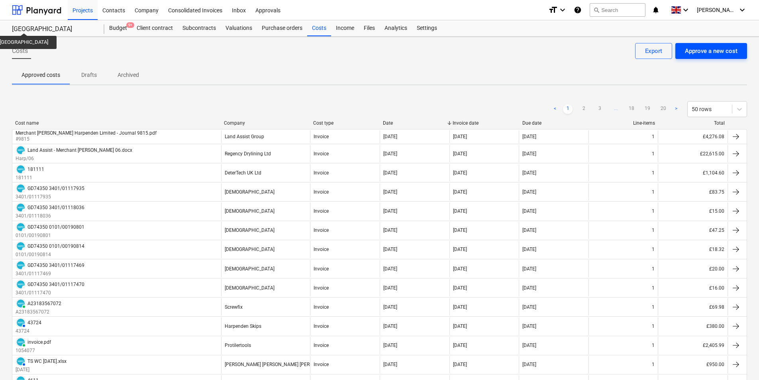
click at [704, 43] on button "Approve a new cost" at bounding box center [711, 51] width 72 height 16
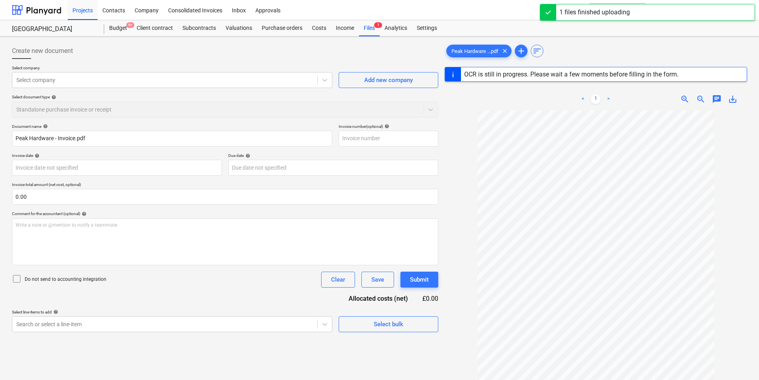
type input "INV088657"
type input "[DATE]"
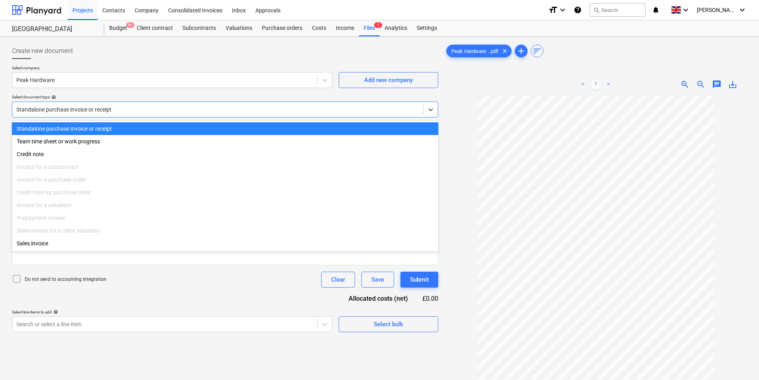
click at [147, 112] on div at bounding box center [217, 110] width 403 height 8
click at [132, 125] on div "Standalone purchase invoice or receipt" at bounding box center [225, 128] width 426 height 13
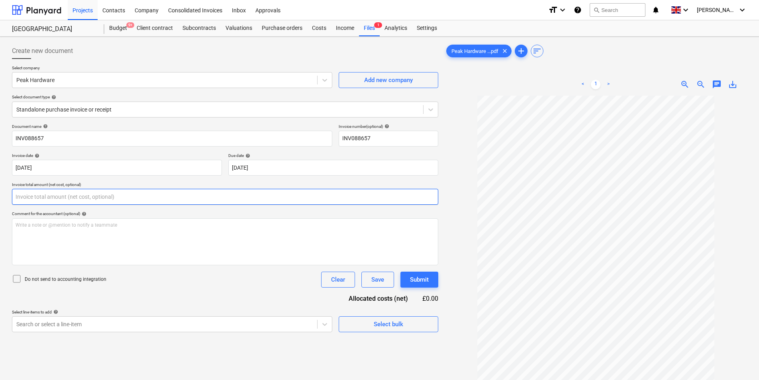
click at [105, 198] on input "text" at bounding box center [225, 197] width 426 height 16
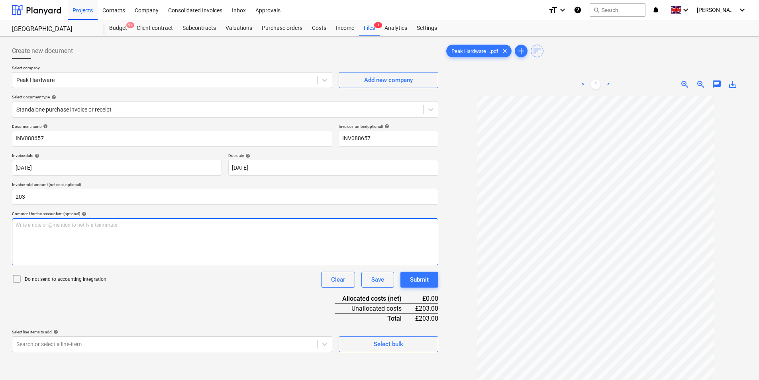
type input "203.00"
click at [106, 227] on p "Write a note or @mention to notify a teammate [PERSON_NAME]" at bounding box center [225, 225] width 419 height 7
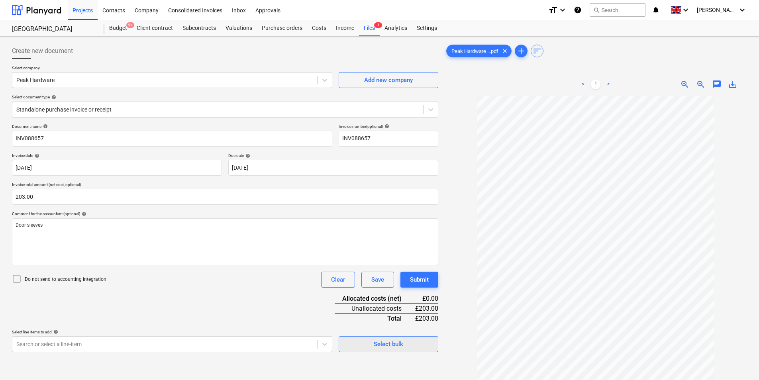
click at [406, 345] on span "Select bulk" at bounding box center [388, 344] width 80 height 10
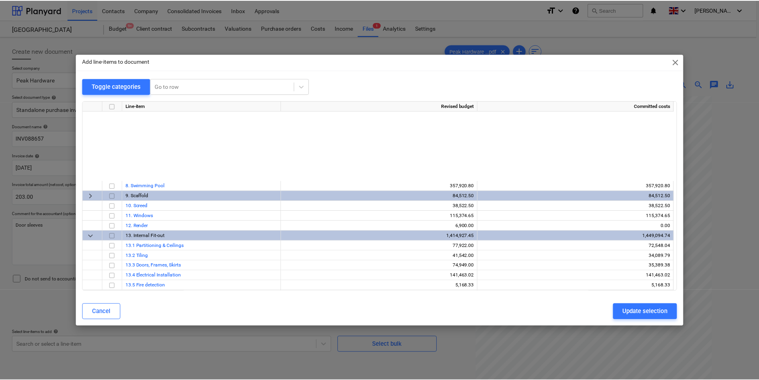
scroll to position [368, 0]
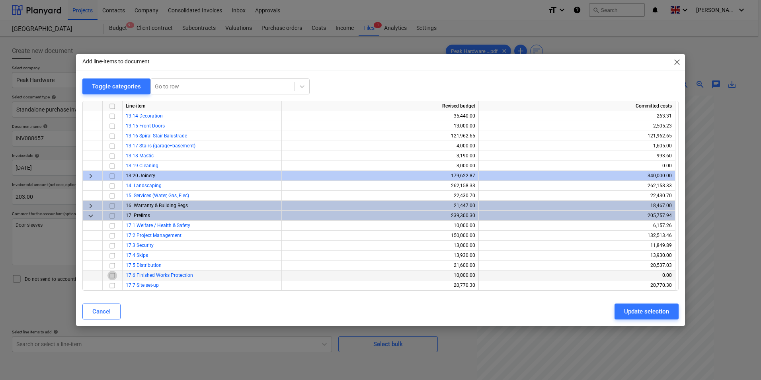
click at [111, 276] on input "checkbox" at bounding box center [113, 276] width 10 height 10
click at [655, 311] on div "Update selection" at bounding box center [646, 311] width 45 height 10
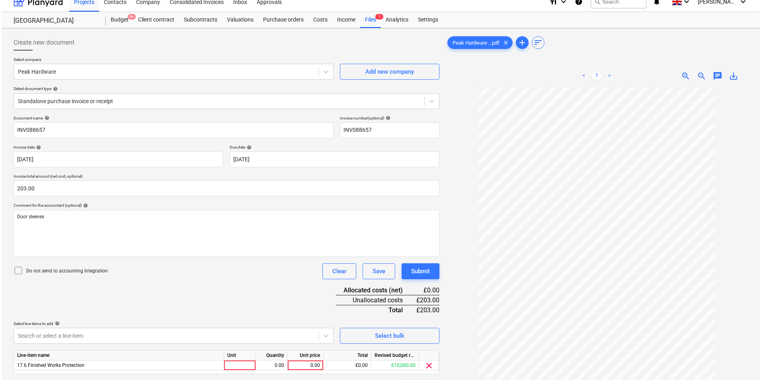
scroll to position [80, 0]
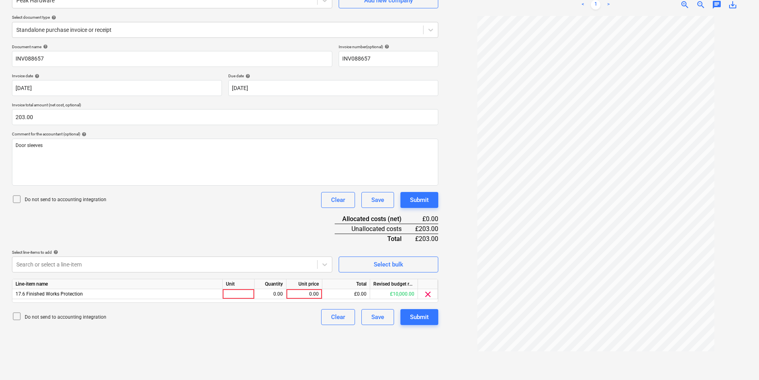
click at [237, 288] on div "Unit" at bounding box center [239, 284] width 32 height 10
drag, startPoint x: 247, startPoint y: 293, endPoint x: 243, endPoint y: 288, distance: 6.3
click at [243, 289] on div "Line-item name Unit Quantity Unit price Total Revised budget remaining 17.6 Fin…" at bounding box center [225, 291] width 426 height 24
drag, startPoint x: 243, startPoint y: 288, endPoint x: 239, endPoint y: 296, distance: 9.3
click at [239, 296] on div at bounding box center [239, 294] width 32 height 10
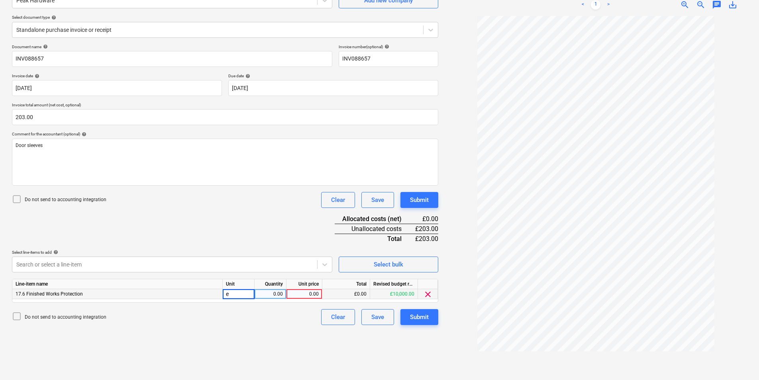
type input "ea"
type input "203"
click at [426, 321] on div "Submit" at bounding box center [419, 317] width 19 height 10
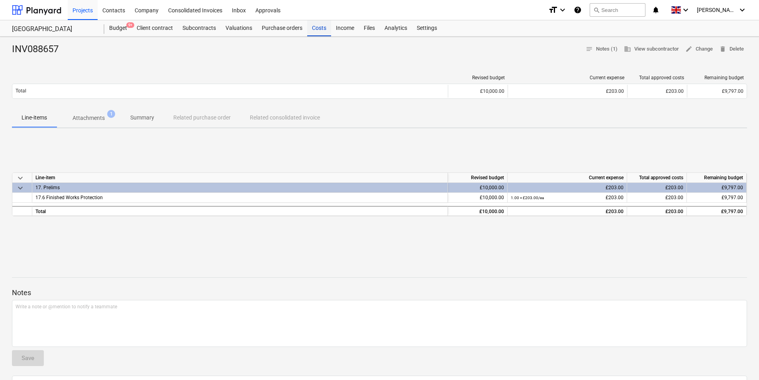
click at [317, 31] on div "Costs" at bounding box center [319, 28] width 24 height 16
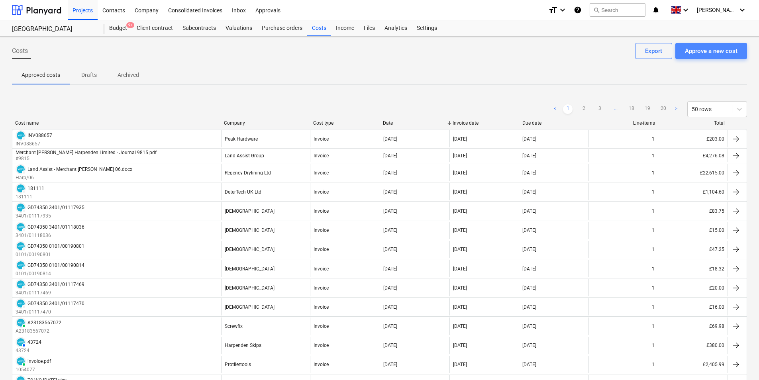
click at [717, 52] on div "Approve a new cost" at bounding box center [711, 51] width 53 height 10
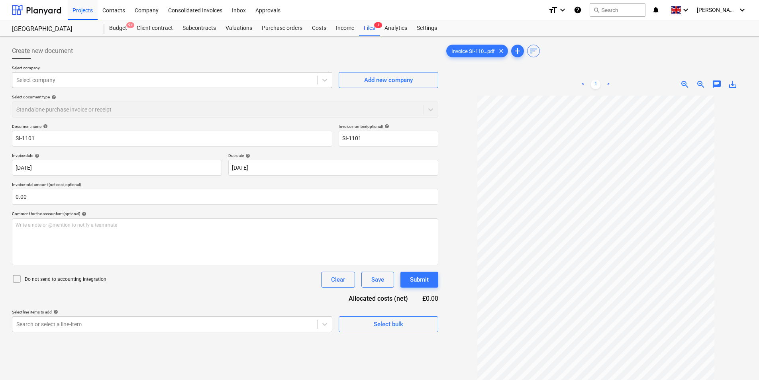
click at [94, 82] on div at bounding box center [164, 80] width 297 height 8
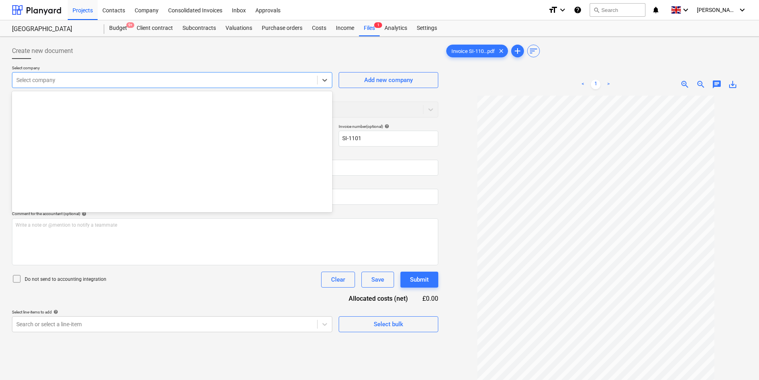
scroll to position [558, 0]
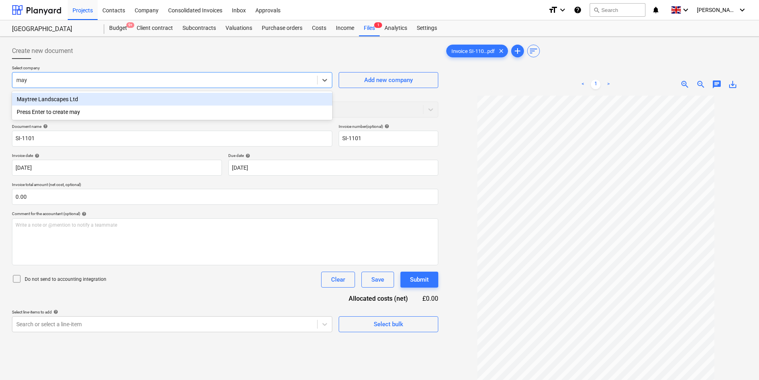
click at [70, 95] on div "Maytree Landscapes Ltd" at bounding box center [172, 99] width 320 height 13
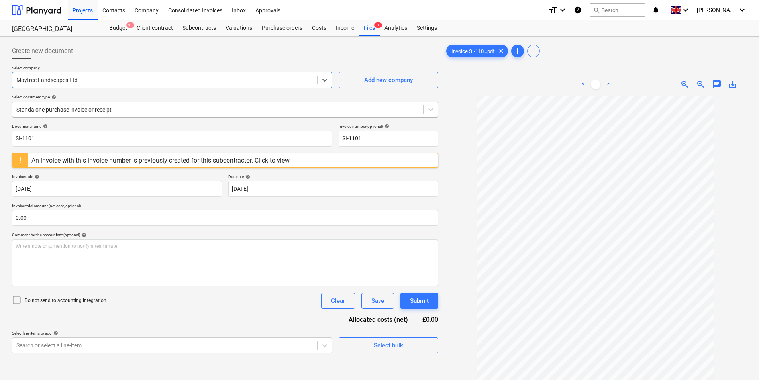
click at [115, 108] on div at bounding box center [217, 110] width 403 height 8
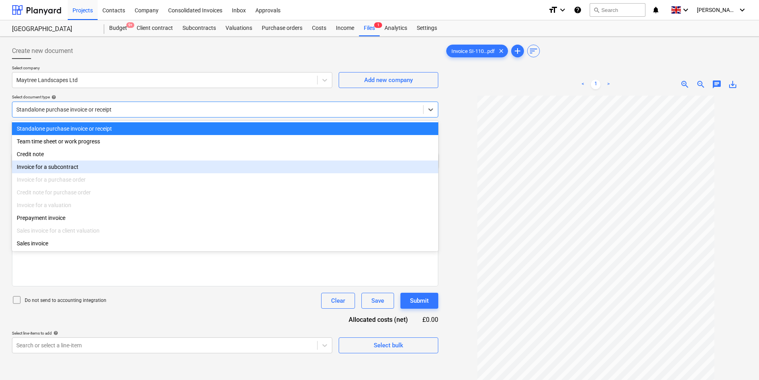
click at [93, 168] on div "Invoice for a subcontract" at bounding box center [225, 166] width 426 height 13
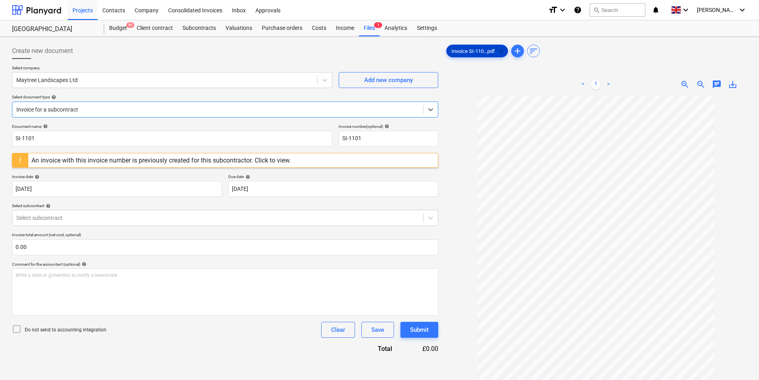
click at [501, 50] on span "clear" at bounding box center [501, 51] width 10 height 10
